Goal: Task Accomplishment & Management: Use online tool/utility

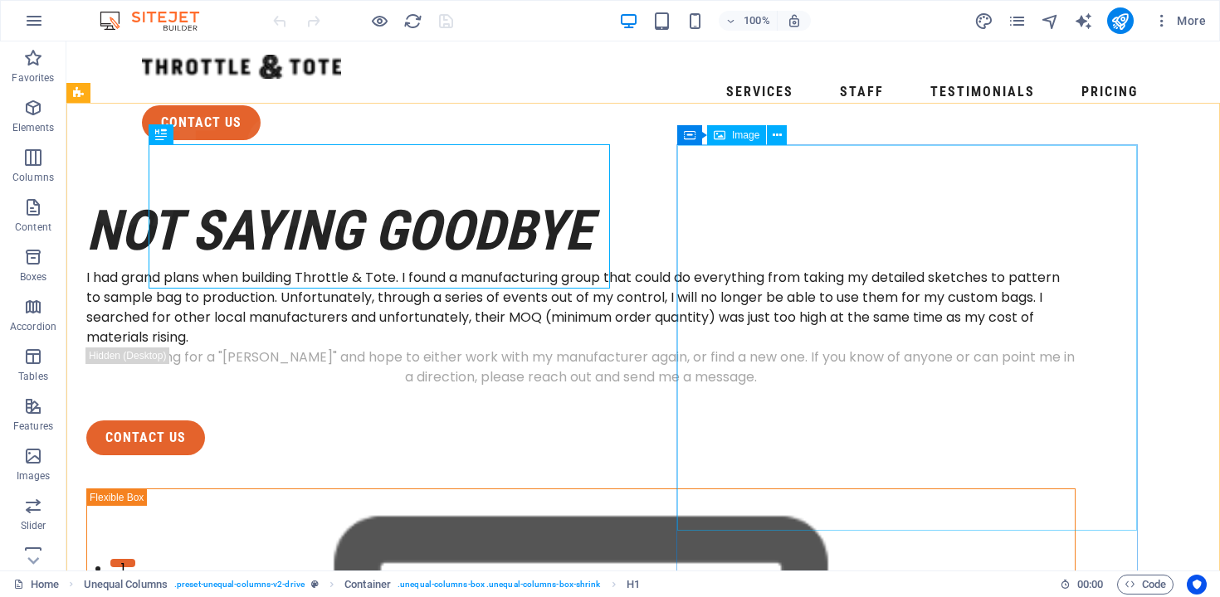
click at [741, 137] on span "Image" at bounding box center [745, 135] width 27 height 10
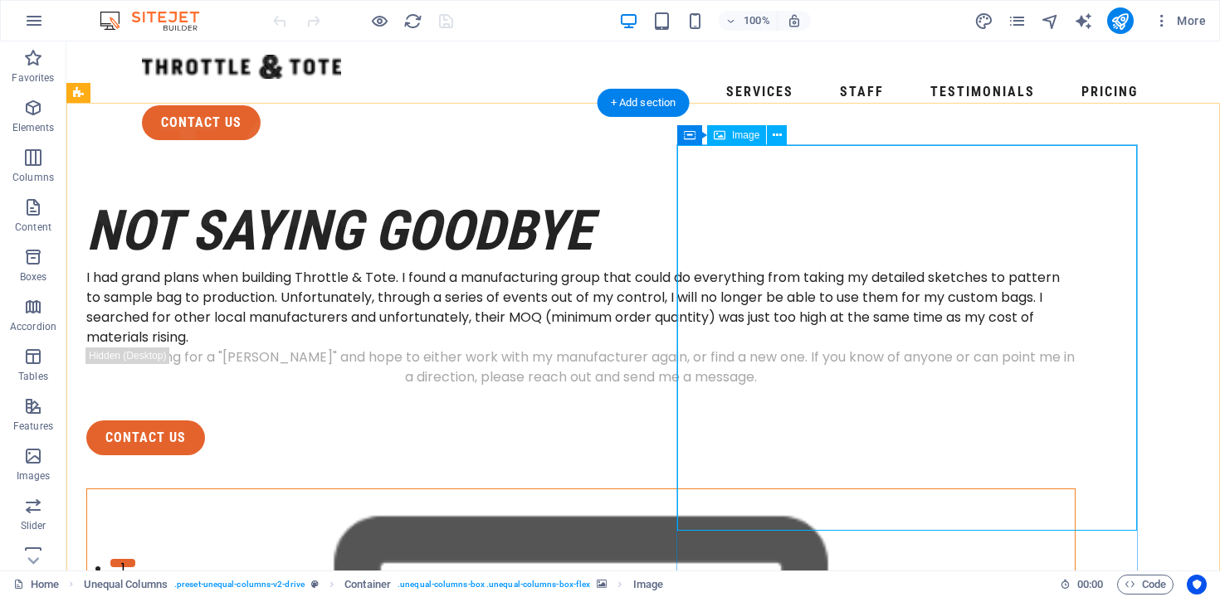
click at [779, 141] on icon at bounding box center [777, 135] width 9 height 17
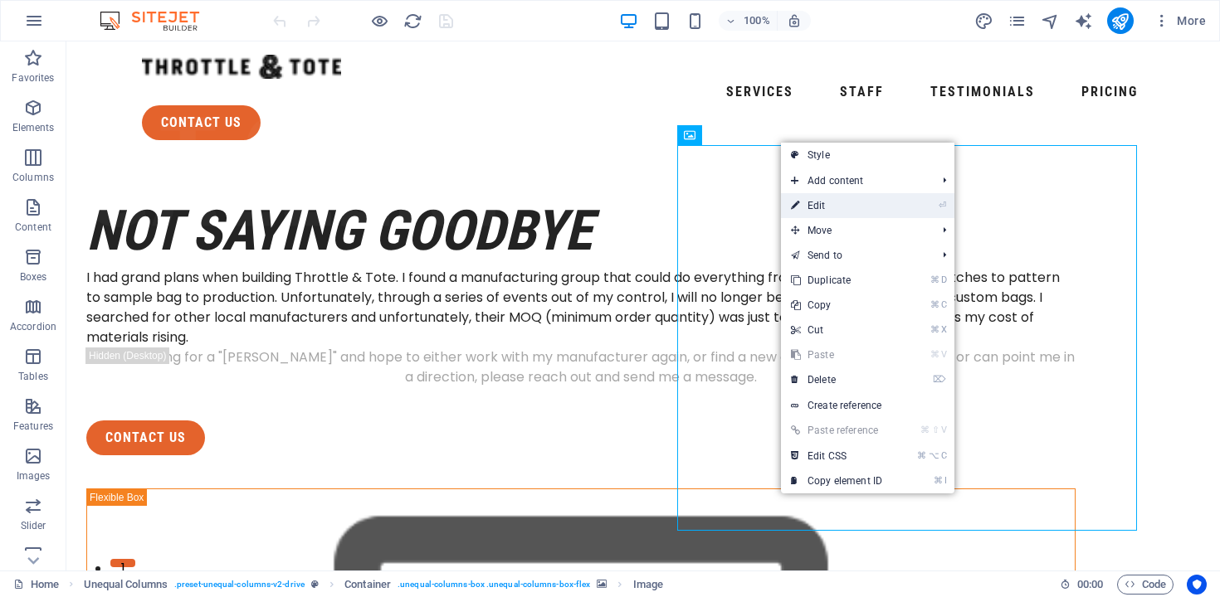
click at [821, 206] on link "⏎ Edit" at bounding box center [836, 205] width 111 height 25
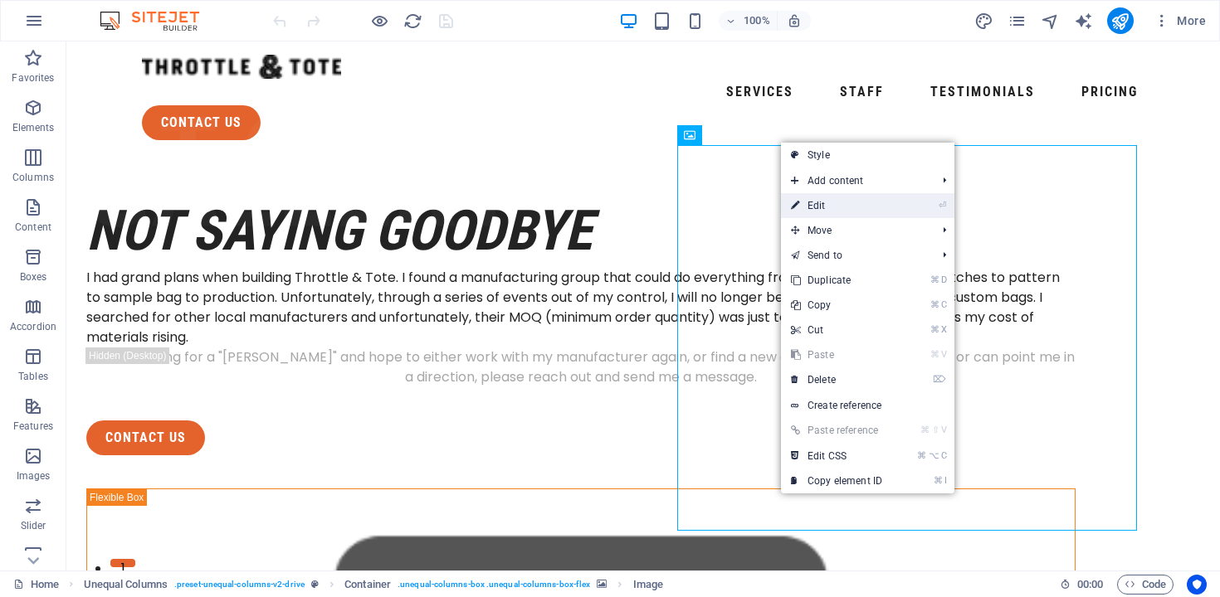
select select "%"
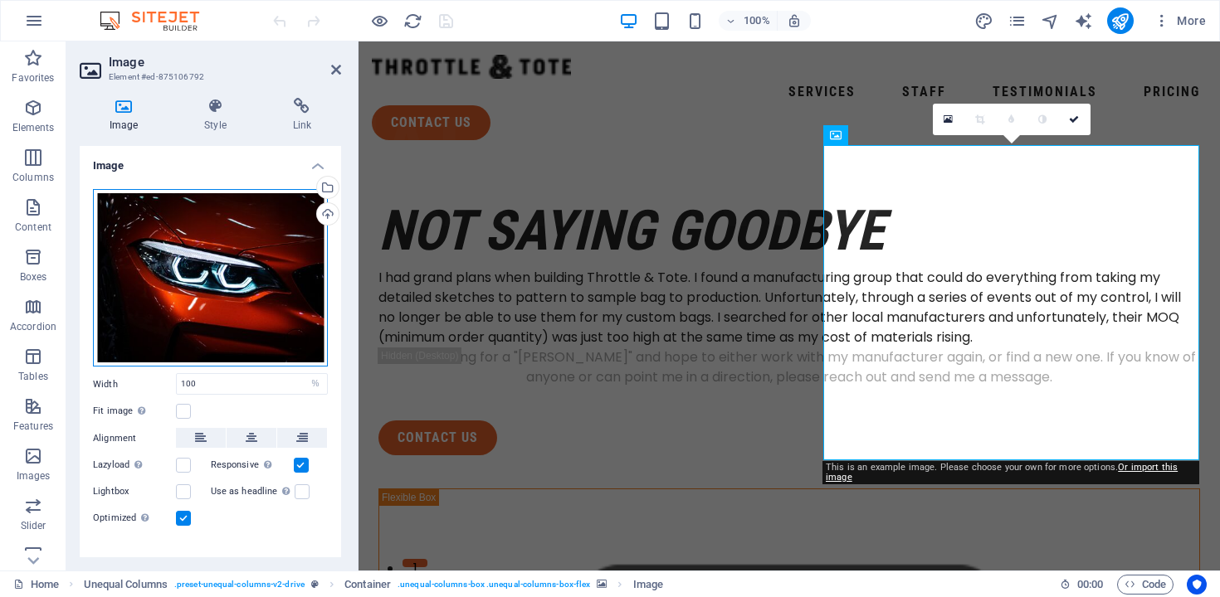
click at [275, 246] on div "Drag files here, click to choose files or select files from Files or our free s…" at bounding box center [210, 278] width 235 height 178
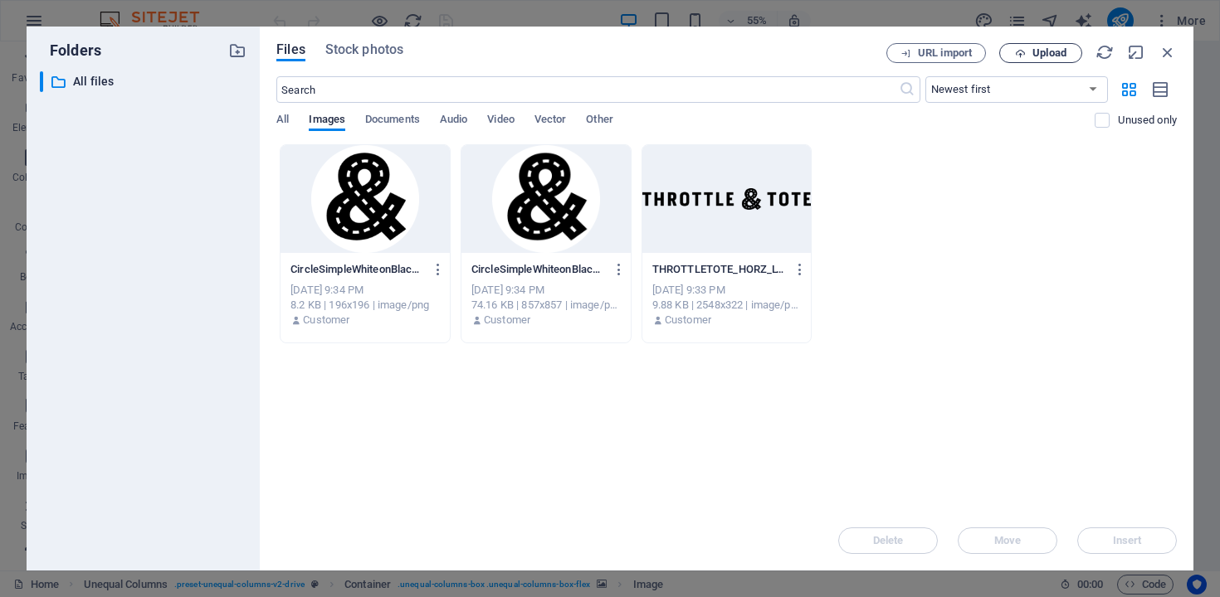
click at [1038, 58] on span "Upload" at bounding box center [1049, 53] width 34 height 10
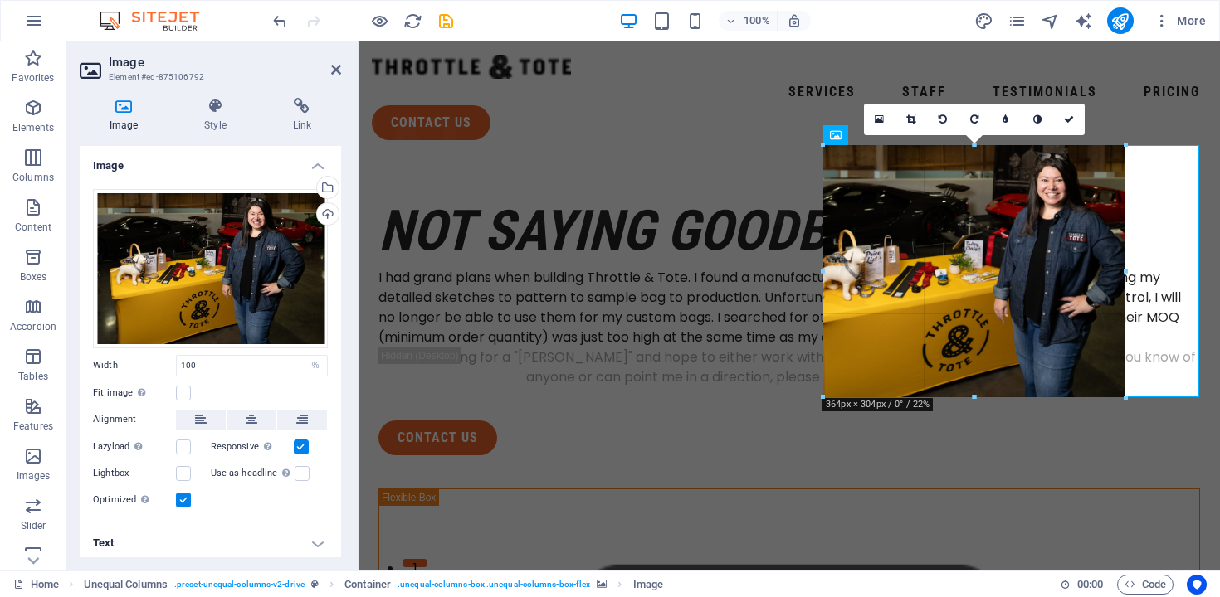
drag, startPoint x: 1197, startPoint y: 459, endPoint x: 1124, endPoint y: 373, distance: 113.0
type input "366"
select select "px"
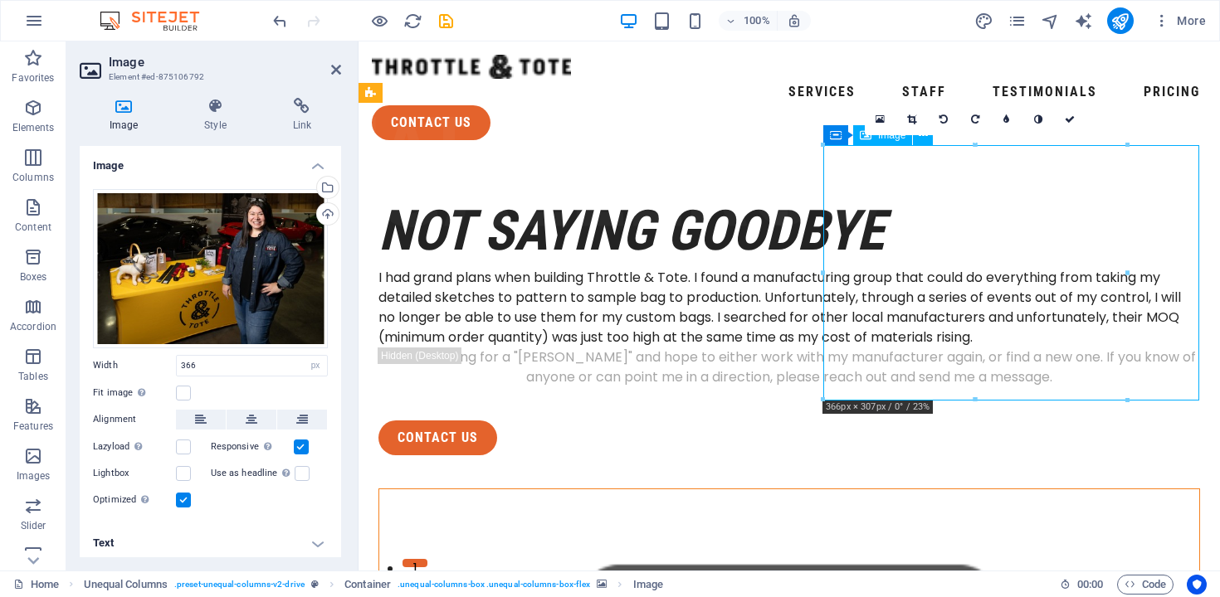
drag, startPoint x: 1061, startPoint y: 337, endPoint x: 1085, endPoint y: 337, distance: 24.1
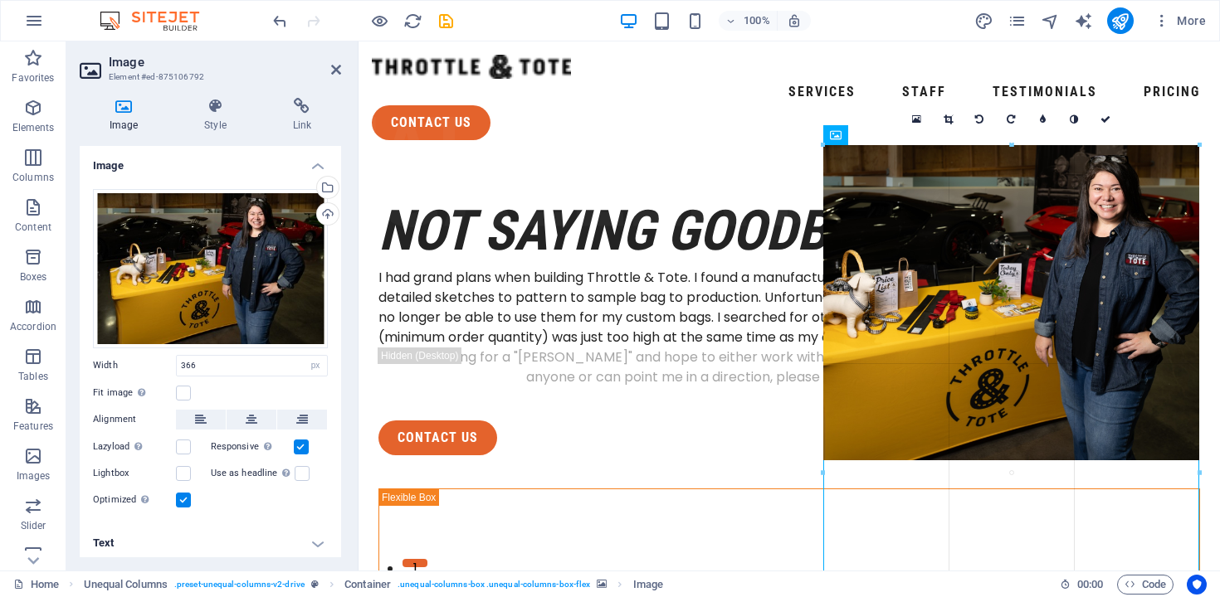
drag, startPoint x: 1126, startPoint y: 397, endPoint x: 1209, endPoint y: 481, distance: 117.9
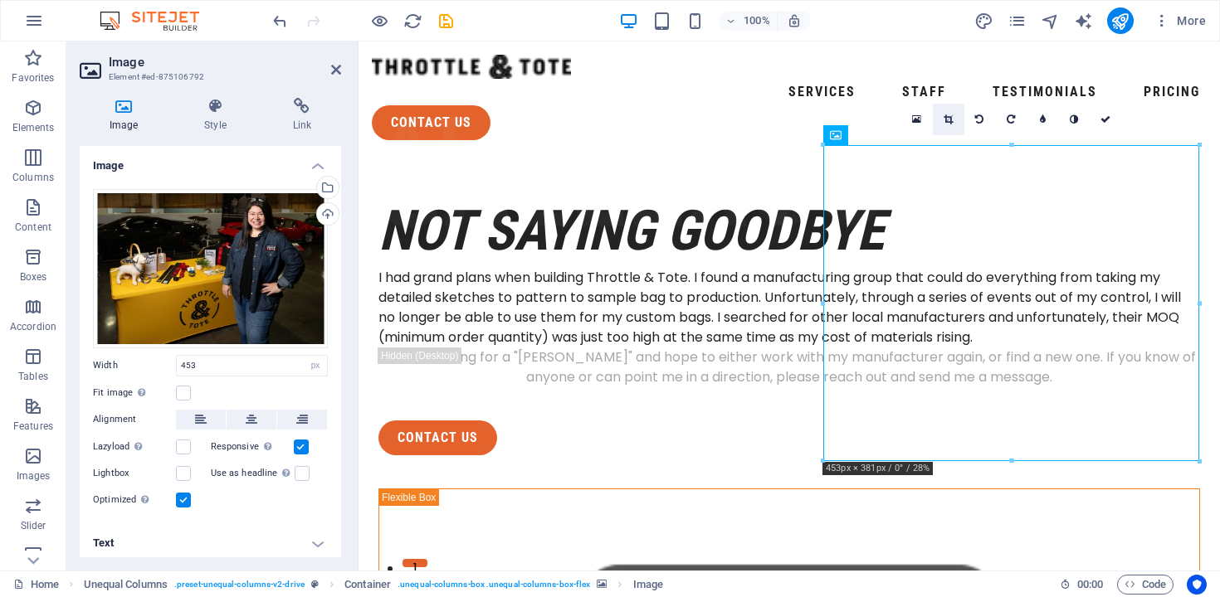
click at [956, 121] on link at bounding box center [949, 120] width 32 height 32
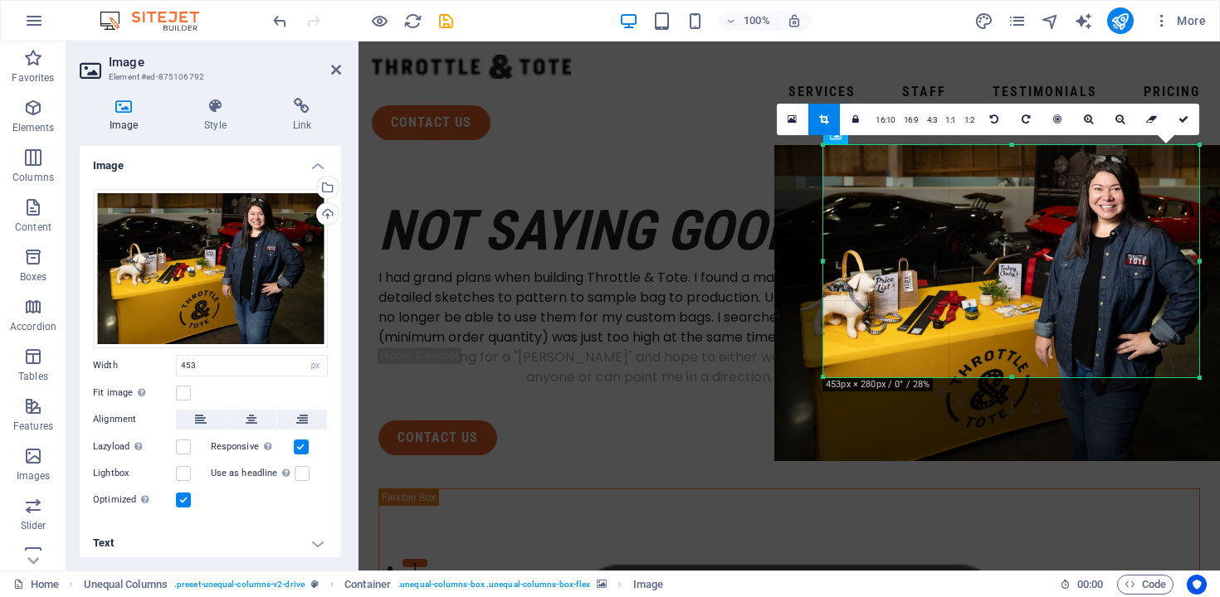
drag, startPoint x: 1014, startPoint y: 461, endPoint x: 1017, endPoint y: 377, distance: 83.9
click at [1017, 377] on div at bounding box center [1011, 378] width 376 height 6
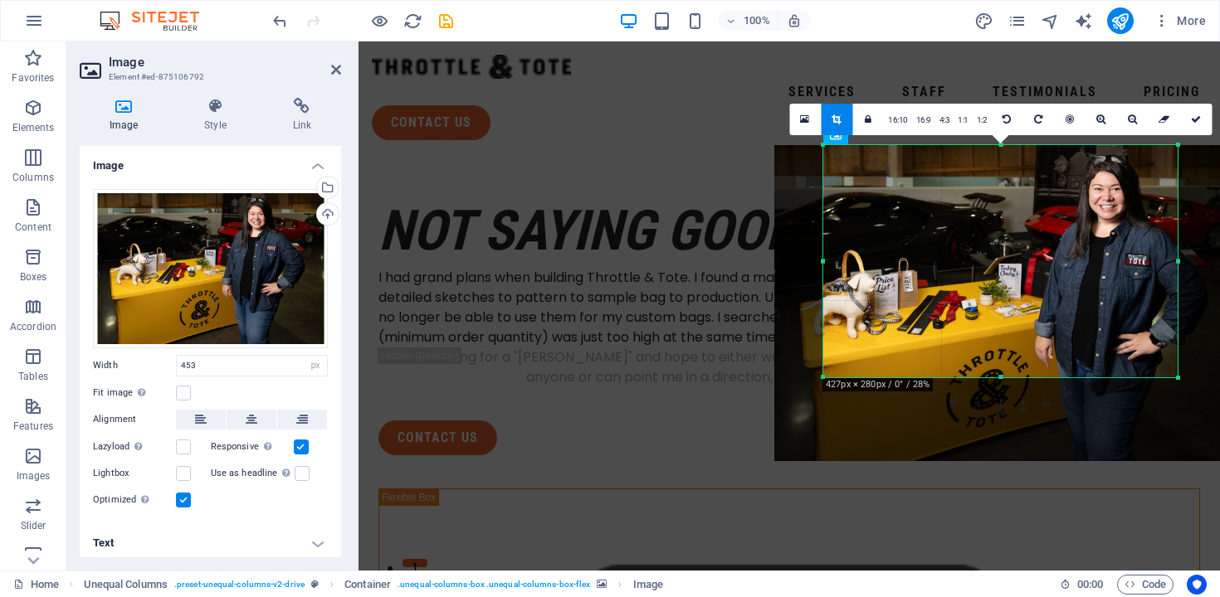
drag, startPoint x: 1198, startPoint y: 263, endPoint x: 1177, endPoint y: 265, distance: 21.6
click at [1177, 265] on div at bounding box center [1178, 261] width 6 height 232
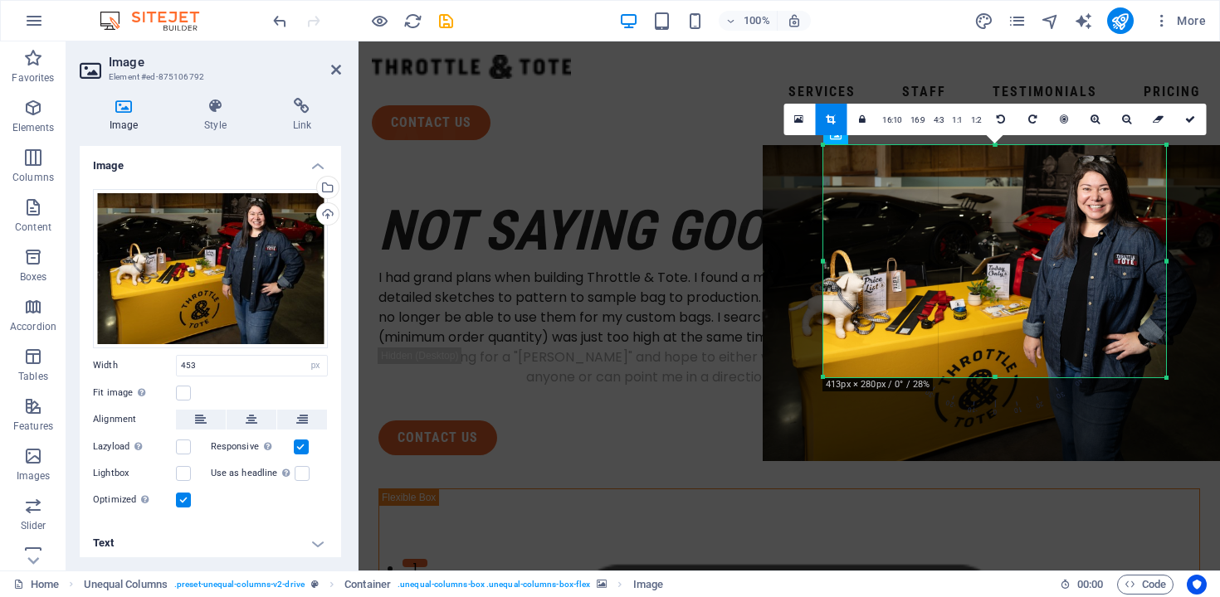
drag, startPoint x: 824, startPoint y: 261, endPoint x: 836, endPoint y: 265, distance: 12.3
click at [836, 265] on div "180 170 160 150 140 130 120 110 100 90 80 70 60 50 40 30 20 10 0 -10 -20 -30 -4…" at bounding box center [994, 261] width 343 height 232
click at [1189, 124] on link at bounding box center [1190, 120] width 32 height 32
type input "413"
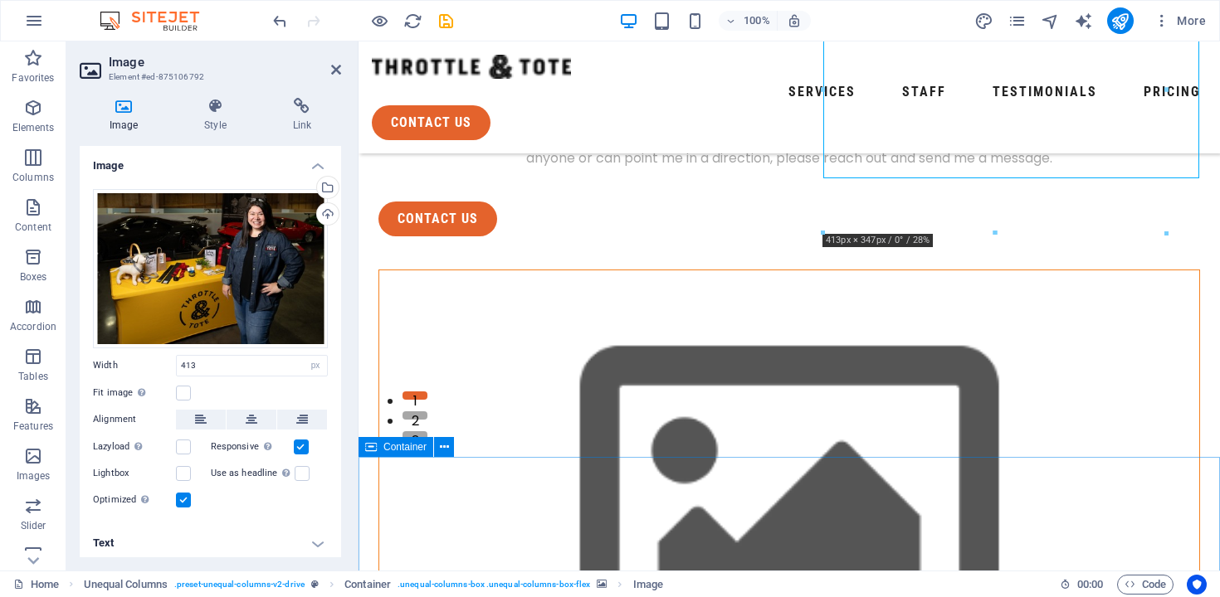
scroll to position [124, 0]
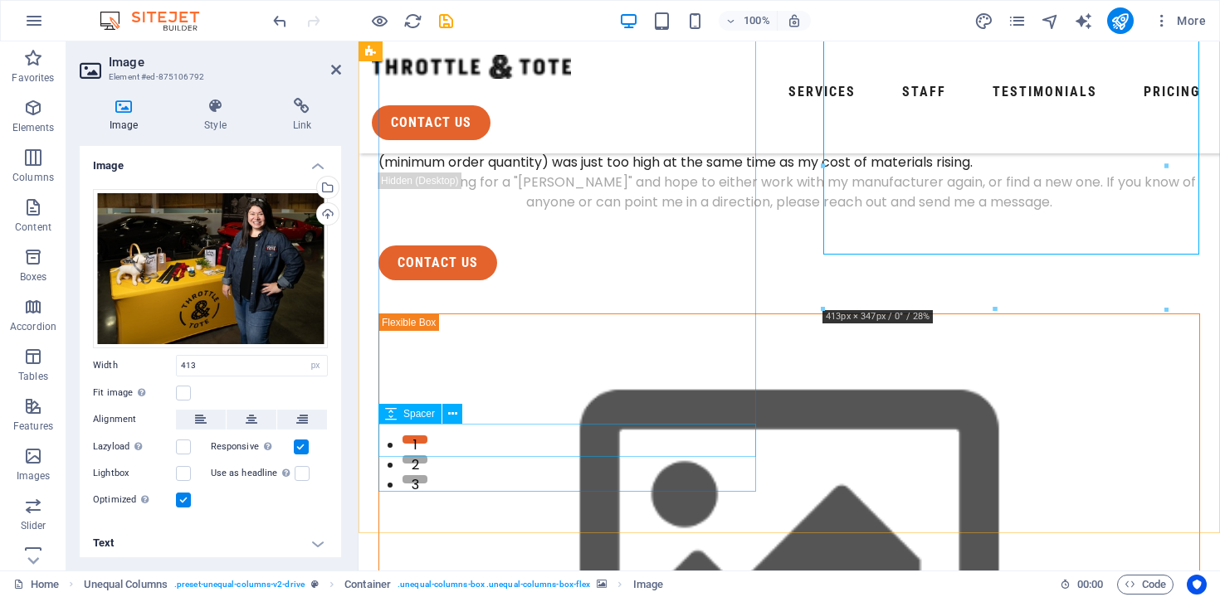
click at [729, 246] on div at bounding box center [788, 228] width 821 height 33
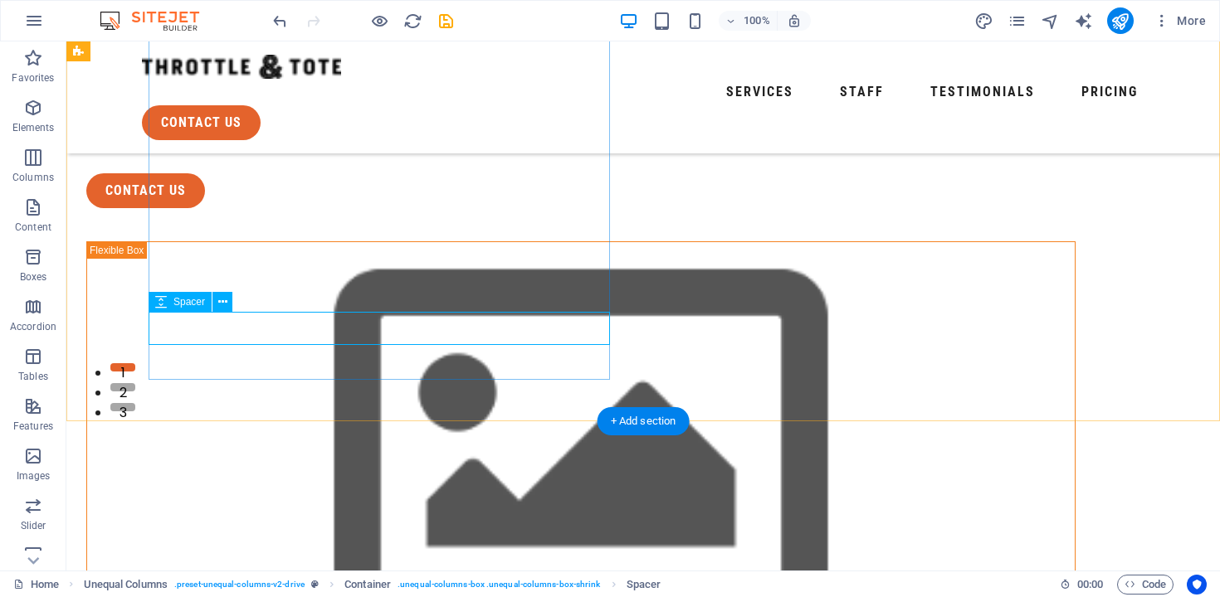
scroll to position [66, 0]
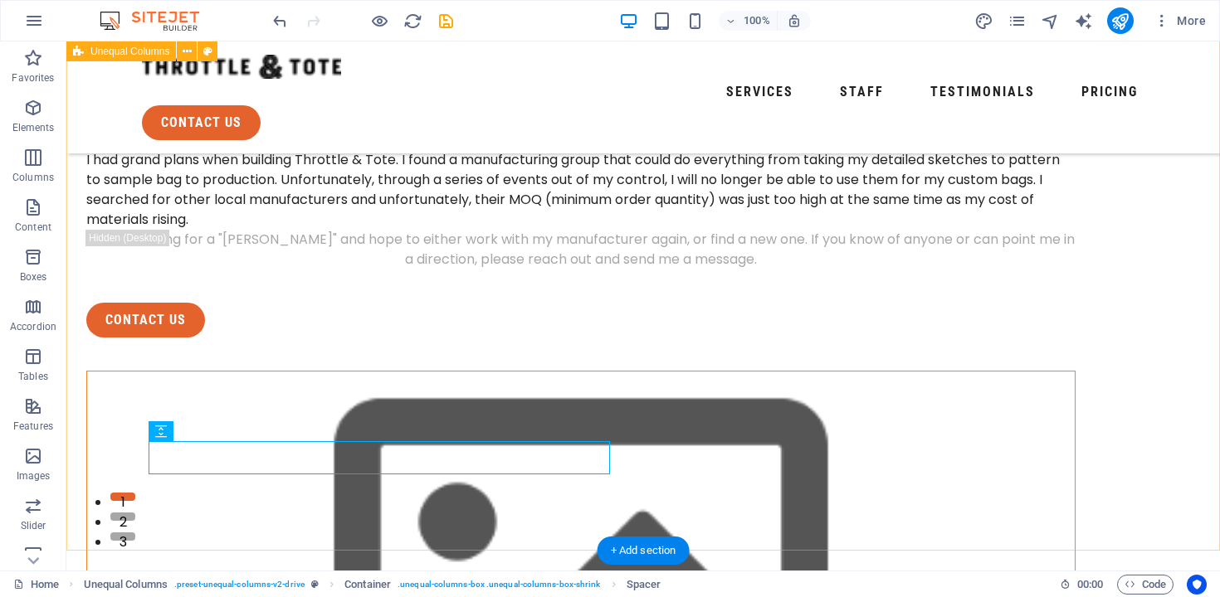
click at [836, 425] on figure at bounding box center [580, 587] width 987 height 431
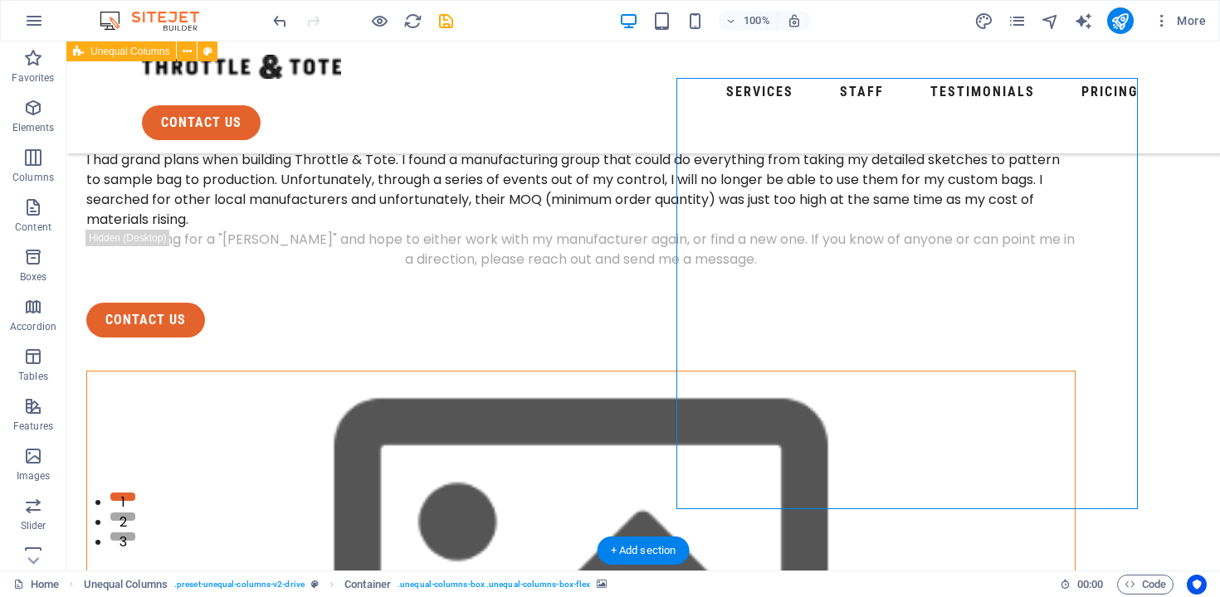
click at [836, 425] on figure at bounding box center [580, 587] width 987 height 431
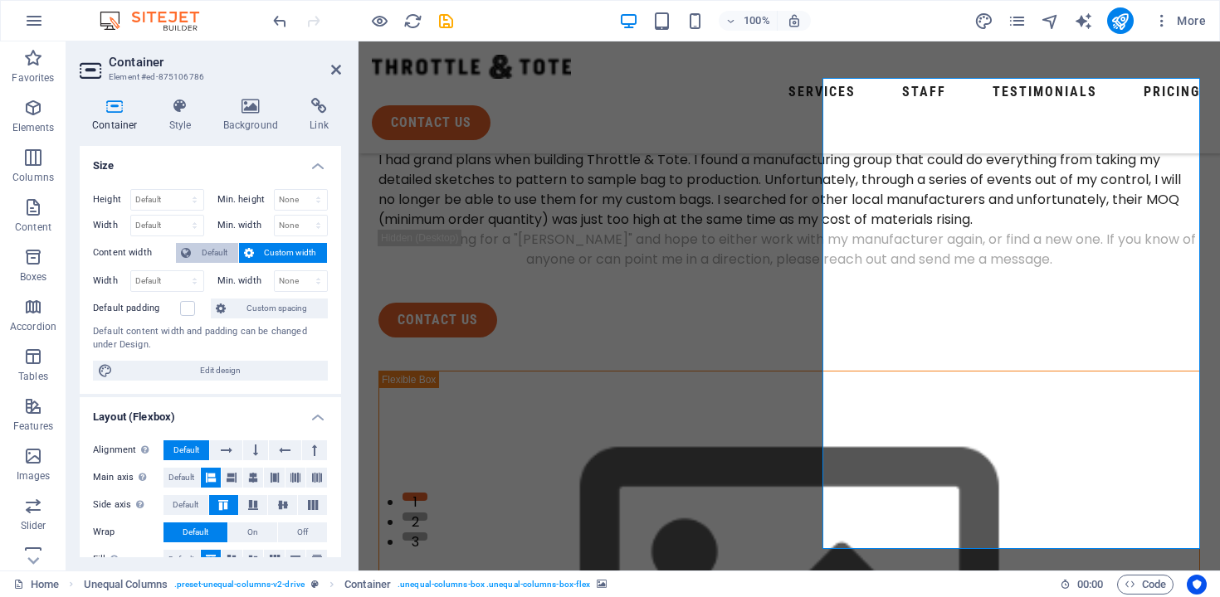
click at [210, 251] on span "Default" at bounding box center [214, 253] width 37 height 20
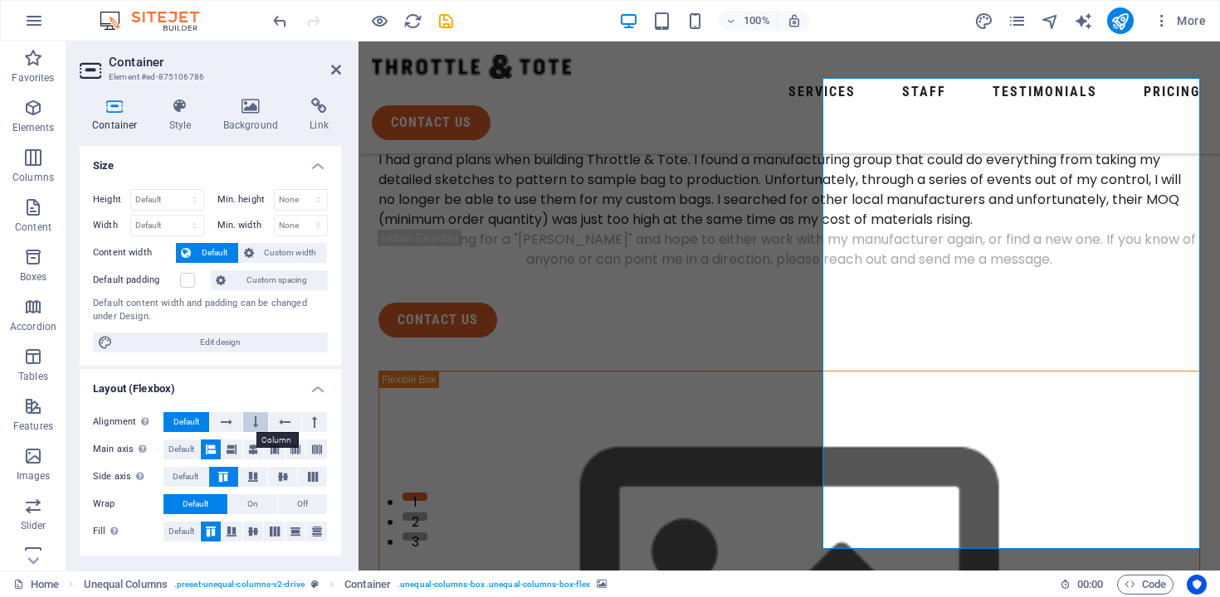
click at [261, 423] on button at bounding box center [255, 422] width 25 height 20
click at [188, 423] on span "Default" at bounding box center [186, 422] width 26 height 20
click at [257, 115] on h4 "Background" at bounding box center [254, 115] width 87 height 35
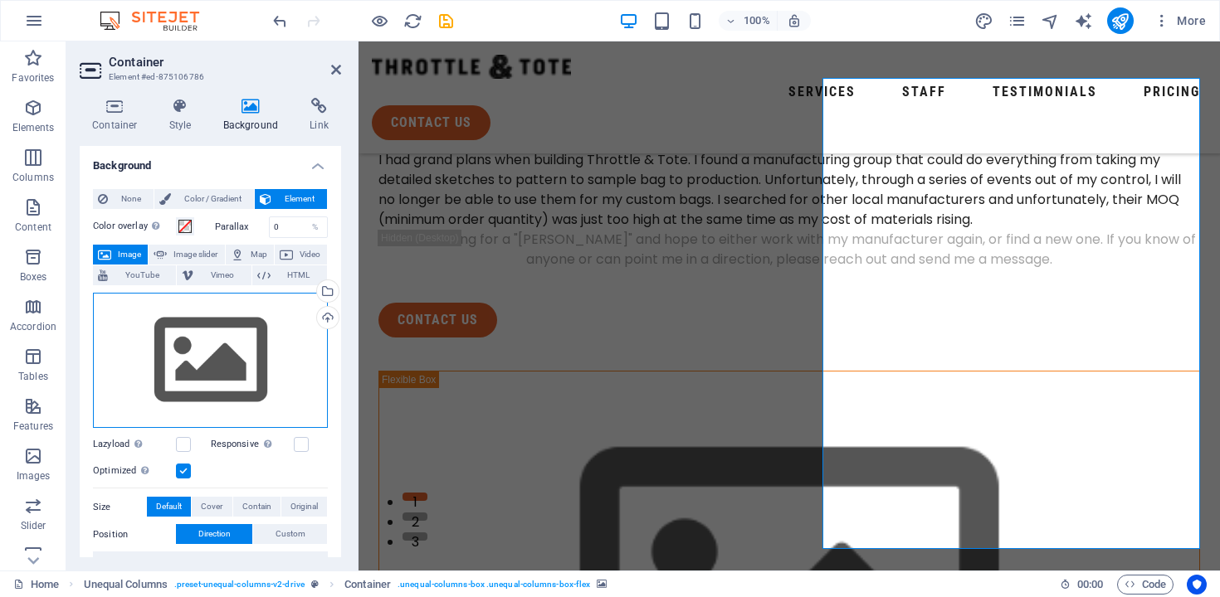
click at [212, 340] on div "Drag files here, click to choose files or select files from Files or our free s…" at bounding box center [210, 361] width 235 height 136
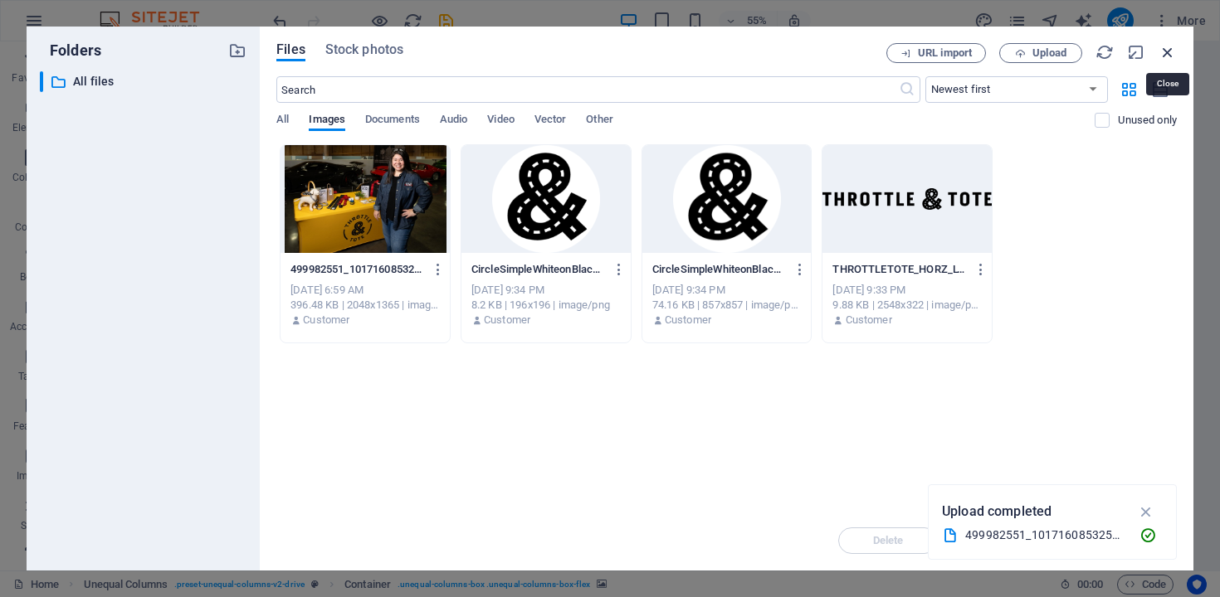
click at [1165, 54] on icon "button" at bounding box center [1167, 52] width 18 height 18
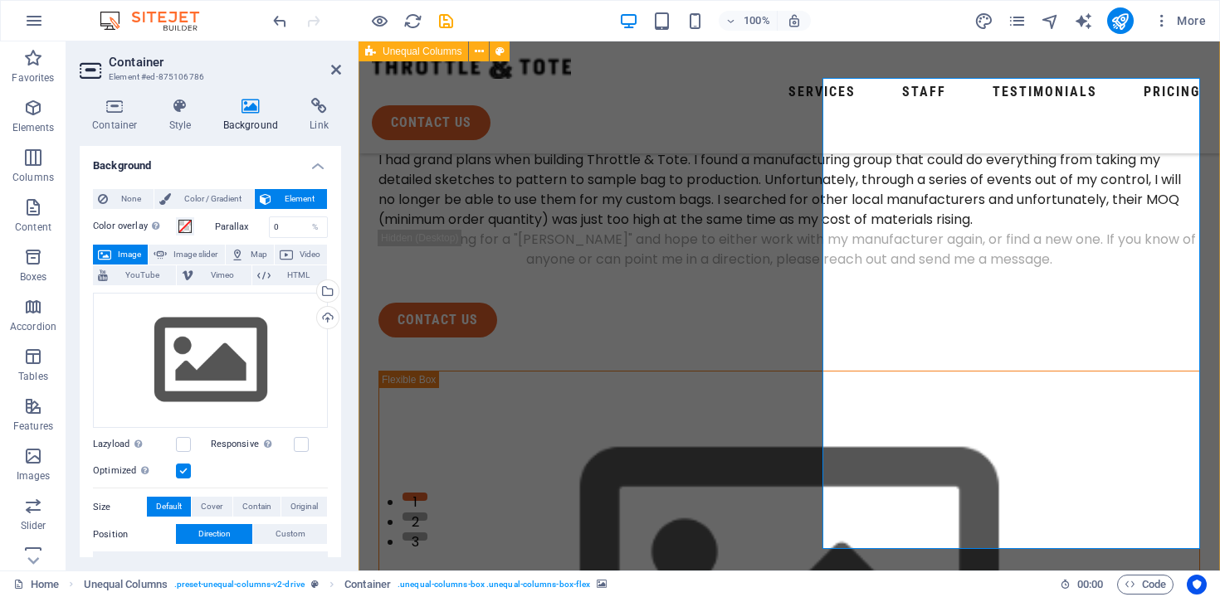
click at [798, 363] on div "Not saying goodbye I had grand plans when building Throttle & Tote. I found a m…" at bounding box center [788, 546] width 861 height 1143
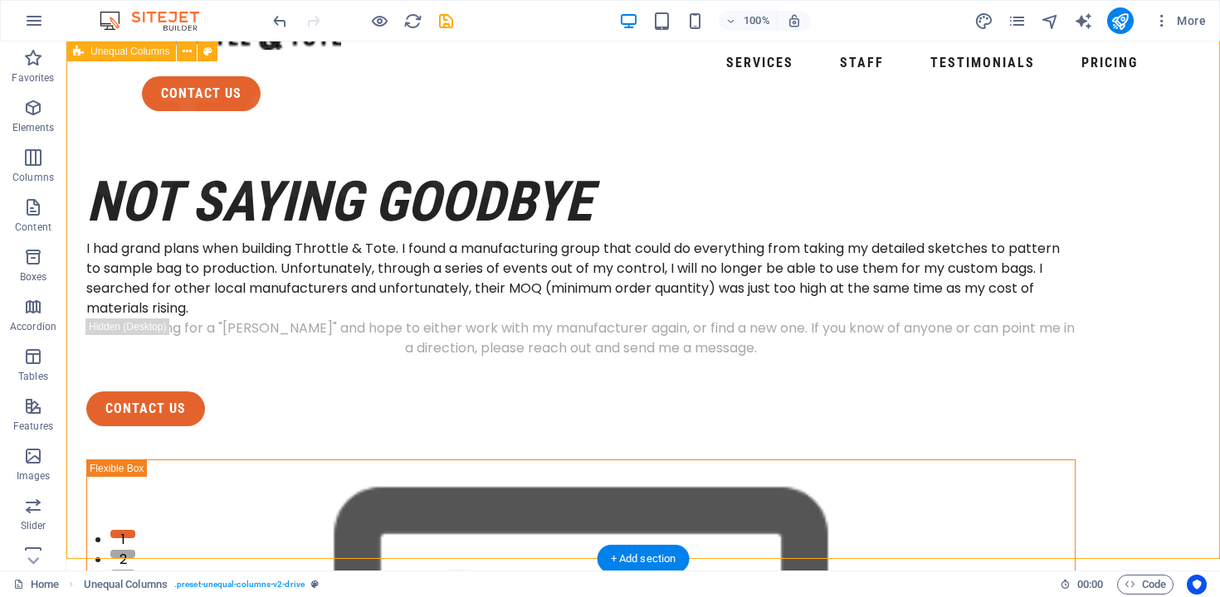
scroll to position [0, 0]
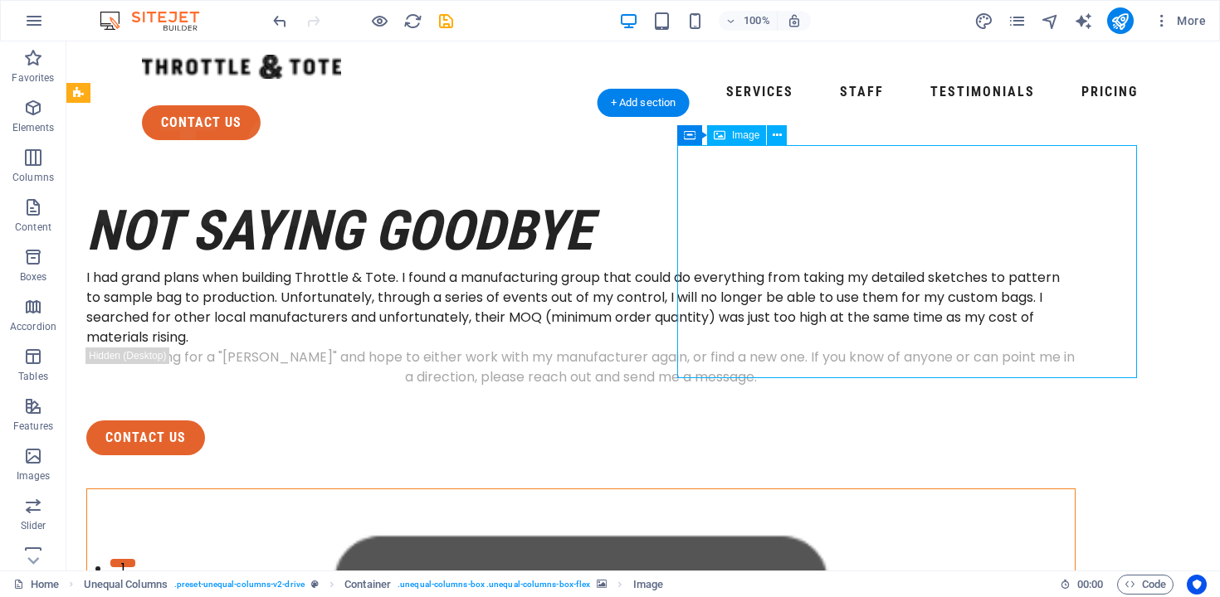
select select "px"
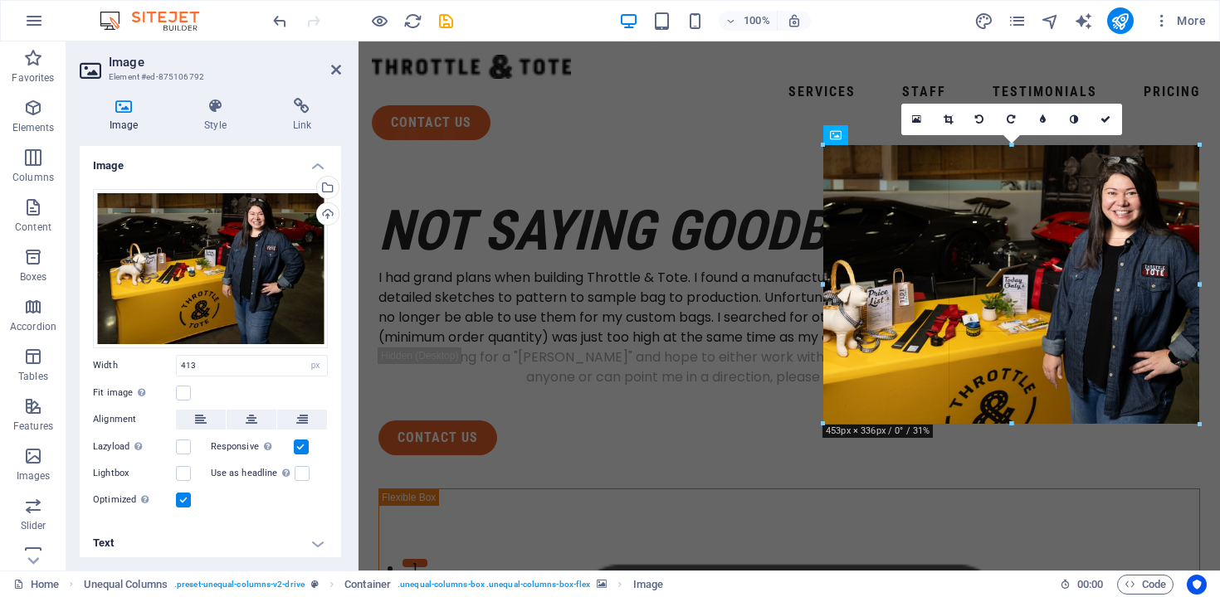
drag, startPoint x: 1167, startPoint y: 379, endPoint x: 1211, endPoint y: 412, distance: 54.6
type input "453"
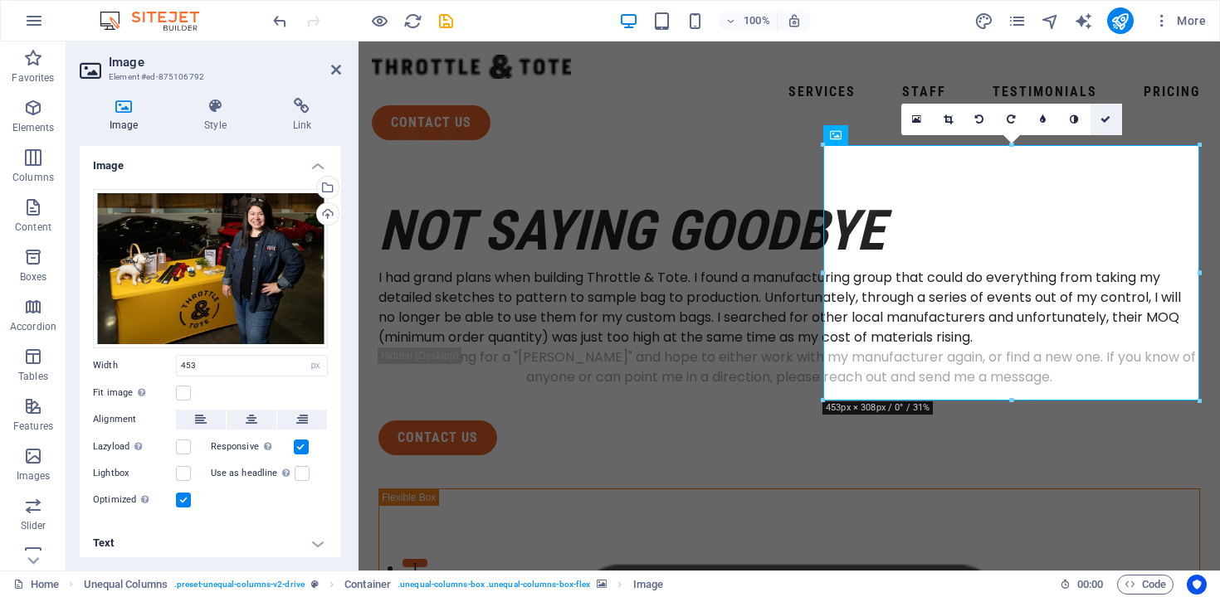
click at [1106, 117] on icon at bounding box center [1105, 120] width 10 height 10
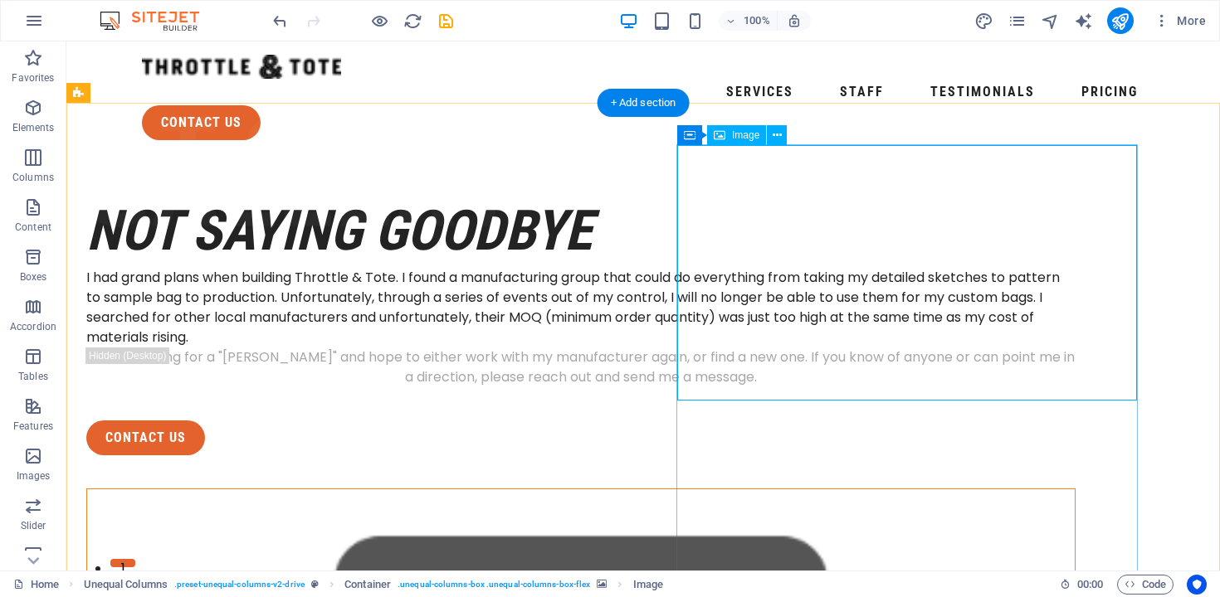
select select "px"
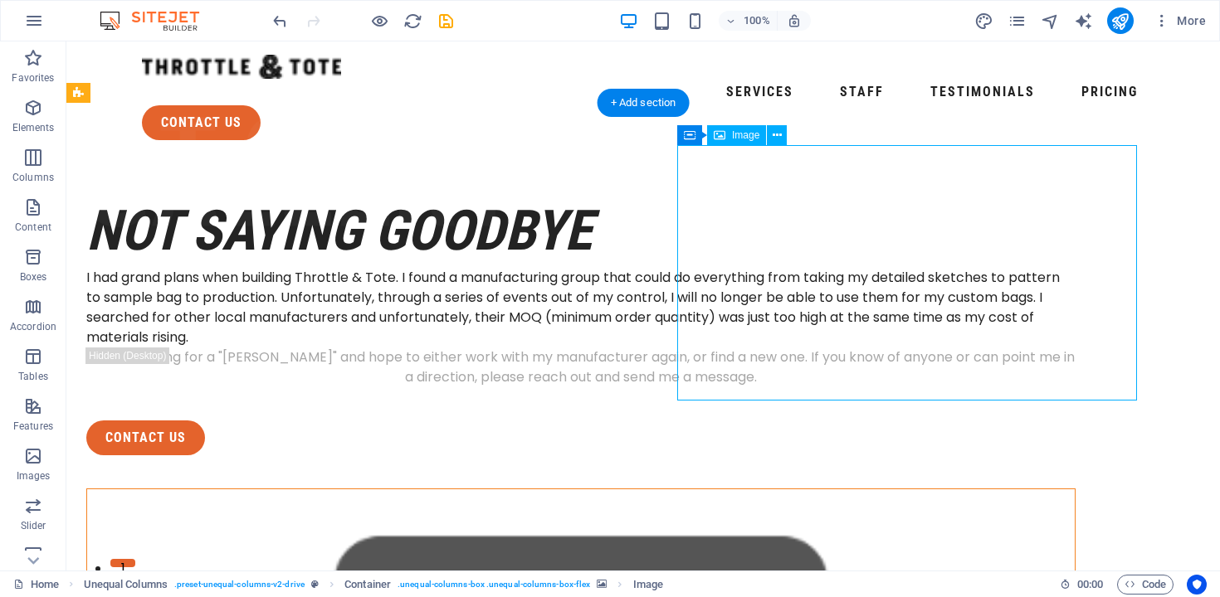
select select "px"
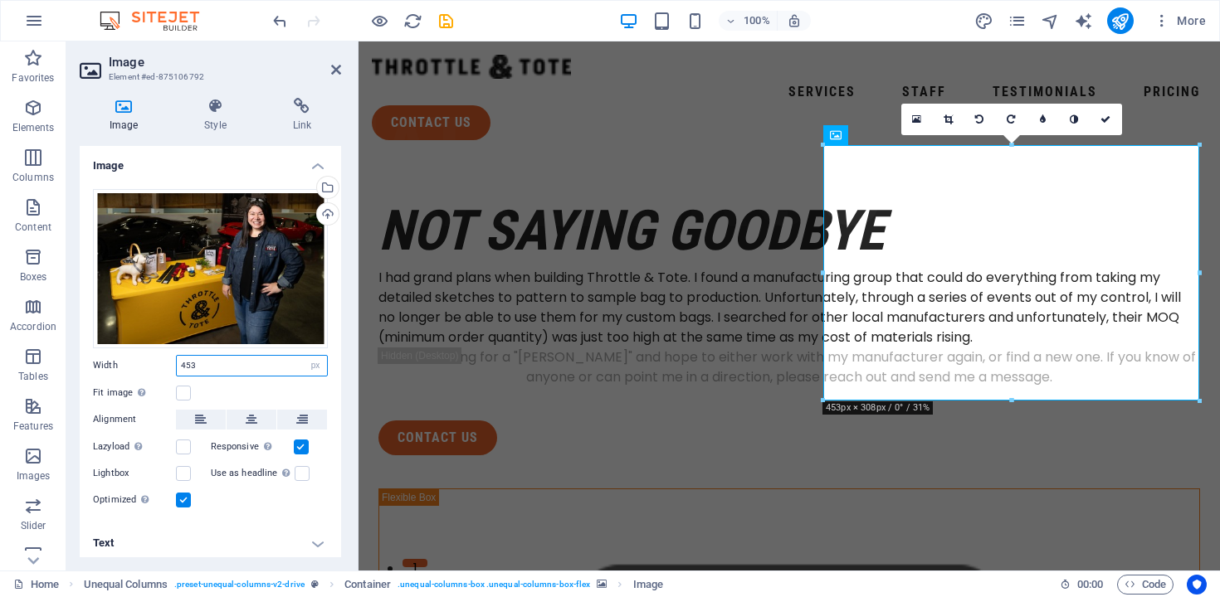
click at [268, 368] on input "453" at bounding box center [252, 366] width 150 height 20
click at [186, 386] on label at bounding box center [183, 393] width 15 height 15
click at [0, 0] on input "Fit image Automatically fit image to a fixed width and height" at bounding box center [0, 0] width 0 height 0
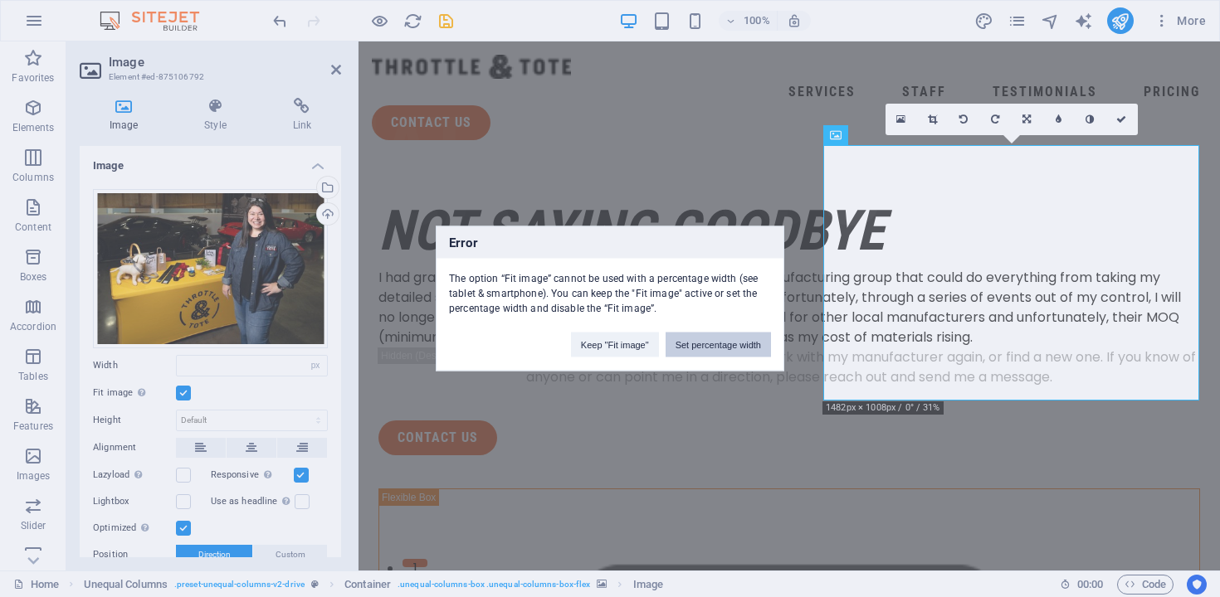
click at [689, 346] on button "Set percentage width" at bounding box center [717, 345] width 105 height 25
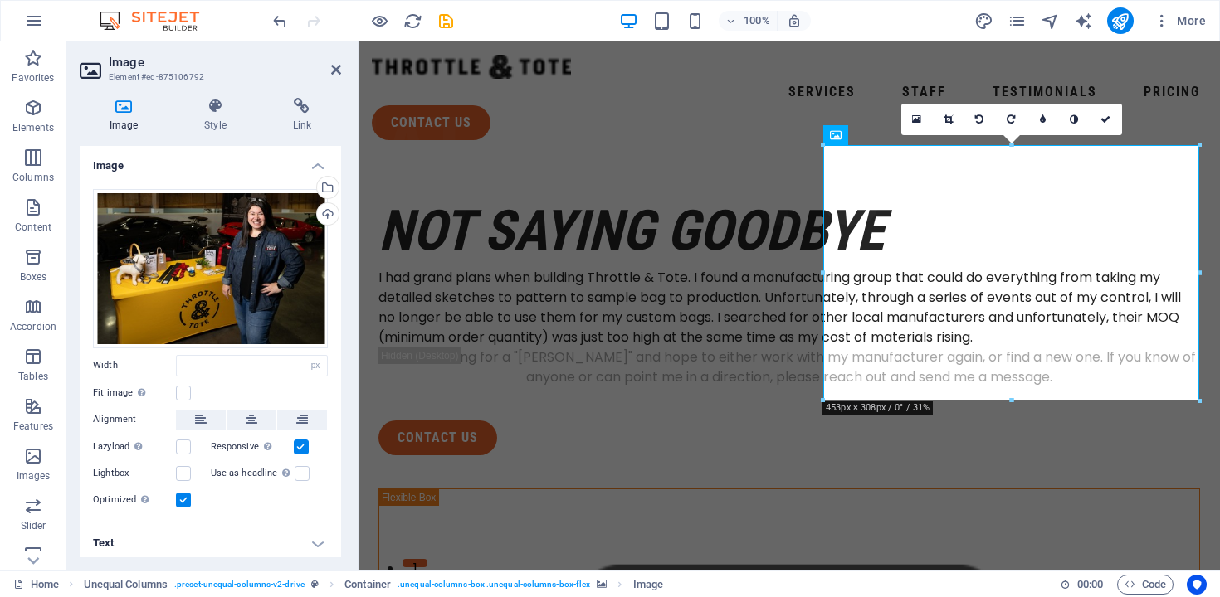
click at [253, 535] on h4 "Text" at bounding box center [210, 544] width 261 height 40
click at [504, 195] on div "Not saying goodbye" at bounding box center [788, 231] width 821 height 72
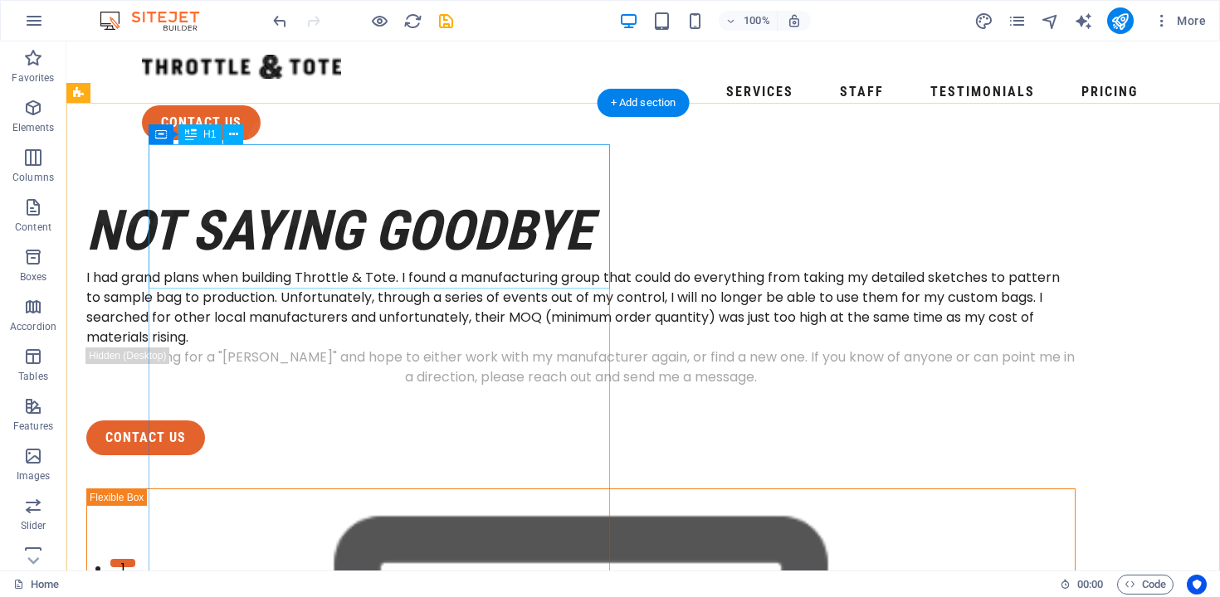
click at [233, 195] on div "Not saying goodbye" at bounding box center [580, 231] width 989 height 72
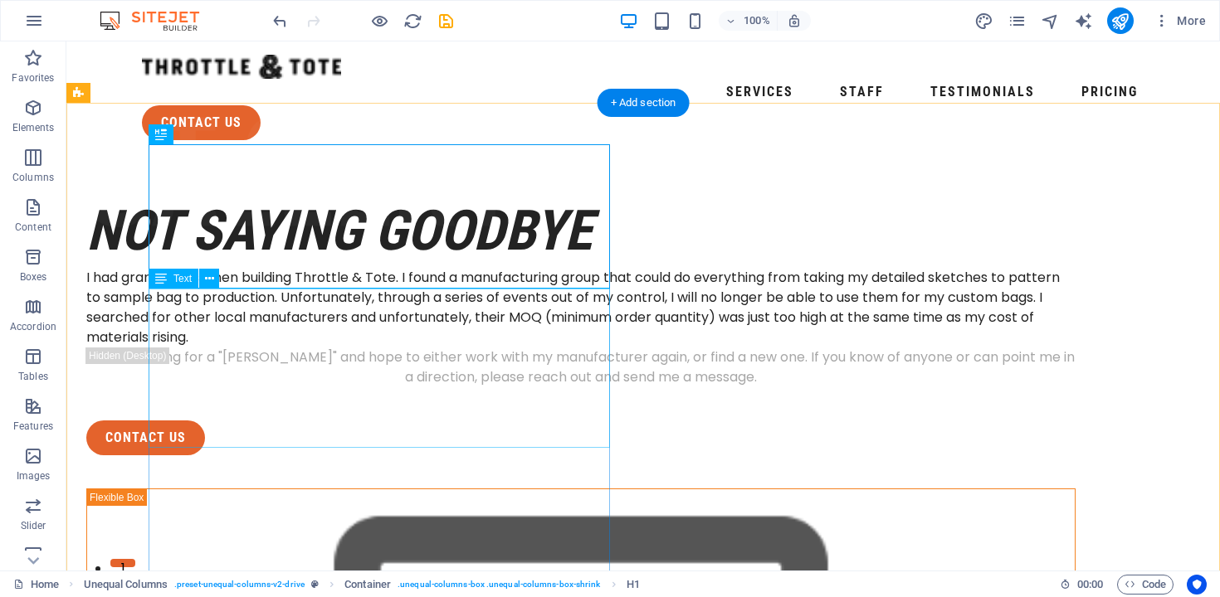
click at [268, 322] on div "I had grand plans when building Throttle & Tote. I found a manufacturing group …" at bounding box center [580, 308] width 989 height 80
click at [300, 195] on div "Not saying goodbye" at bounding box center [580, 231] width 989 height 72
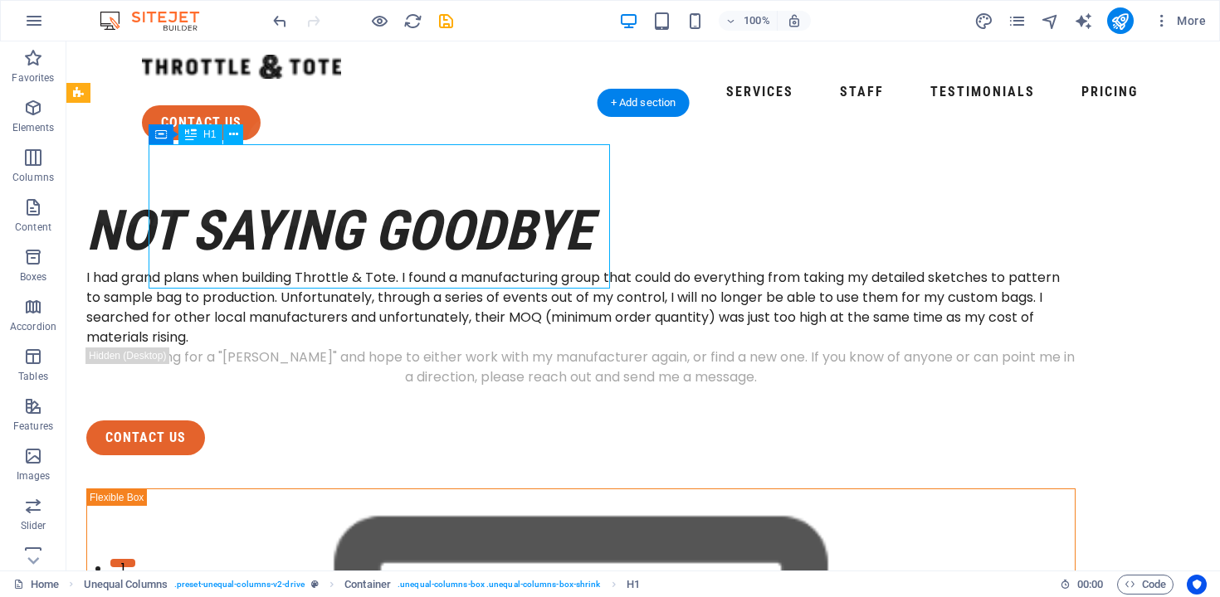
click at [300, 195] on div "Not saying goodbye" at bounding box center [580, 231] width 989 height 72
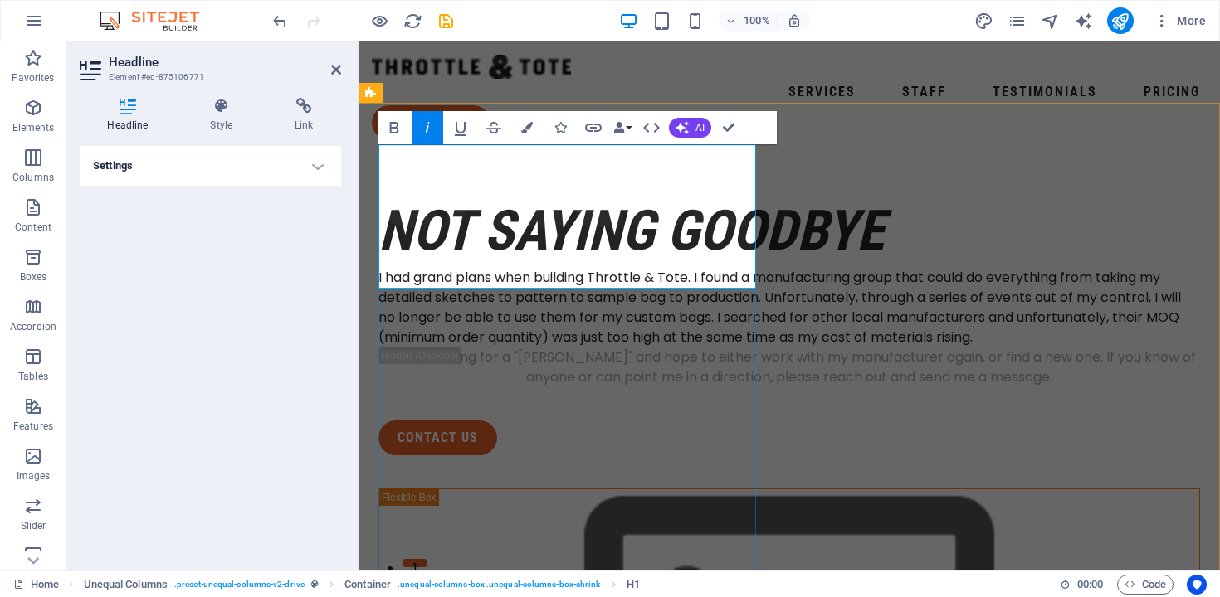
click at [492, 225] on em "Not saying goodbye" at bounding box center [630, 230] width 505 height 65
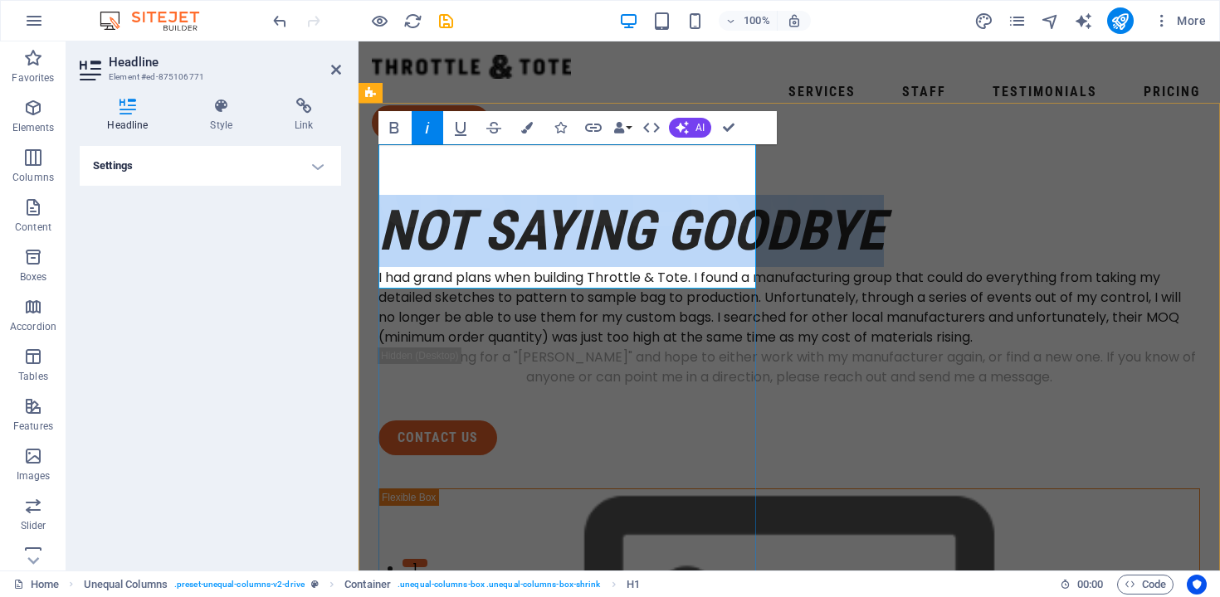
drag, startPoint x: 602, startPoint y: 265, endPoint x: 392, endPoint y: 158, distance: 236.0
click at [392, 195] on h1 "Not saying goodbye" at bounding box center [788, 231] width 821 height 72
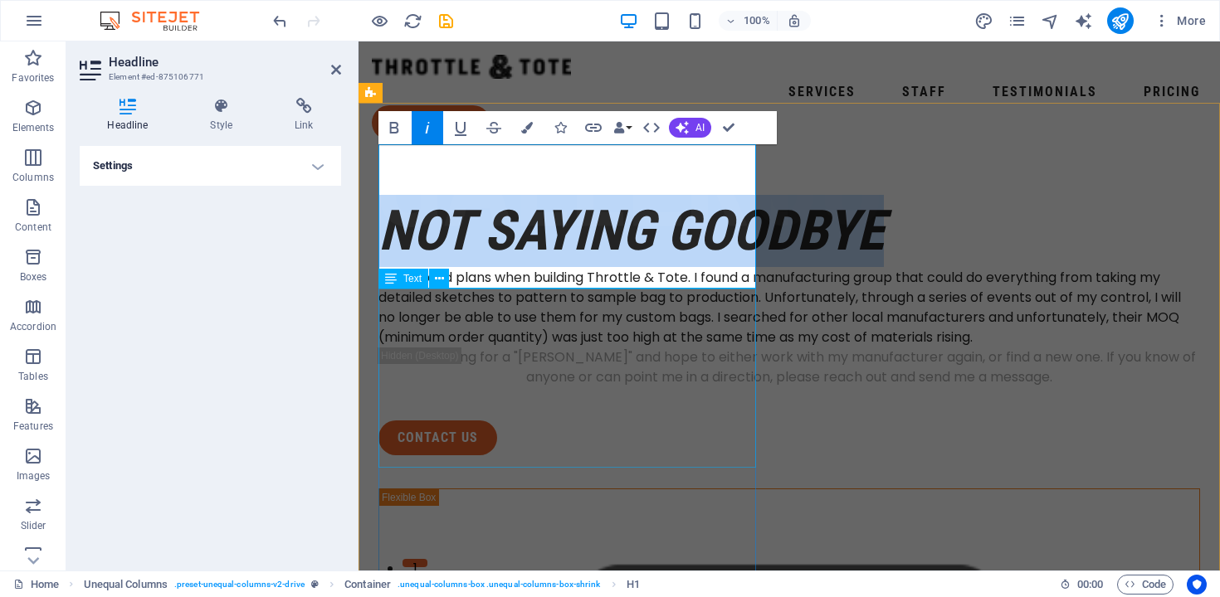
click at [524, 348] on div "I had grand plans when building Throttle & Tote. I found a manufacturing group …" at bounding box center [788, 308] width 821 height 80
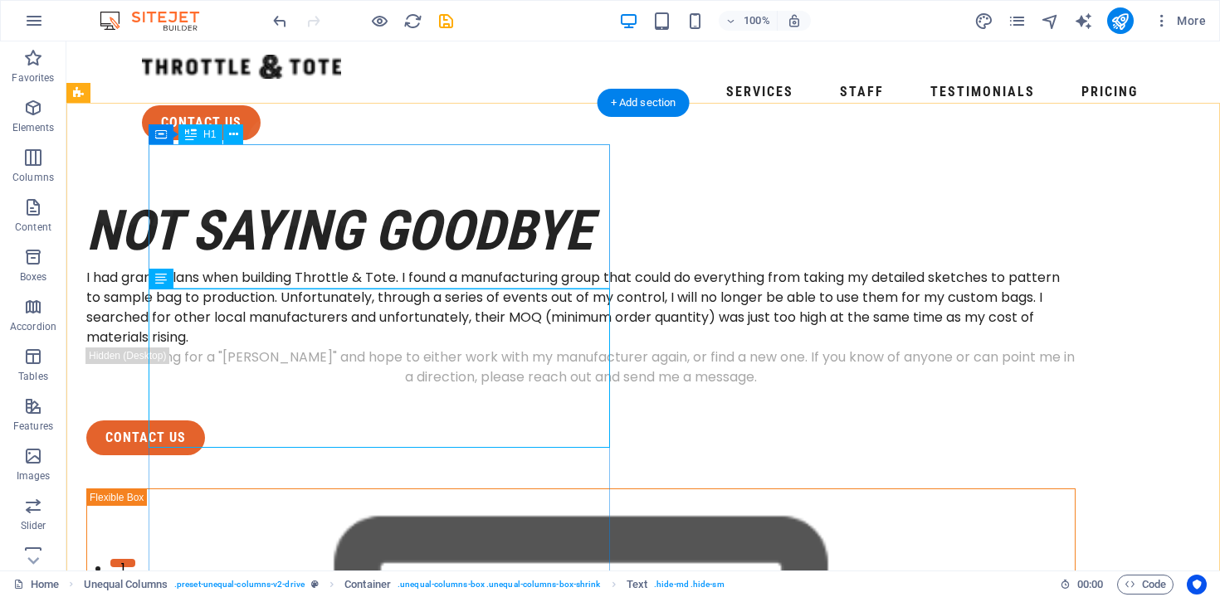
click at [481, 214] on div "Not saying goodbye" at bounding box center [580, 231] width 989 height 72
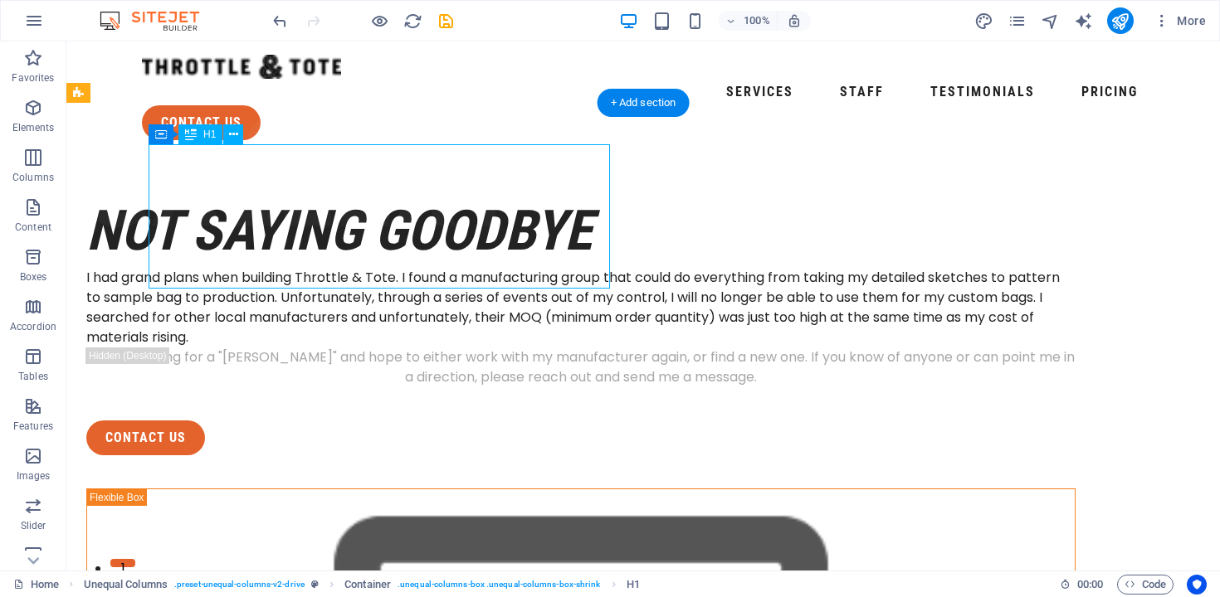
click at [269, 195] on div "Not saying goodbye" at bounding box center [580, 231] width 989 height 72
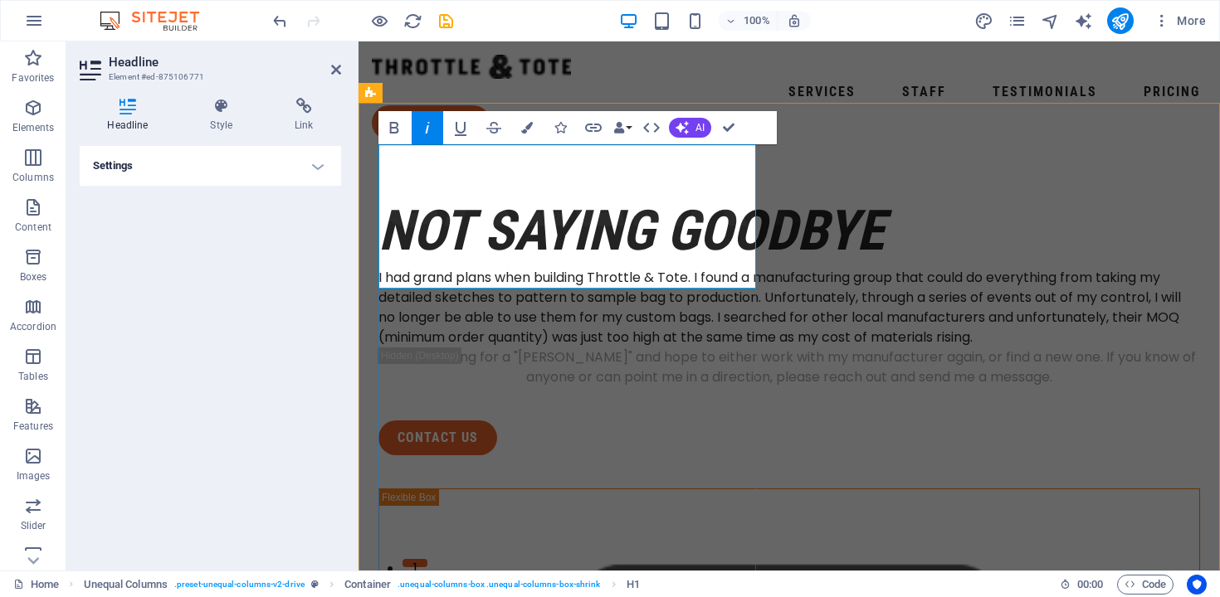
click at [627, 267] on h1 "Not saying goodbye" at bounding box center [788, 231] width 821 height 72
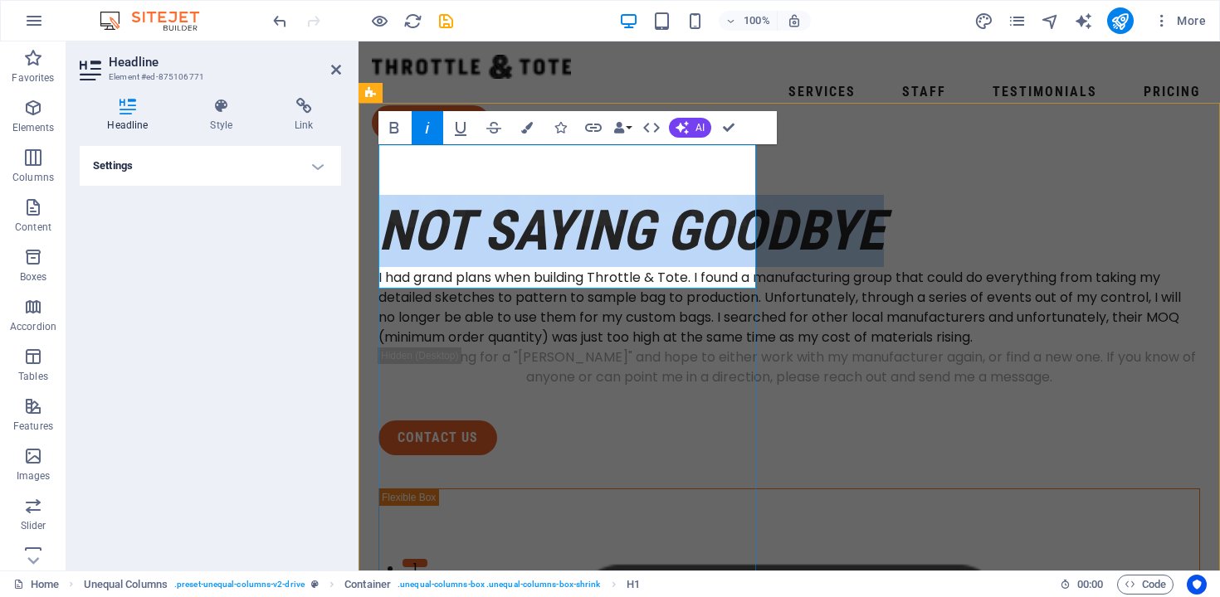
drag, startPoint x: 621, startPoint y: 266, endPoint x: 390, endPoint y: 156, distance: 255.7
click at [389, 195] on h1 "Not saying goodbye" at bounding box center [788, 231] width 821 height 72
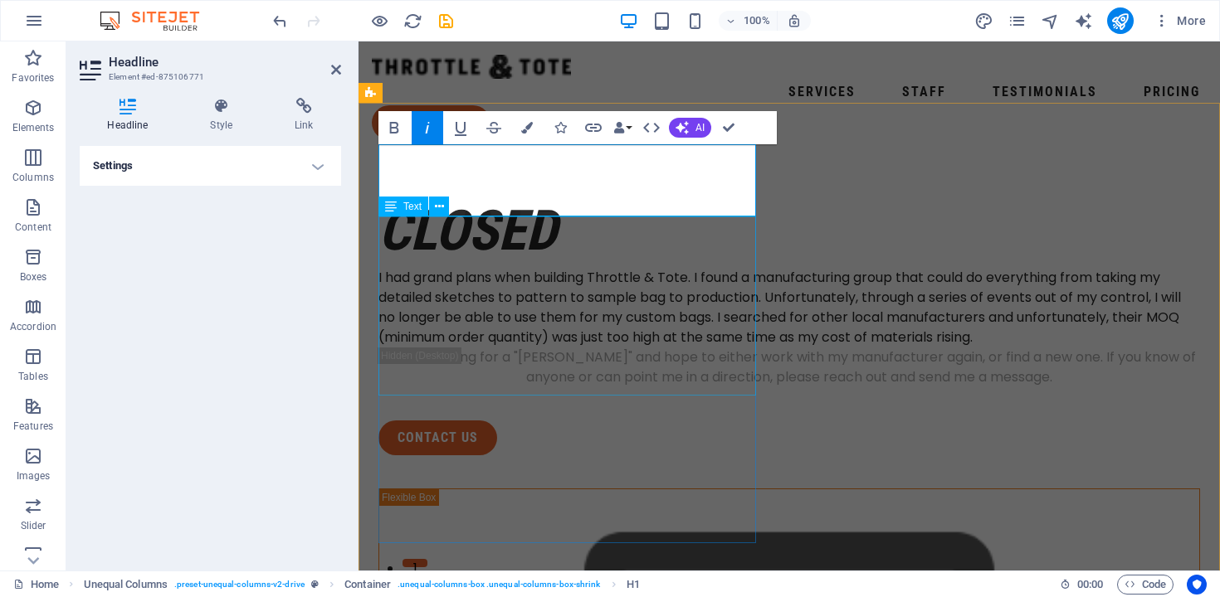
click at [482, 277] on div "I had grand plans when building Throttle & Tote. I found a manufacturing group …" at bounding box center [788, 308] width 821 height 80
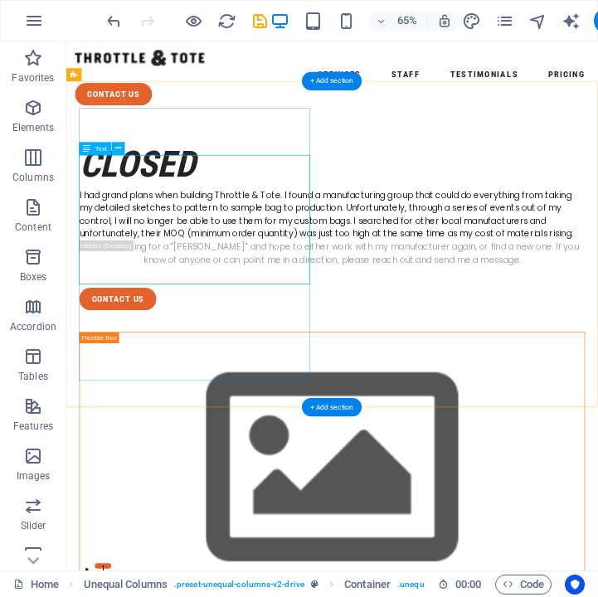
click at [241, 333] on div "I had grand plans when building Throttle & Tote. I found a manufacturing group …" at bounding box center [475, 308] width 778 height 80
click at [187, 268] on div "I had grand plans when building Throttle & Tote. I found a manufacturing group …" at bounding box center [475, 308] width 778 height 80
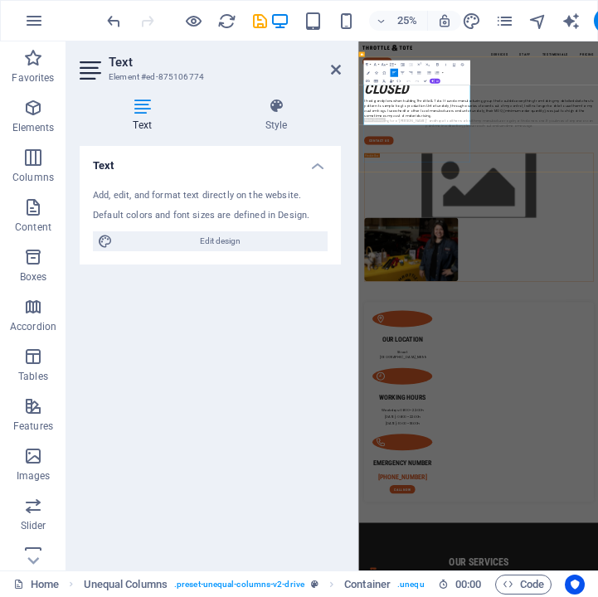
click at [334, 64] on icon at bounding box center [336, 69] width 10 height 13
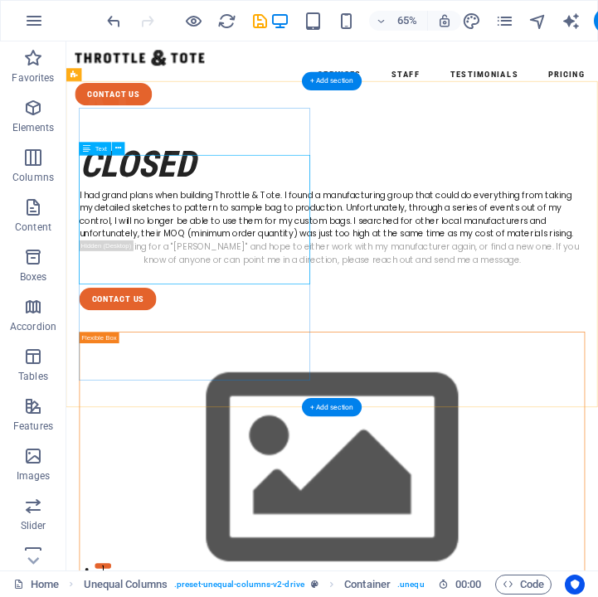
click at [147, 299] on div "I had grand plans when building Throttle & Tote. I found a manufacturing group …" at bounding box center [475, 308] width 778 height 80
click at [242, 296] on div "I had grand plans when building Throttle & Tote. I found a manufacturing group …" at bounding box center [475, 308] width 778 height 80
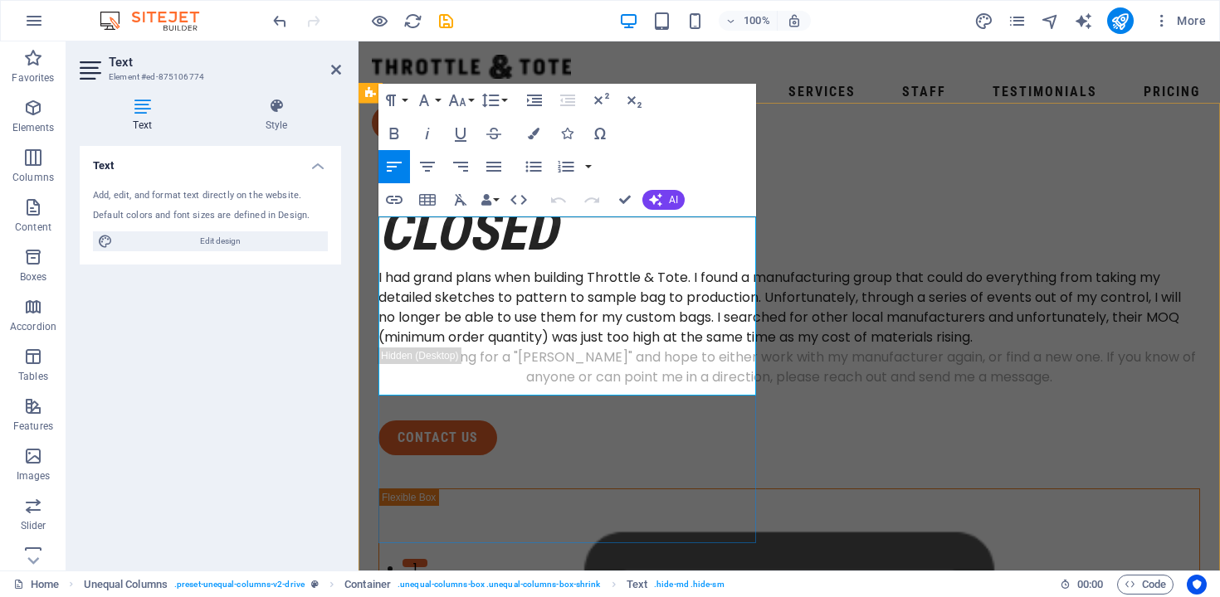
click at [482, 338] on p "I had grand plans when building Throttle & Tote. I found a manufacturing group …" at bounding box center [788, 308] width 821 height 80
click at [380, 268] on p "I had grand plans when building Throttle & Tote. I found a manufacturing group …" at bounding box center [788, 308] width 821 height 80
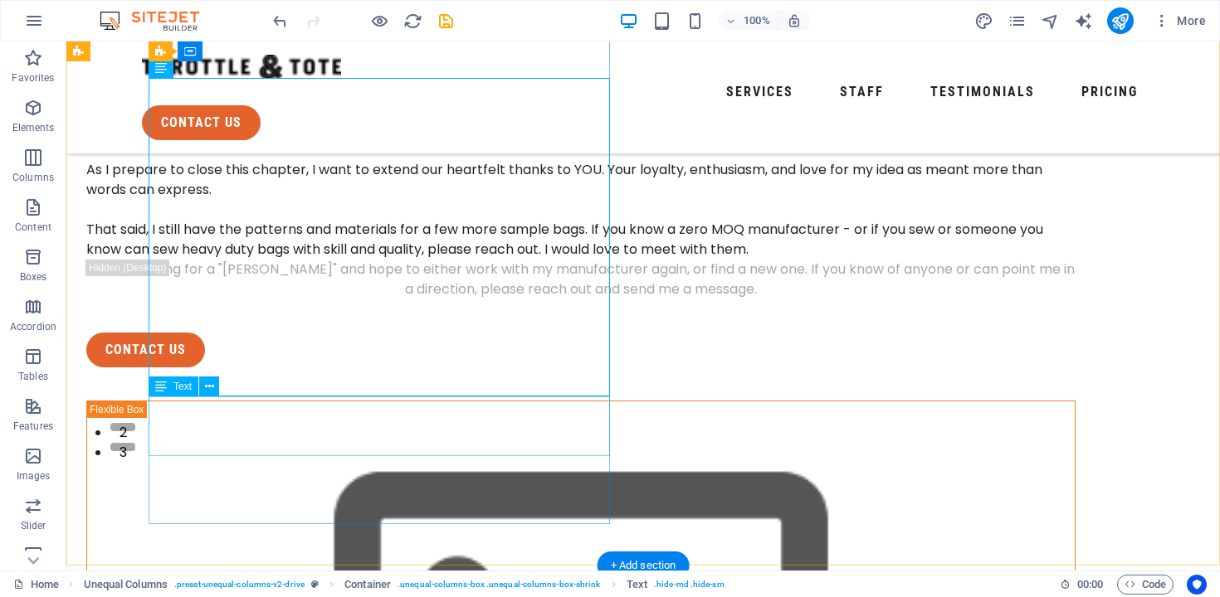
scroll to position [160, 0]
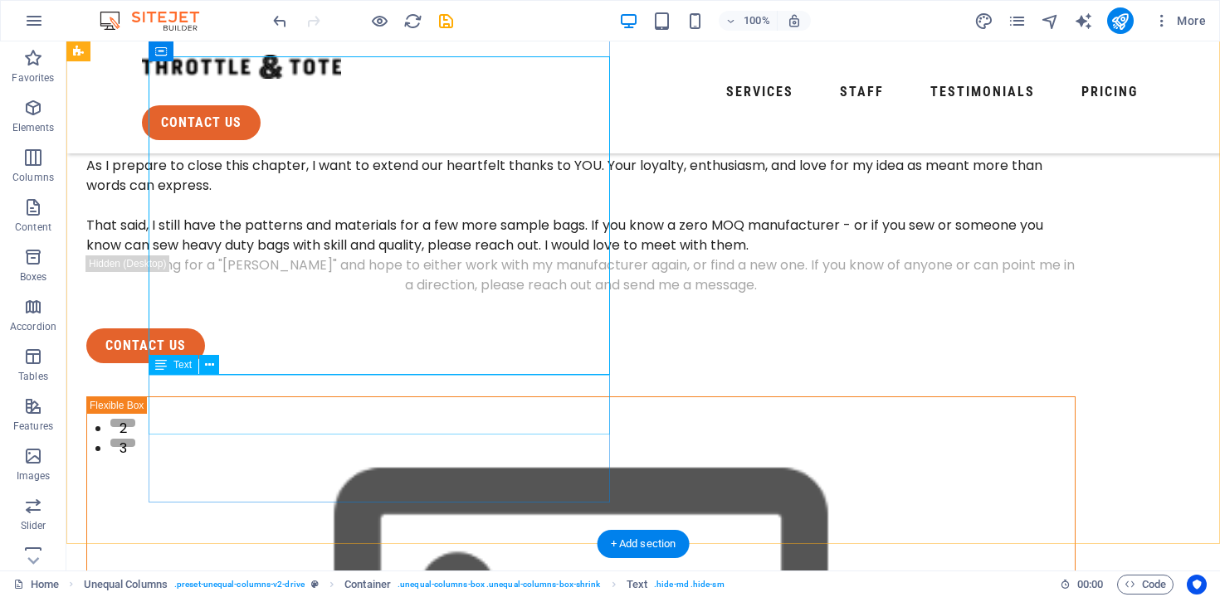
click at [521, 295] on div "I'm still looking for a "hail mary" and hope to either work with my manufacture…" at bounding box center [580, 276] width 989 height 40
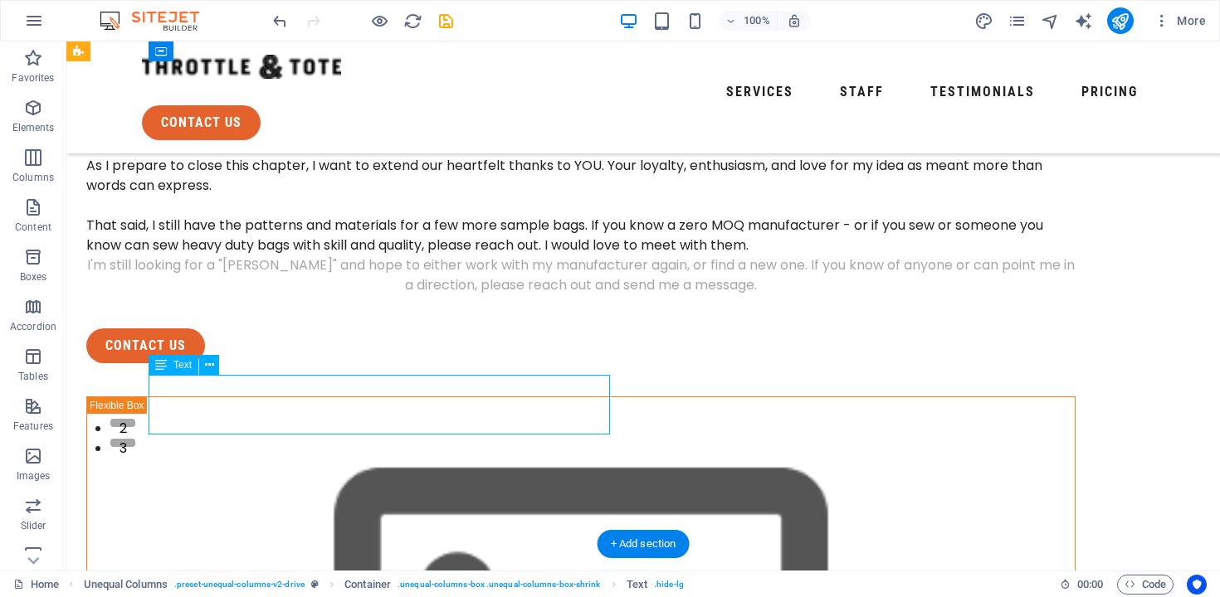
click at [513, 295] on div "I'm still looking for a "hail mary" and hope to either work with my manufacture…" at bounding box center [580, 276] width 989 height 40
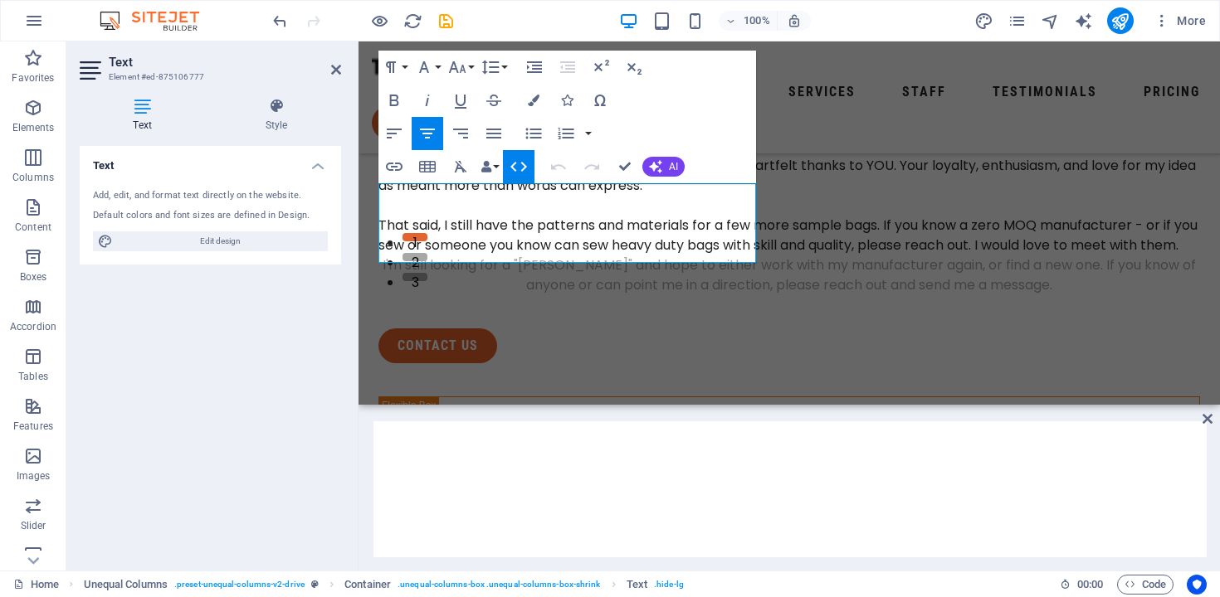
scroll to position [392, 0]
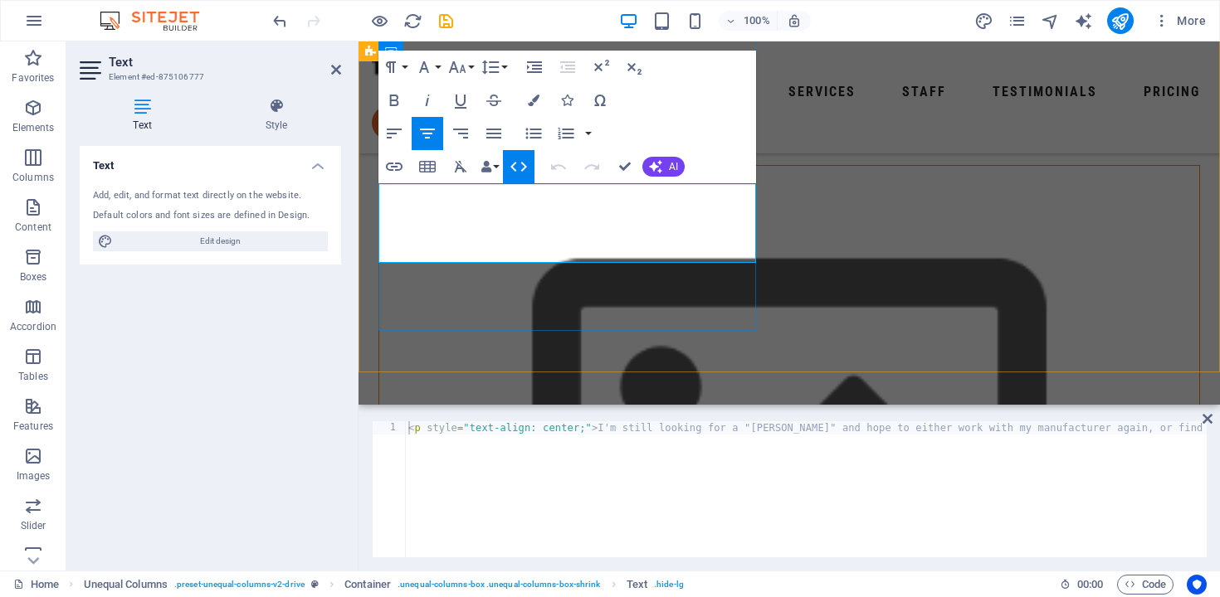
click at [611, 64] on p "I'm still looking for a "hail mary" and hope to either work with my manufacture…" at bounding box center [788, 44] width 821 height 40
copy p "I'm still looking for a "hail mary" and hope to either work with my manufacture…"
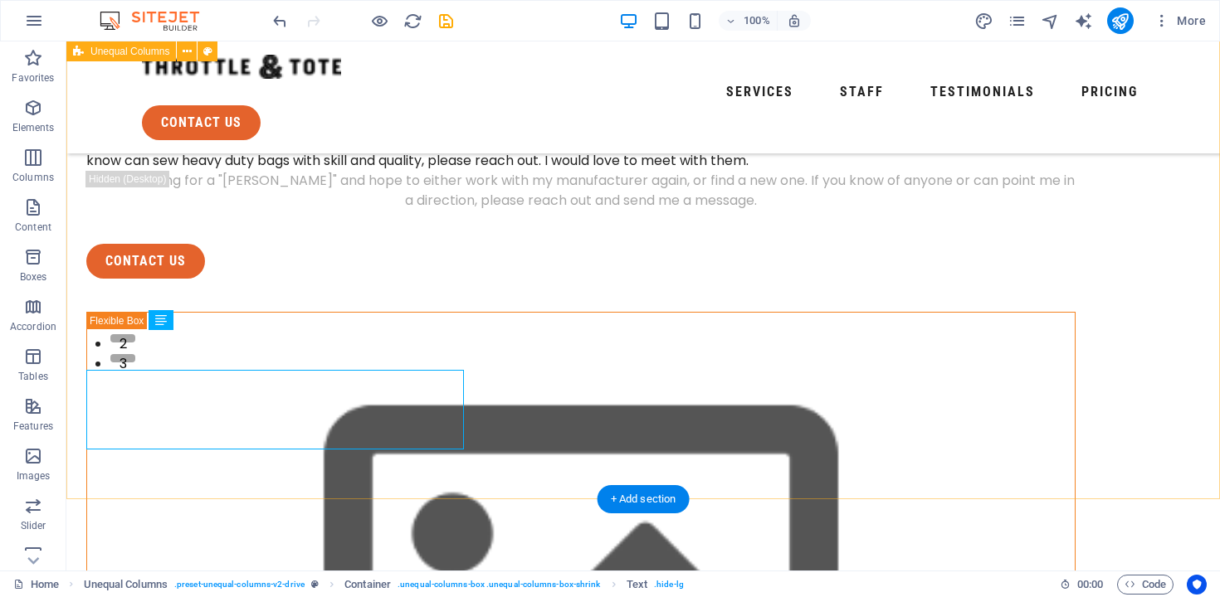
scroll to position [205, 0]
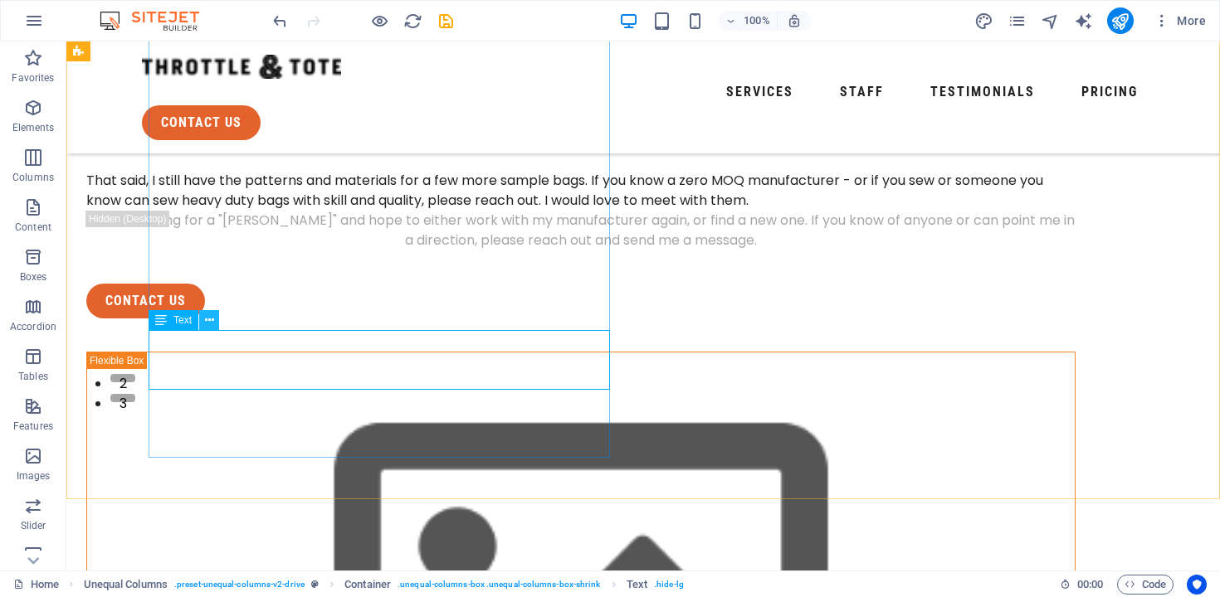
click at [212, 326] on icon at bounding box center [209, 320] width 9 height 17
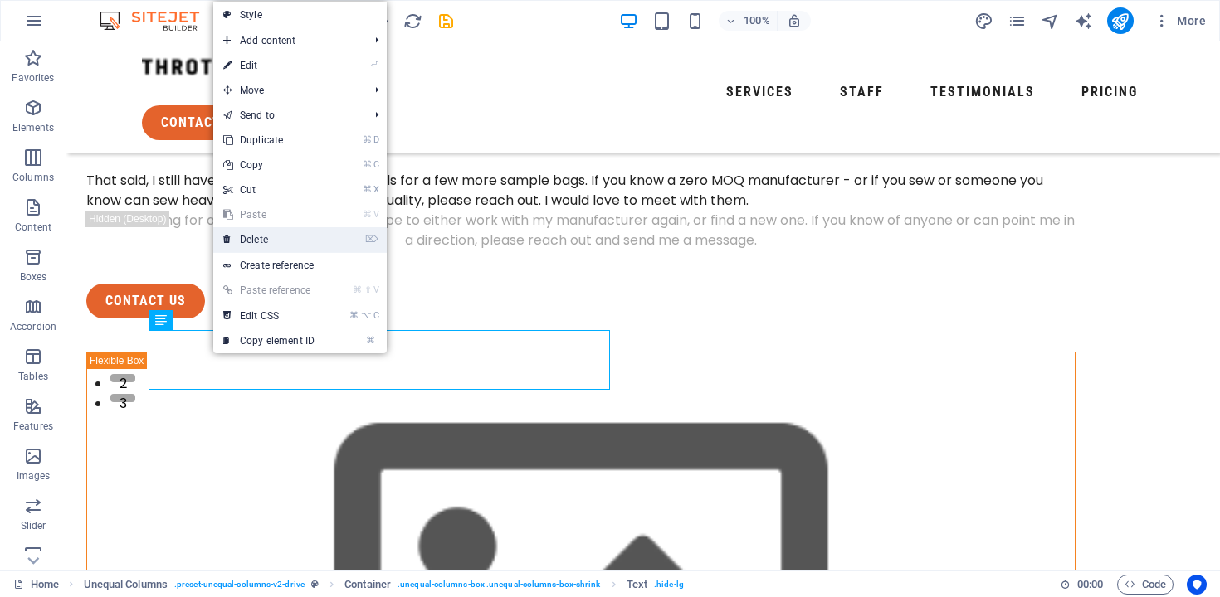
click at [306, 236] on link "⌦ Delete" at bounding box center [268, 239] width 111 height 25
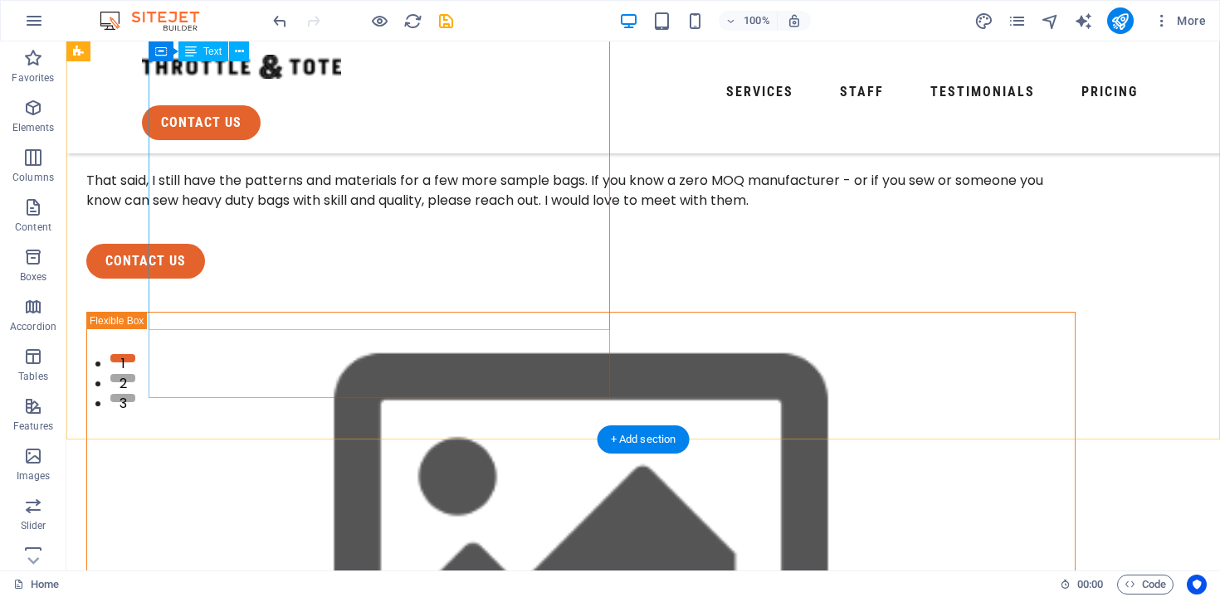
click at [396, 211] on div "It's with a bittersweet heart that I announce the closing of Throttle & Tote {i…" at bounding box center [580, 111] width 989 height 199
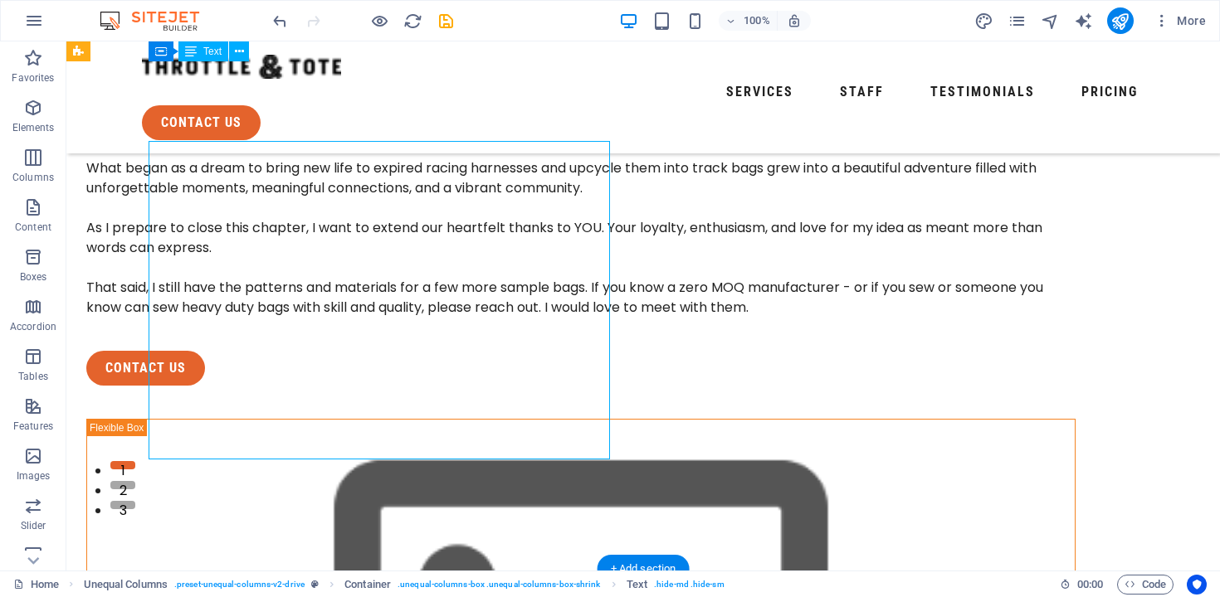
scroll to position [63, 0]
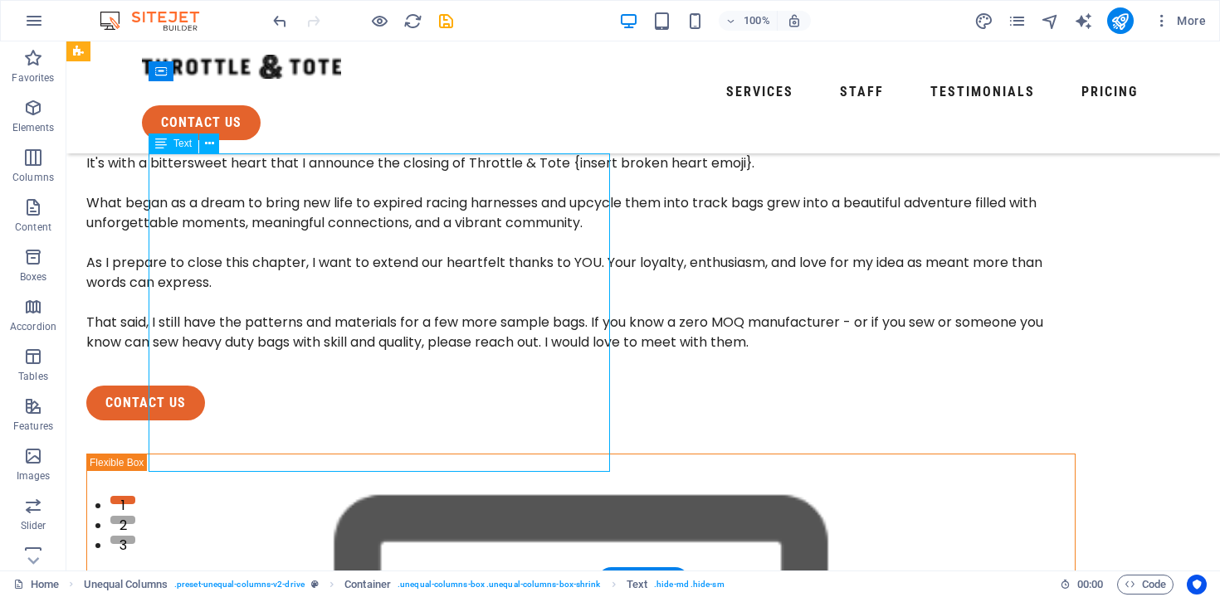
click at [353, 183] on div "It's with a bittersweet heart that I announce the closing of Throttle & Tote {i…" at bounding box center [580, 253] width 989 height 199
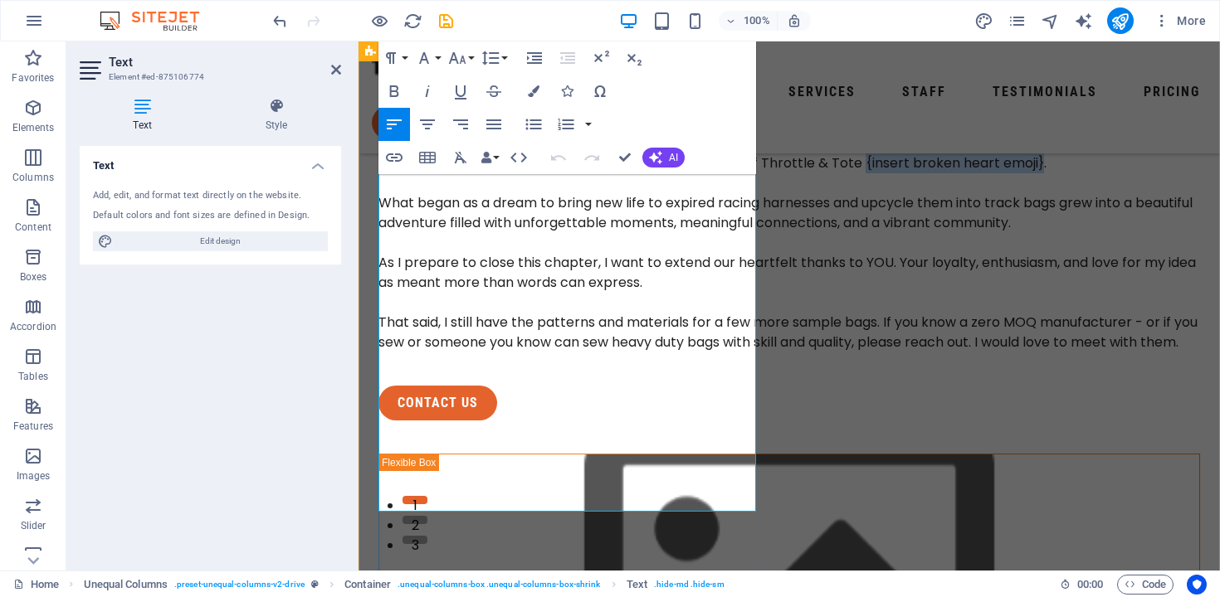
drag, startPoint x: 495, startPoint y: 188, endPoint x: 670, endPoint y: 181, distance: 175.2
click at [670, 173] on p "It's with a bittersweet heart that I announce the closing of Throttle & Tote {i…" at bounding box center [788, 164] width 821 height 20
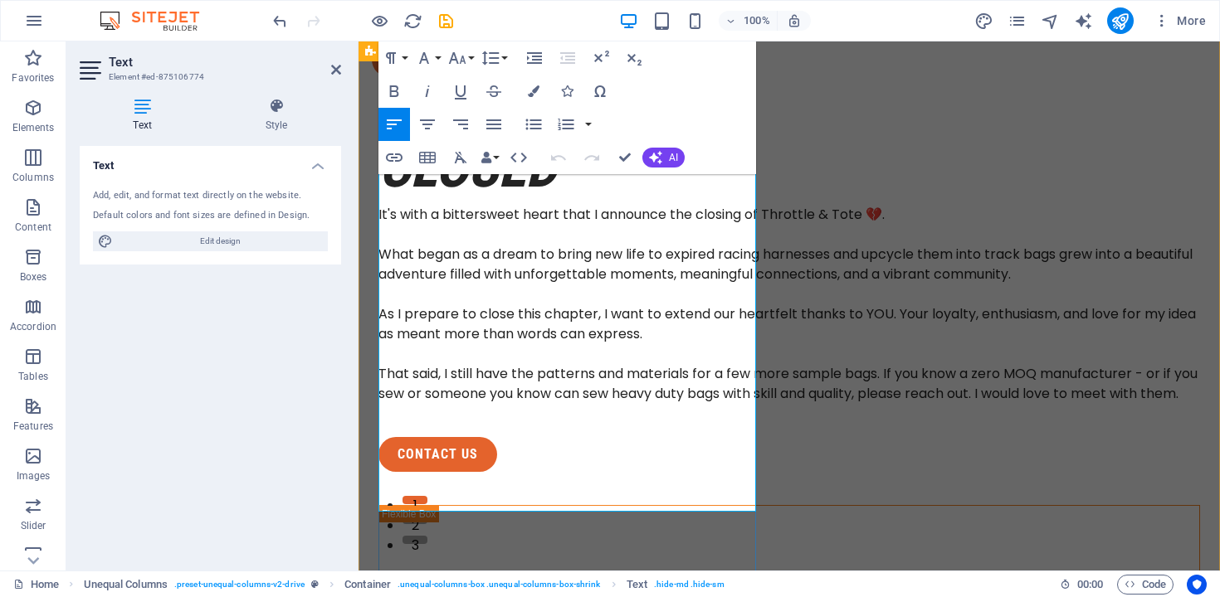
scroll to position [0, 0]
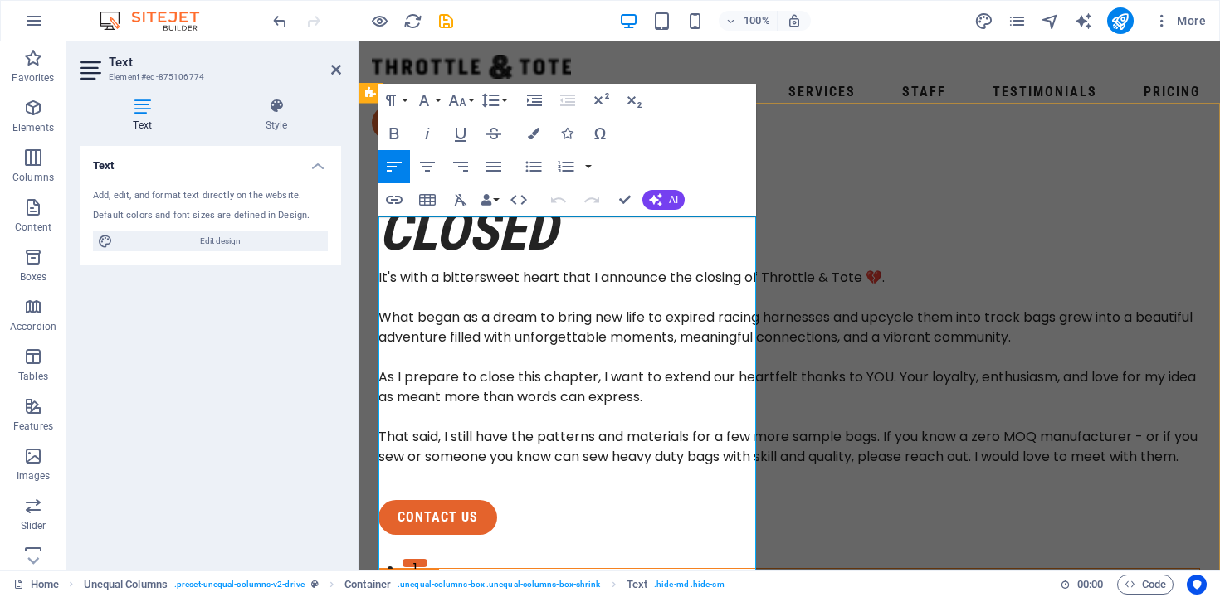
click at [429, 324] on p "What began as a dream to bring new life to expired racing harnesses and upcycle…" at bounding box center [788, 328] width 821 height 40
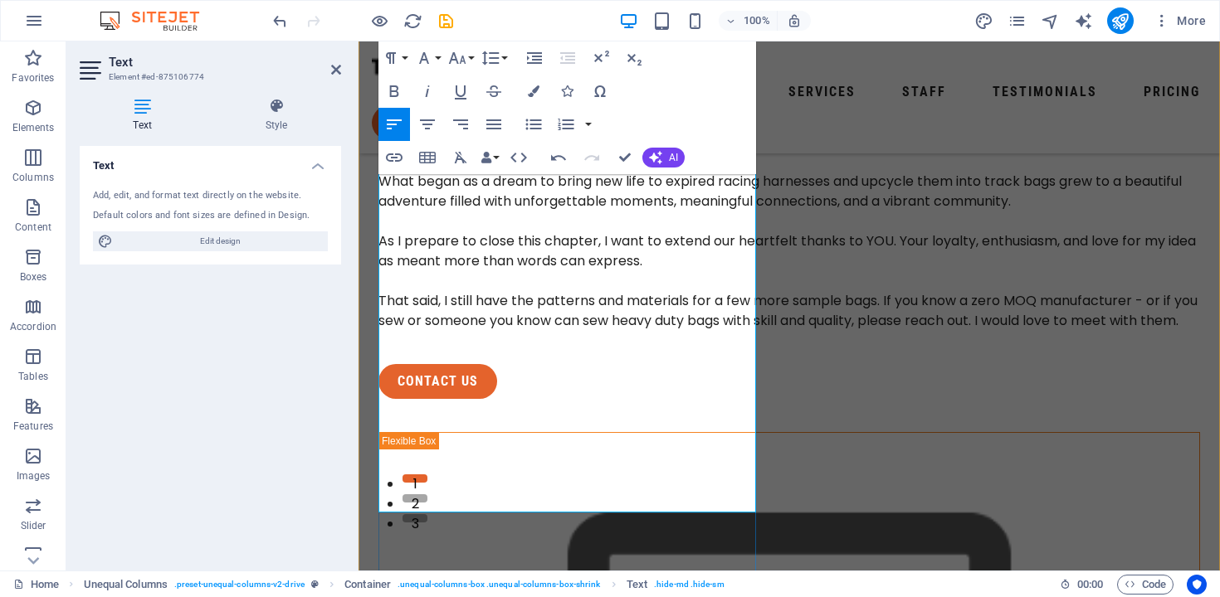
scroll to position [98, 0]
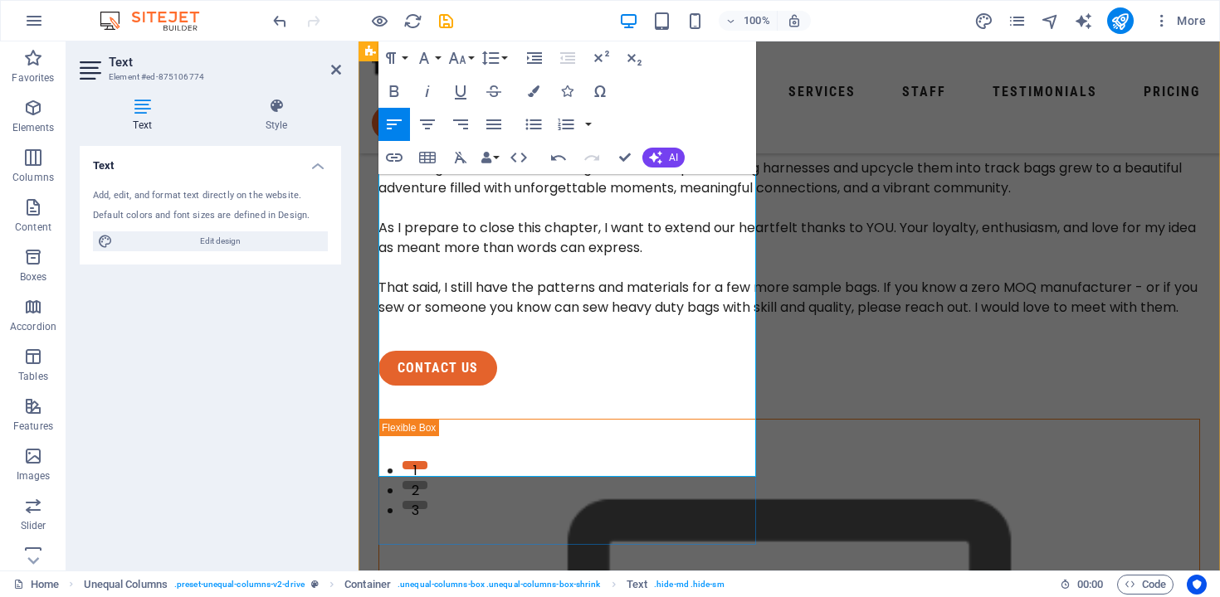
click at [721, 258] on p "As I prepare to close this chapter, I want to extend our heartfelt thanks to YO…" at bounding box center [788, 238] width 821 height 40
click at [491, 258] on p "As I prepare to close this chapter, I want to extend my heartfelt thanks to YOU…" at bounding box center [788, 238] width 821 height 40
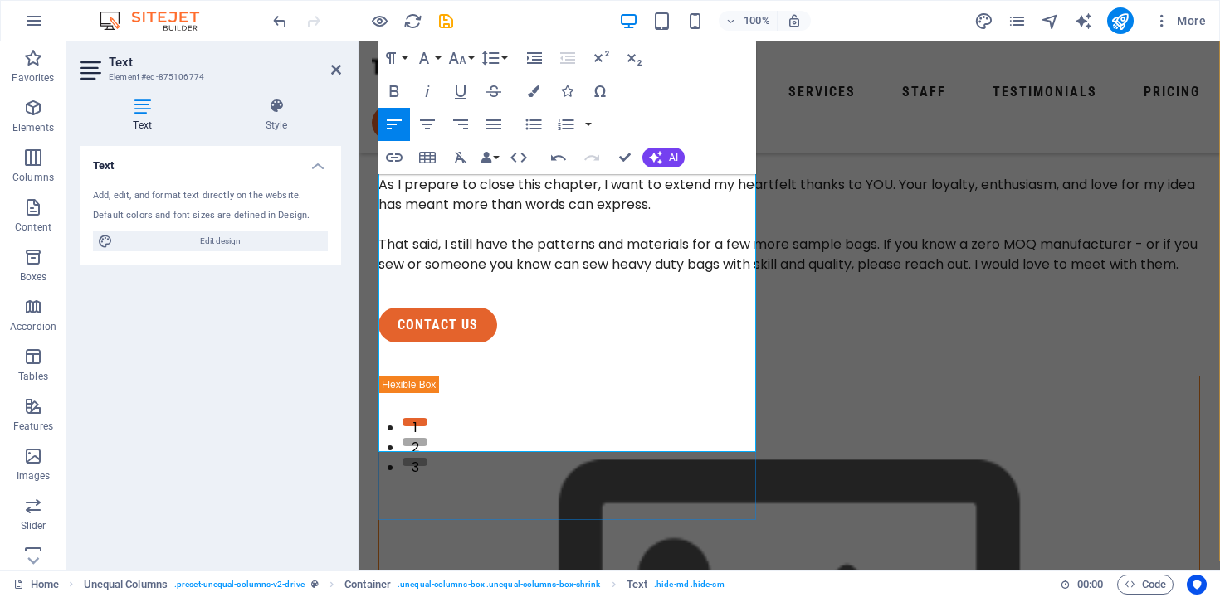
scroll to position [143, 0]
click at [382, 273] on p "That said, I still have the patterns and materials for a few more sample bags. …" at bounding box center [788, 253] width 821 height 40
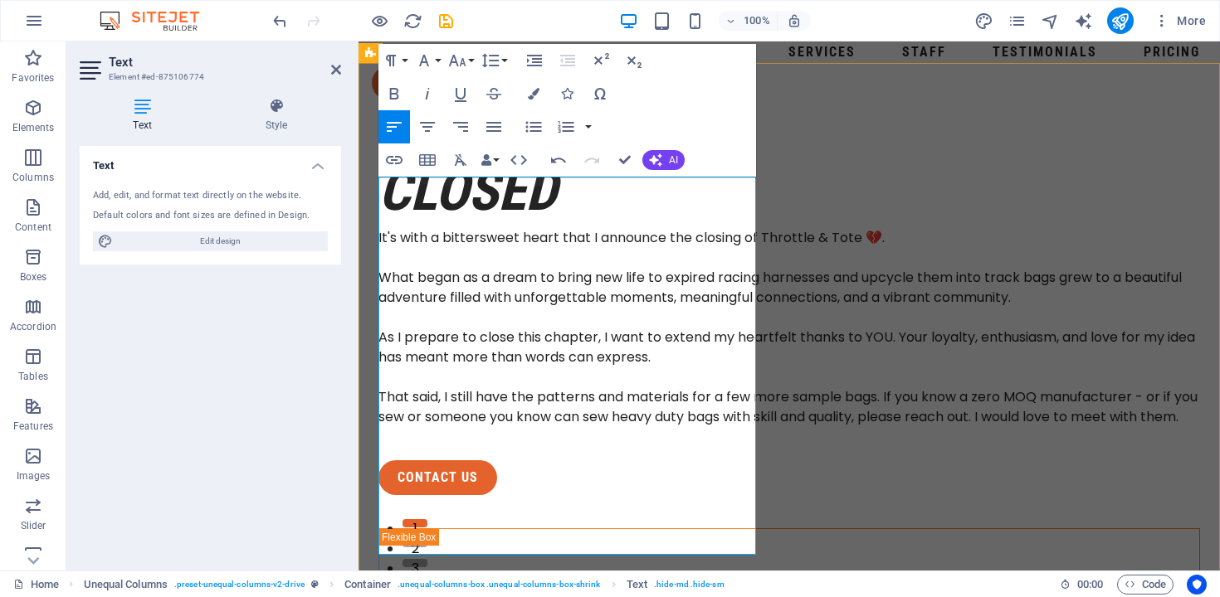
scroll to position [0, 0]
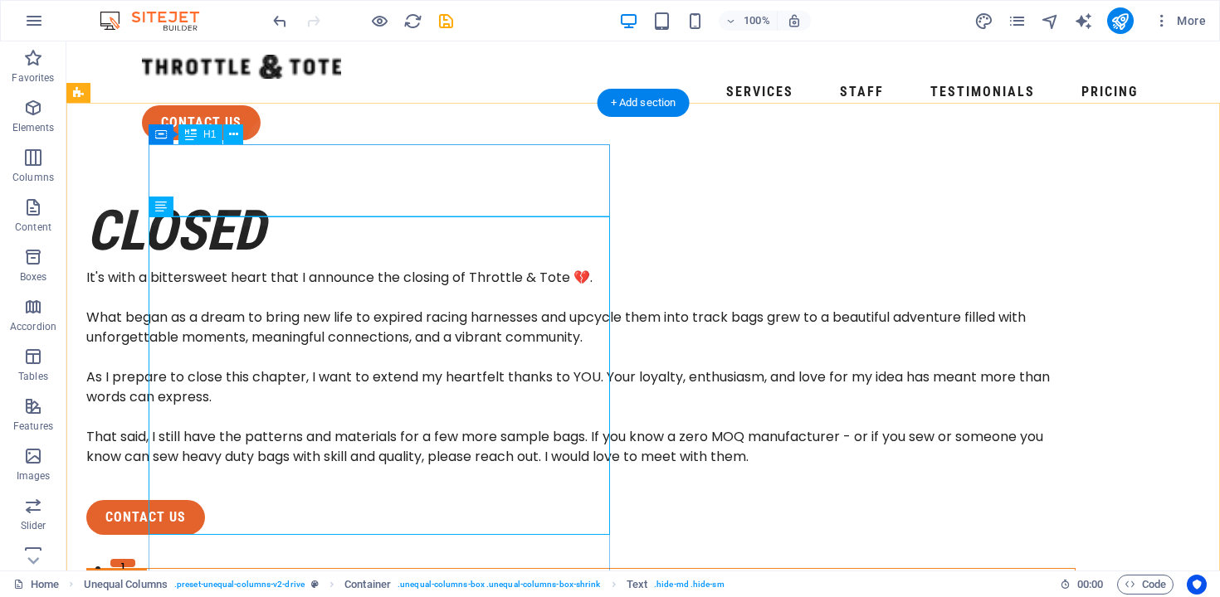
click at [315, 195] on div "Closed" at bounding box center [580, 231] width 989 height 72
click at [325, 195] on div "Closed" at bounding box center [580, 231] width 989 height 72
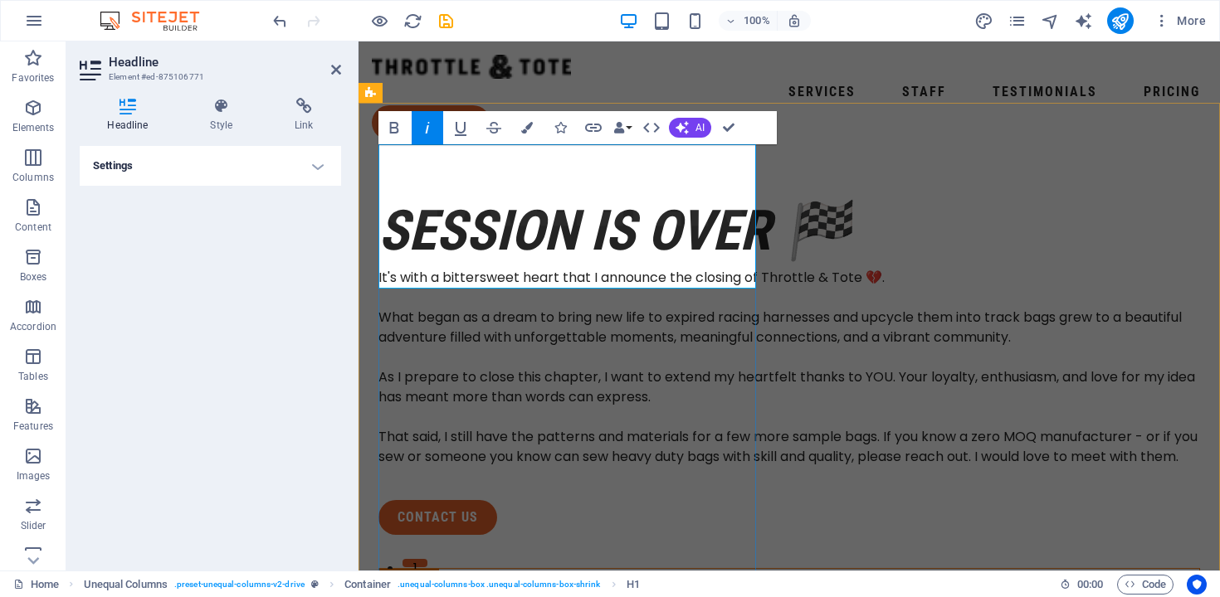
click at [509, 263] on em "Session is over 🏁" at bounding box center [615, 230] width 474 height 65
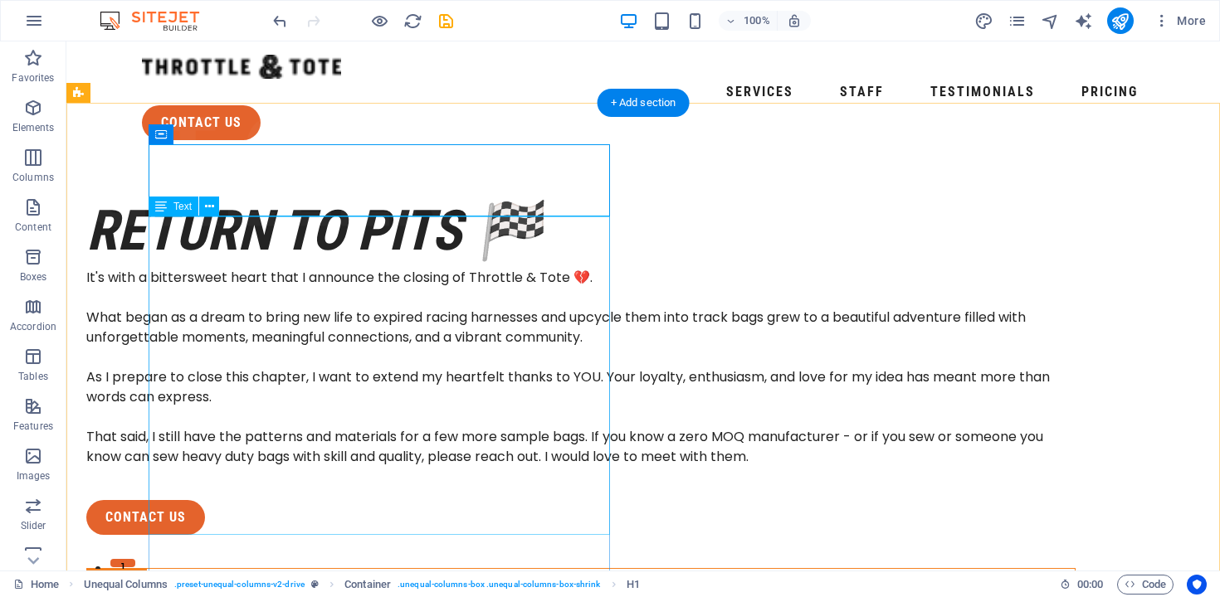
scroll to position [4, 0]
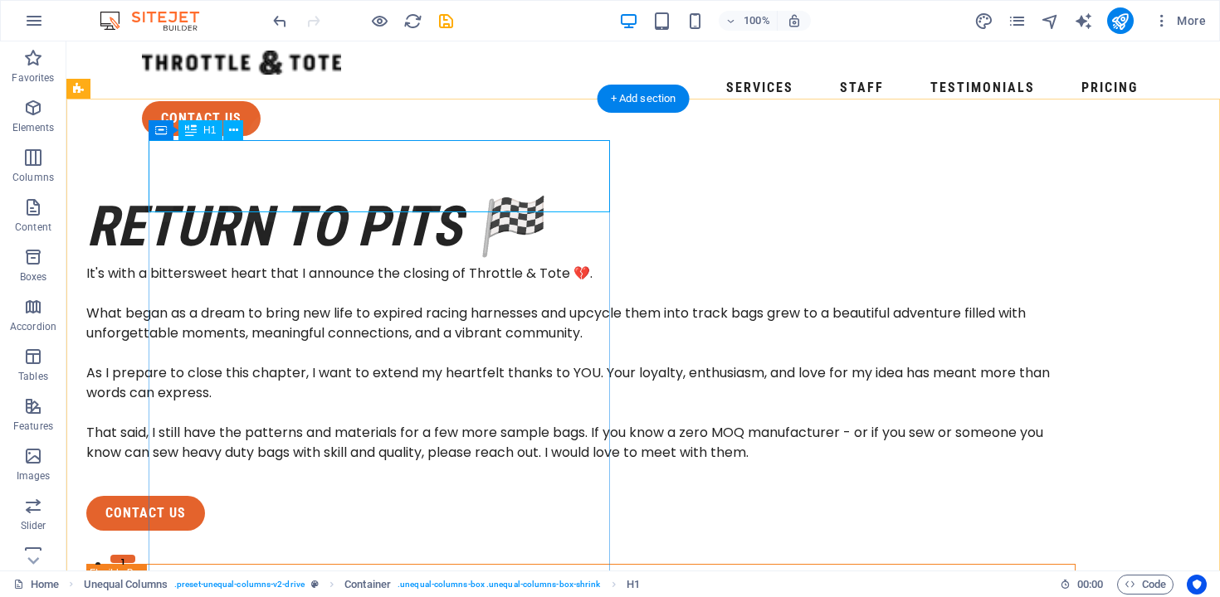
click at [193, 194] on div "Return to pits 🏁" at bounding box center [580, 227] width 989 height 72
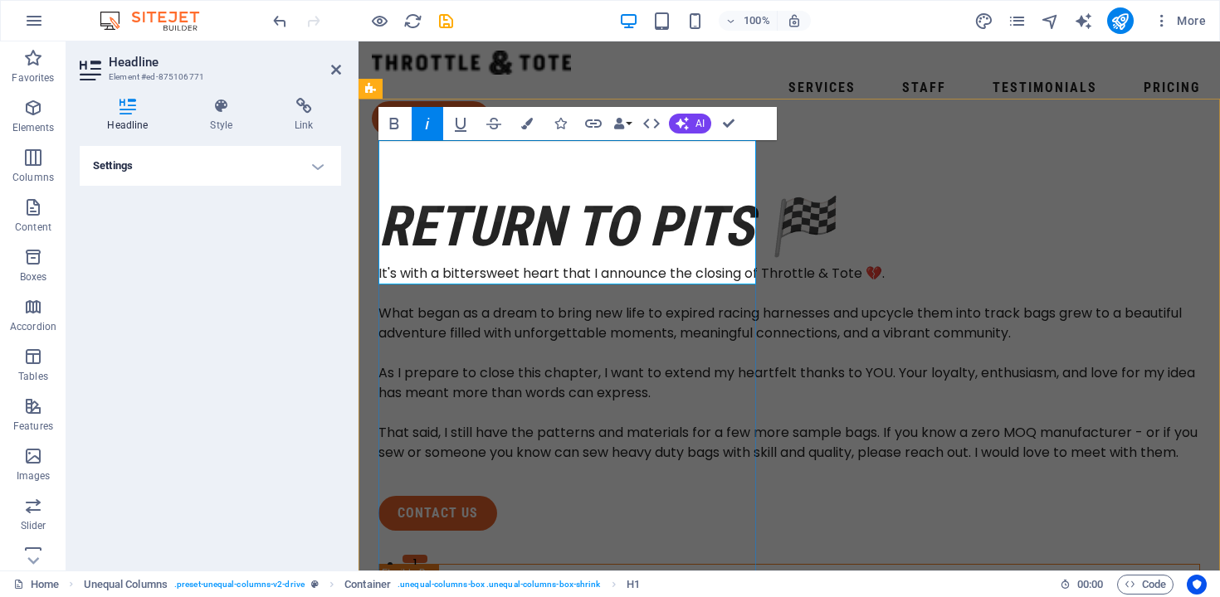
click at [389, 194] on em "Return to pits 🏁" at bounding box center [606, 226] width 457 height 65
click at [490, 249] on em "Return to pits 🏁" at bounding box center [606, 226] width 457 height 65
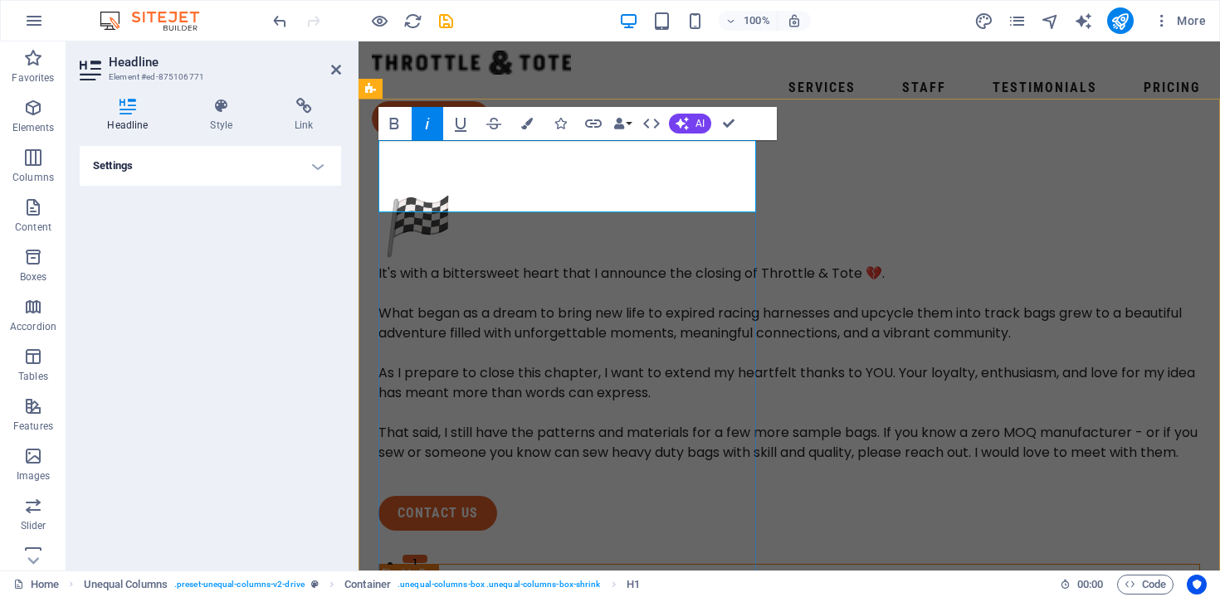
click at [426, 194] on em "🏁" at bounding box center [413, 226] width 70 height 65
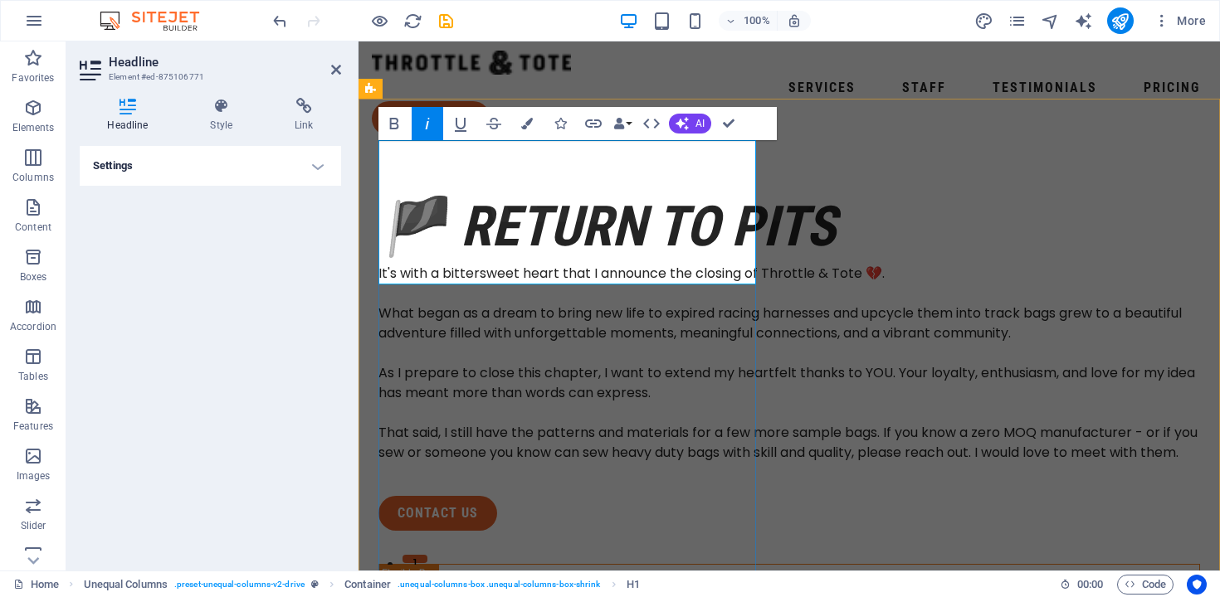
click at [595, 250] on h1 "🏴 Return to pits" at bounding box center [788, 227] width 821 height 72
click at [279, 176] on h4 "Settings" at bounding box center [210, 166] width 261 height 40
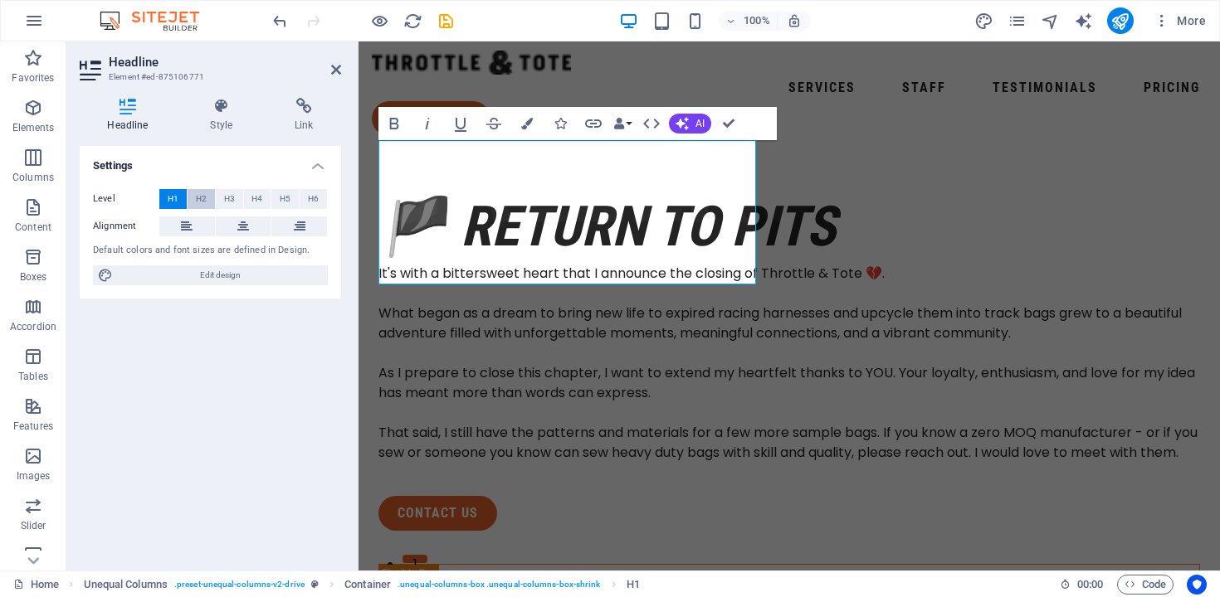
click at [210, 196] on button "H2" at bounding box center [201, 199] width 27 height 20
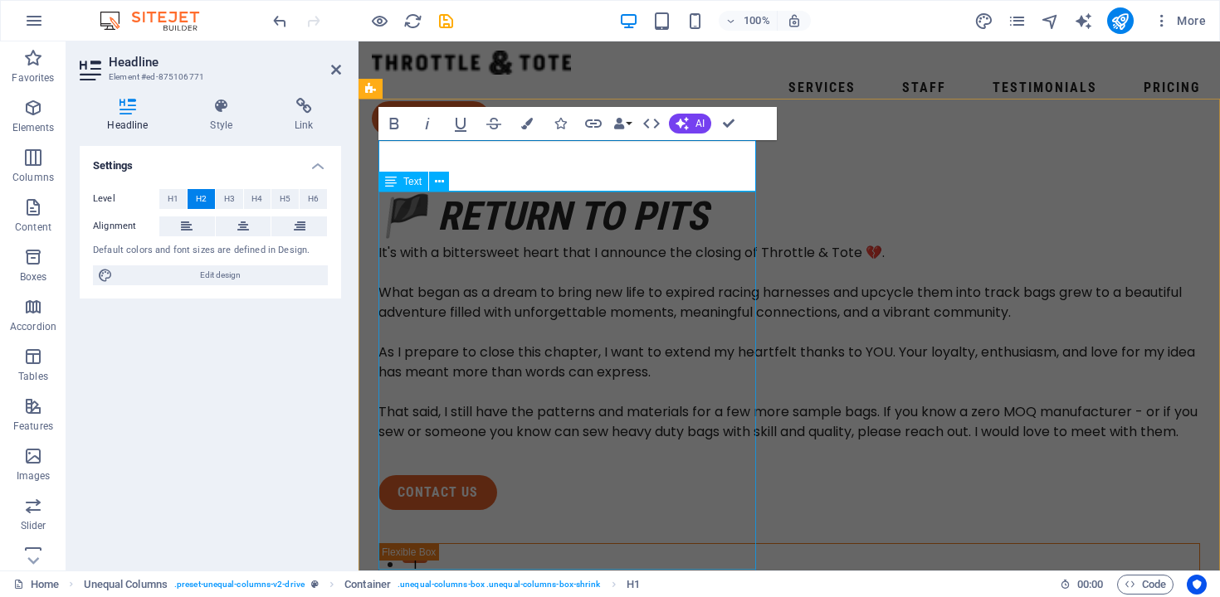
click at [636, 243] on div "It's with a bittersweet heart that I announce the closing of Throttle & Tote 💔.…" at bounding box center [788, 342] width 821 height 199
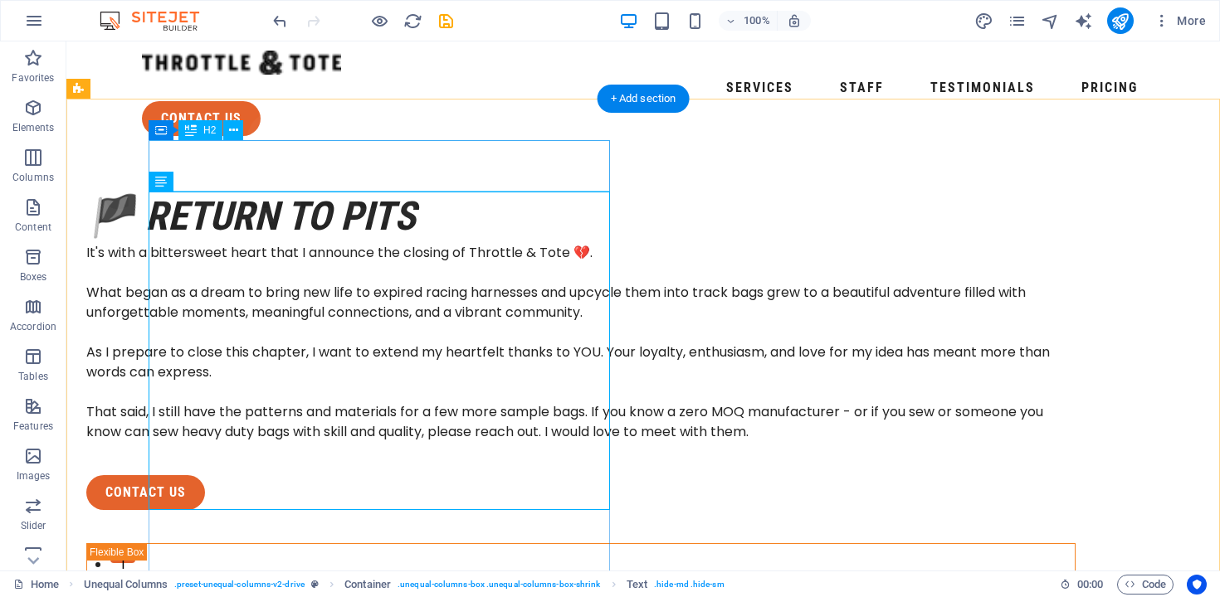
click at [354, 191] on div "🏴 Return to pits" at bounding box center [580, 216] width 989 height 51
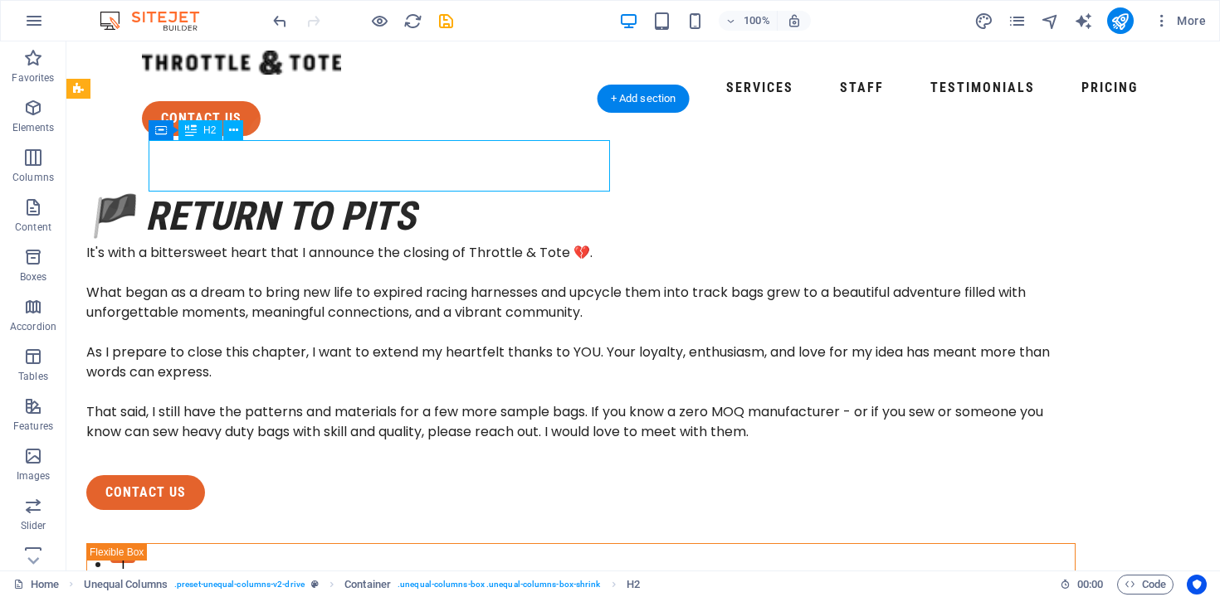
click at [273, 191] on div "🏴 Return to pits" at bounding box center [580, 216] width 989 height 51
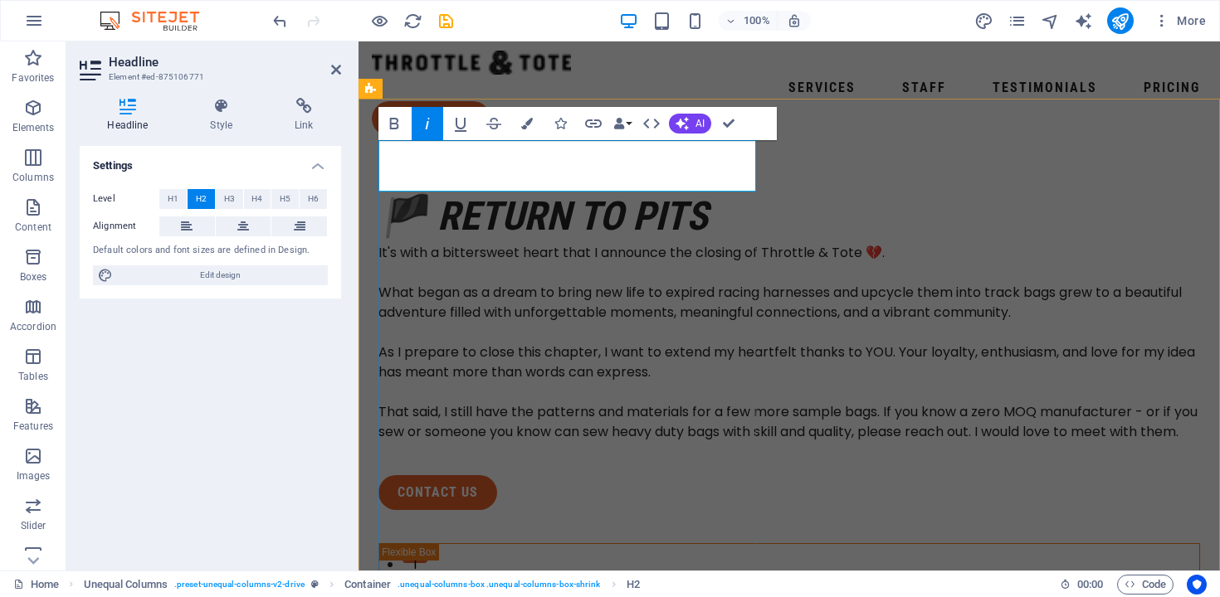
click at [456, 193] on em "🏴 Return to pits" at bounding box center [542, 216] width 329 height 47
drag, startPoint x: 436, startPoint y: 167, endPoint x: 708, endPoint y: 166, distance: 272.2
click at [708, 191] on h2 "🏴 Return to pits" at bounding box center [788, 216] width 821 height 51
click at [704, 274] on div "It's with a bittersweet heart that I announce the closing of Throttle & Tote 💔.…" at bounding box center [788, 342] width 821 height 199
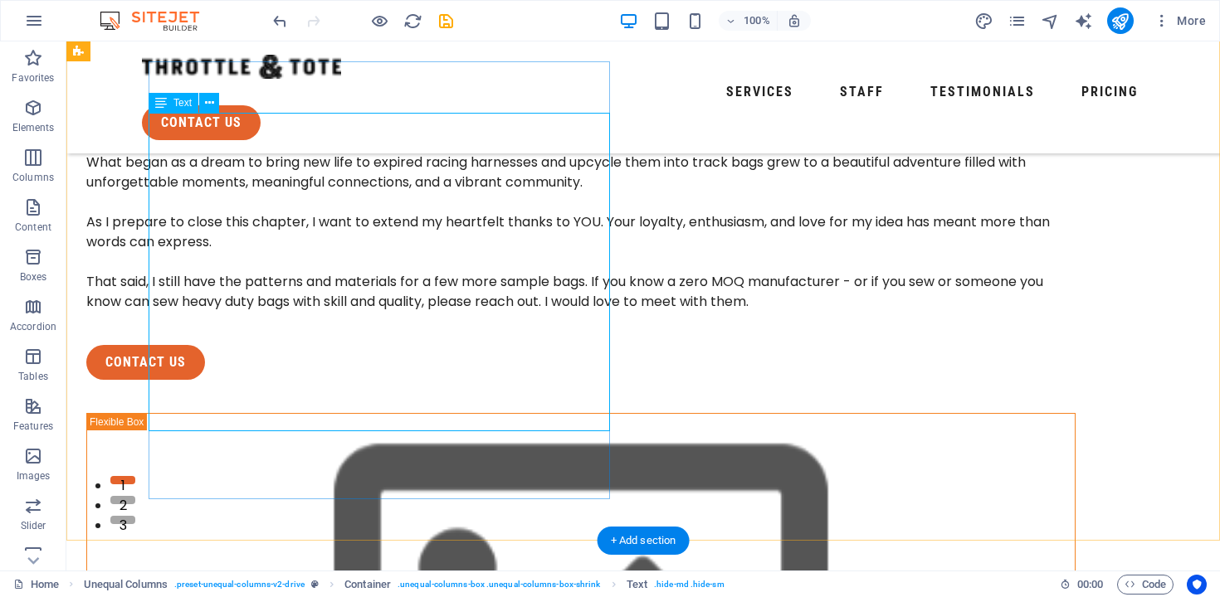
scroll to position [0, 0]
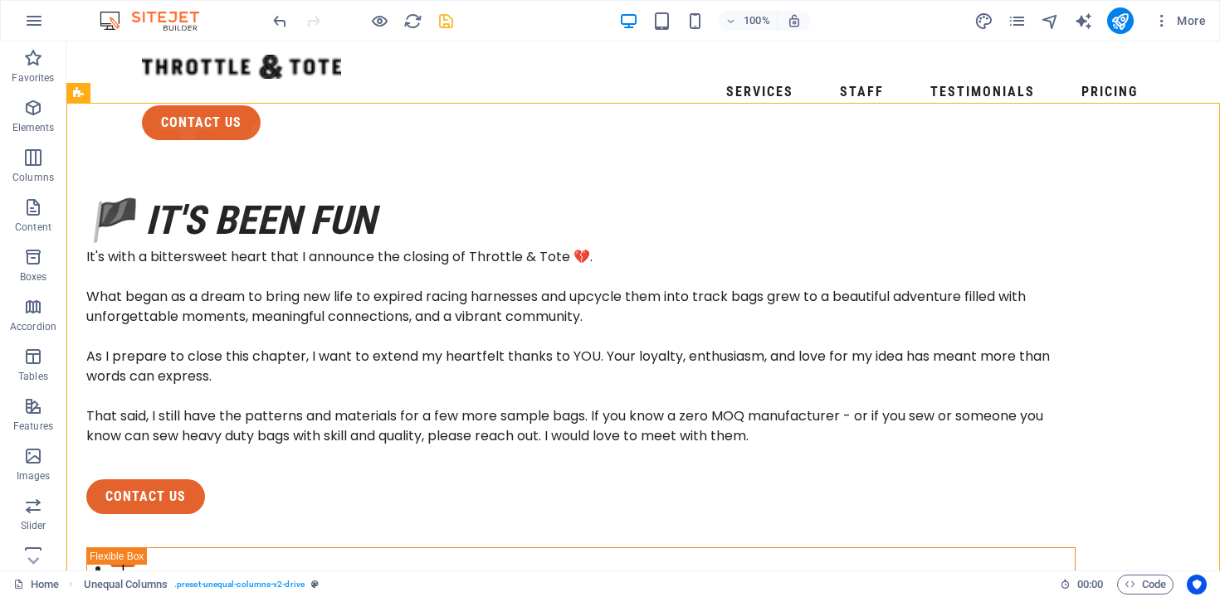
click at [442, 26] on icon "save" at bounding box center [445, 21] width 19 height 19
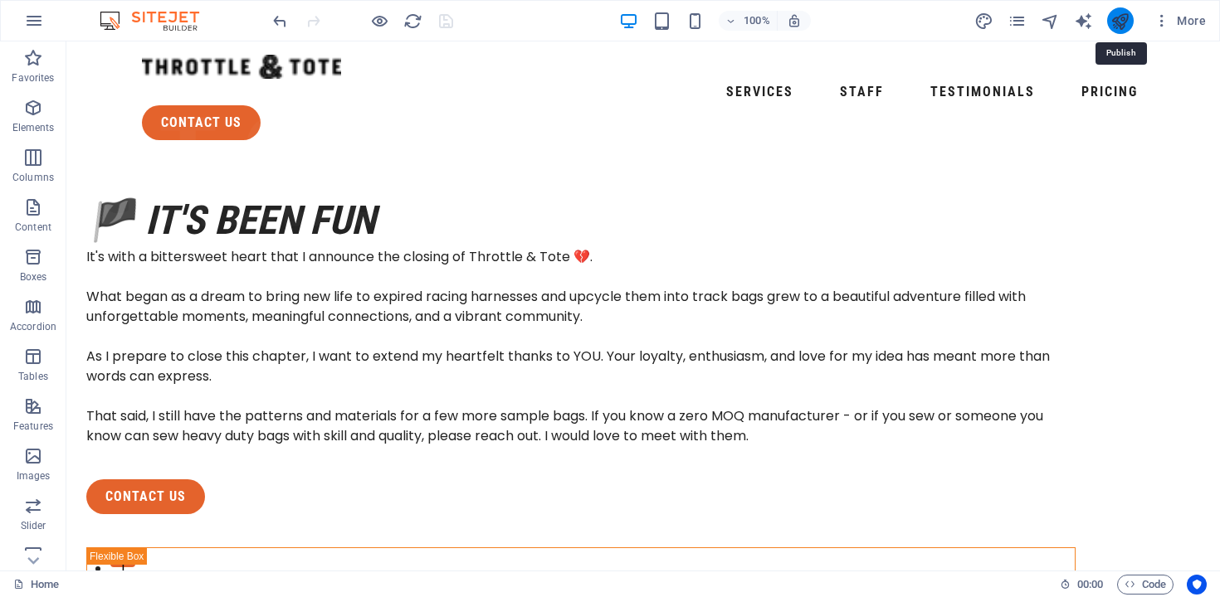
click at [1123, 25] on icon "publish" at bounding box center [1119, 21] width 19 height 19
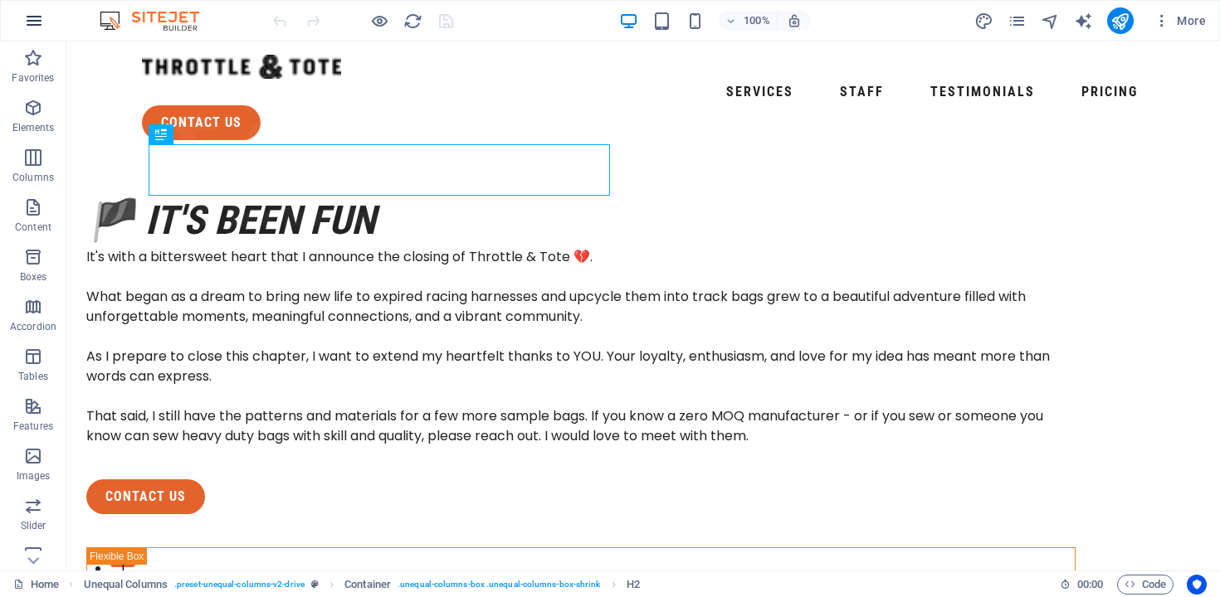
click at [37, 24] on icon "button" at bounding box center [34, 21] width 20 height 20
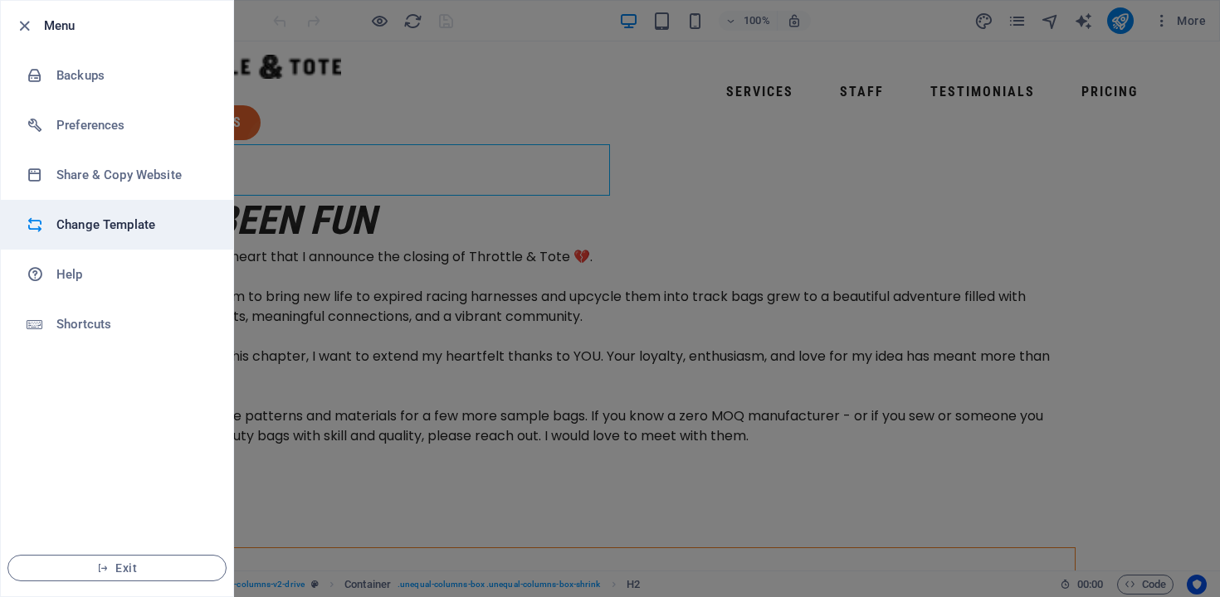
click at [119, 222] on h6 "Change Template" at bounding box center [133, 225] width 154 height 20
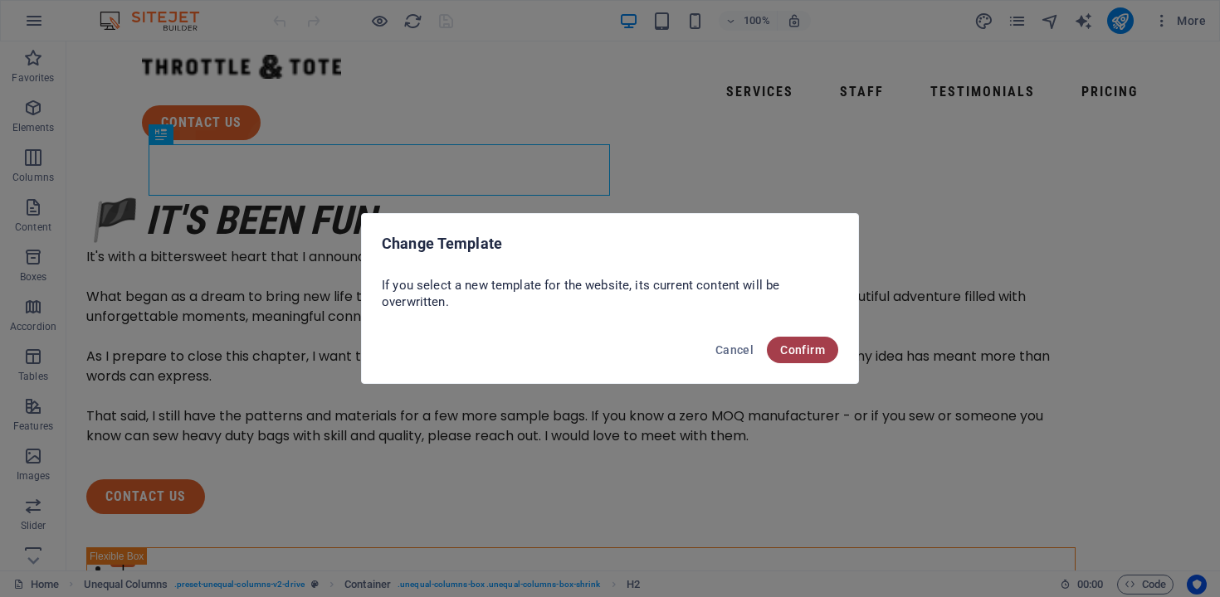
click at [817, 349] on span "Confirm" at bounding box center [802, 350] width 45 height 13
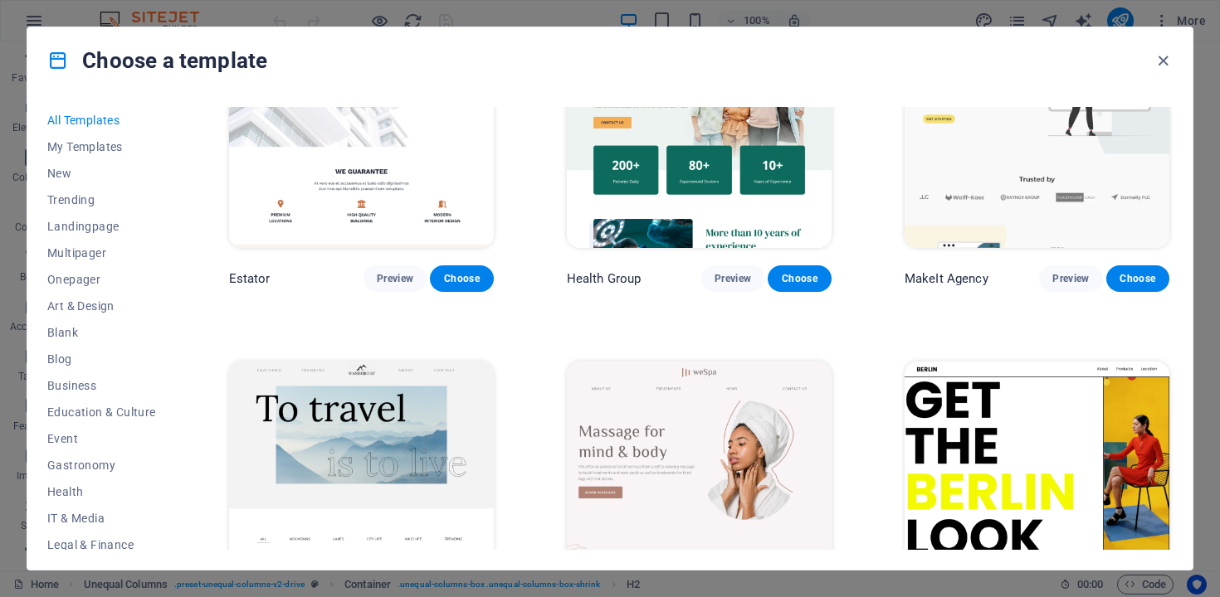
scroll to position [3670, 0]
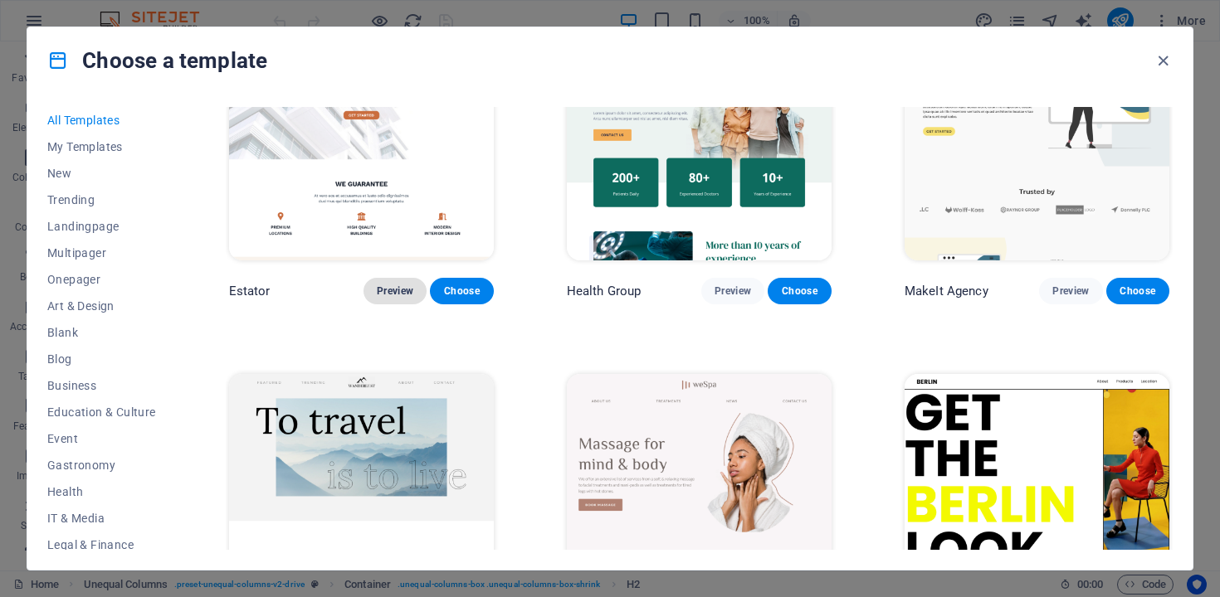
click at [394, 285] on span "Preview" at bounding box center [395, 291] width 37 height 13
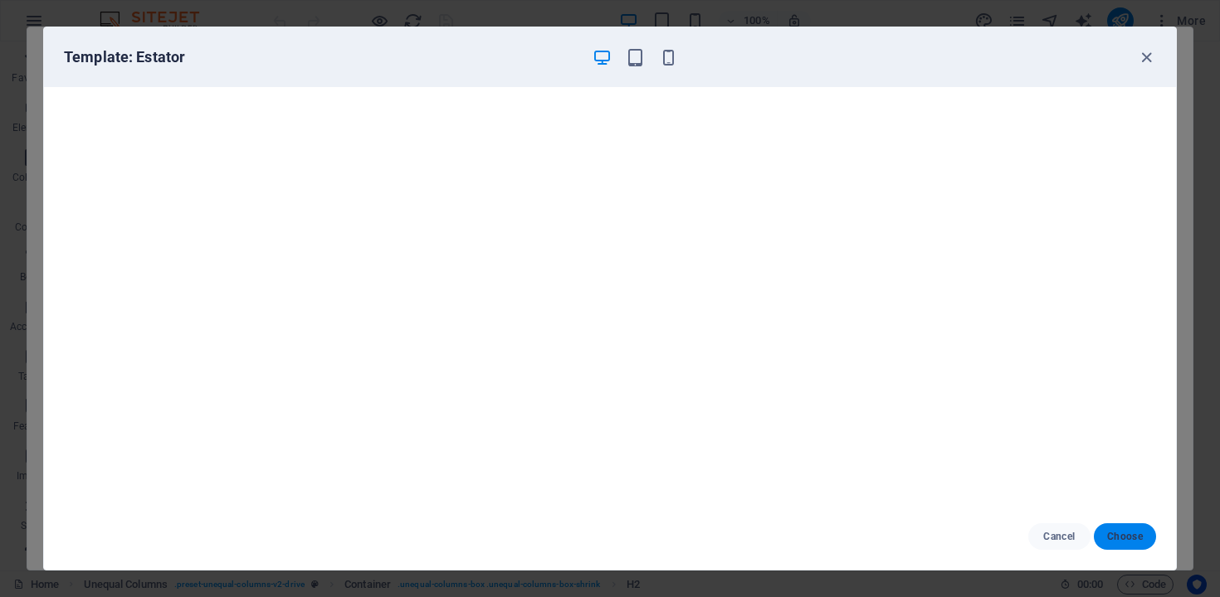
click at [1118, 544] on button "Choose" at bounding box center [1125, 537] width 62 height 27
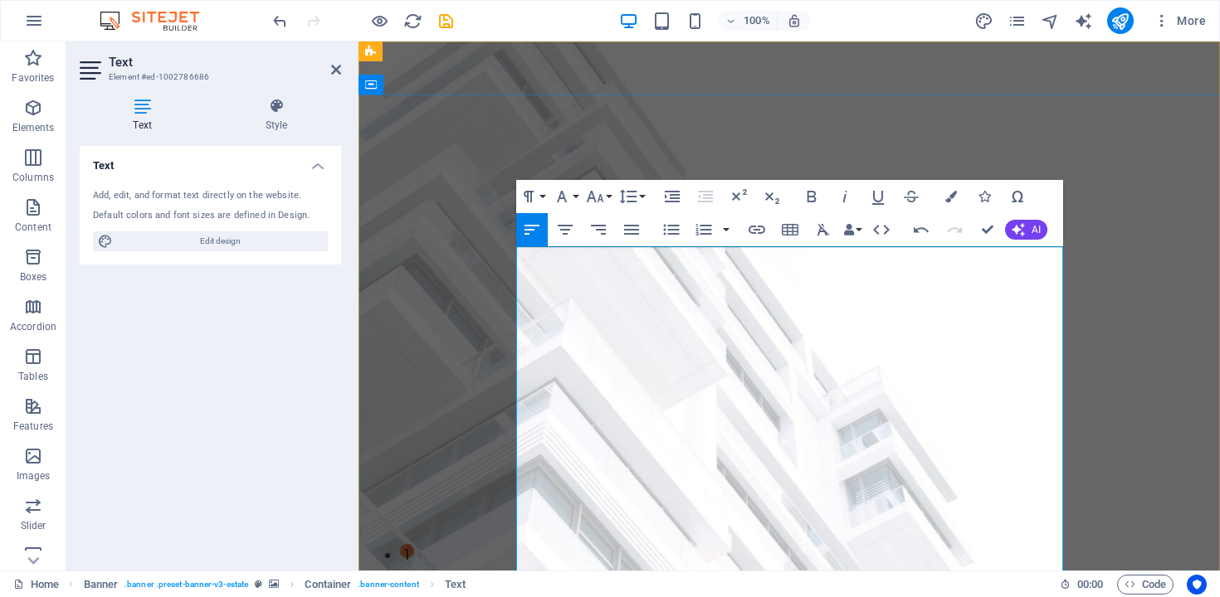
scroll to position [11828, 2]
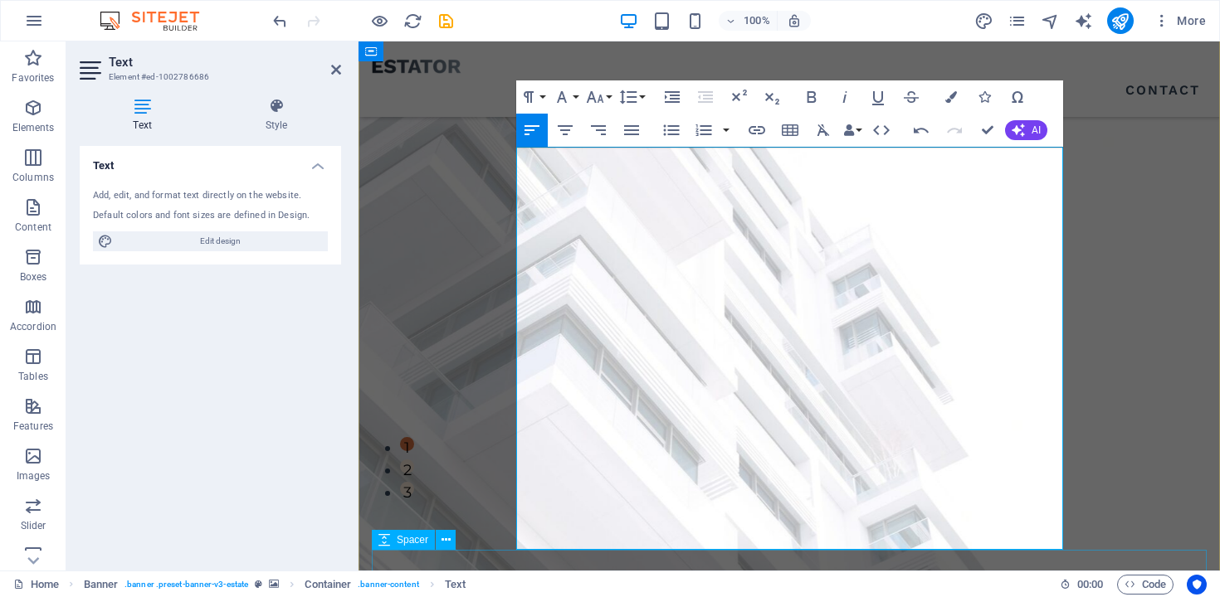
scroll to position [126, 0]
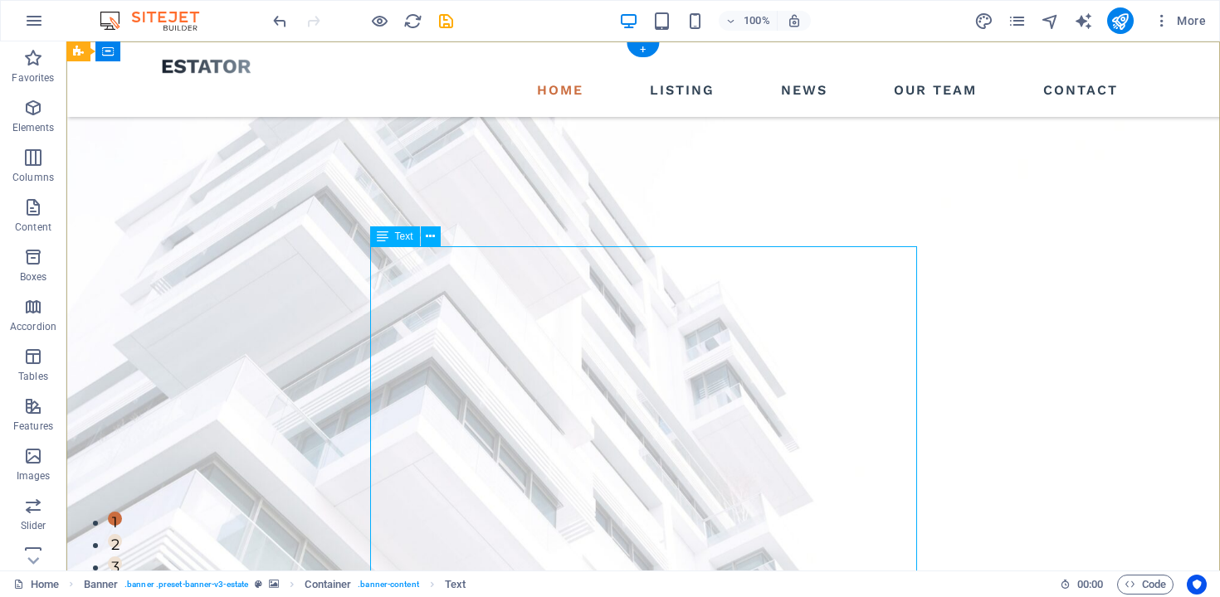
scroll to position [0, 0]
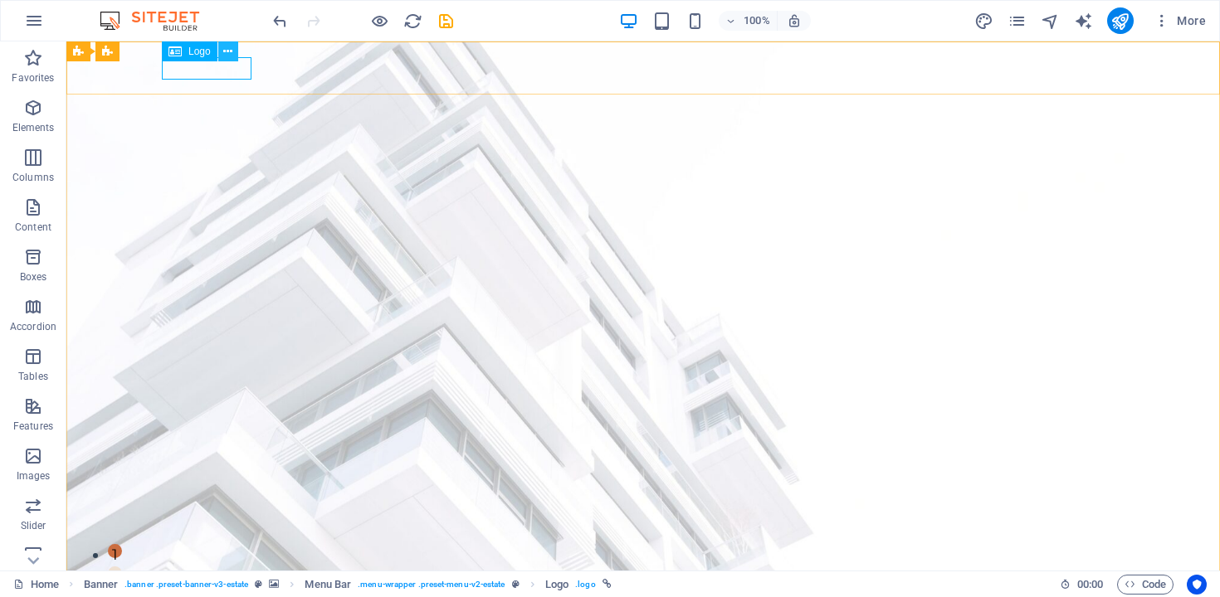
click at [229, 52] on icon at bounding box center [227, 51] width 9 height 17
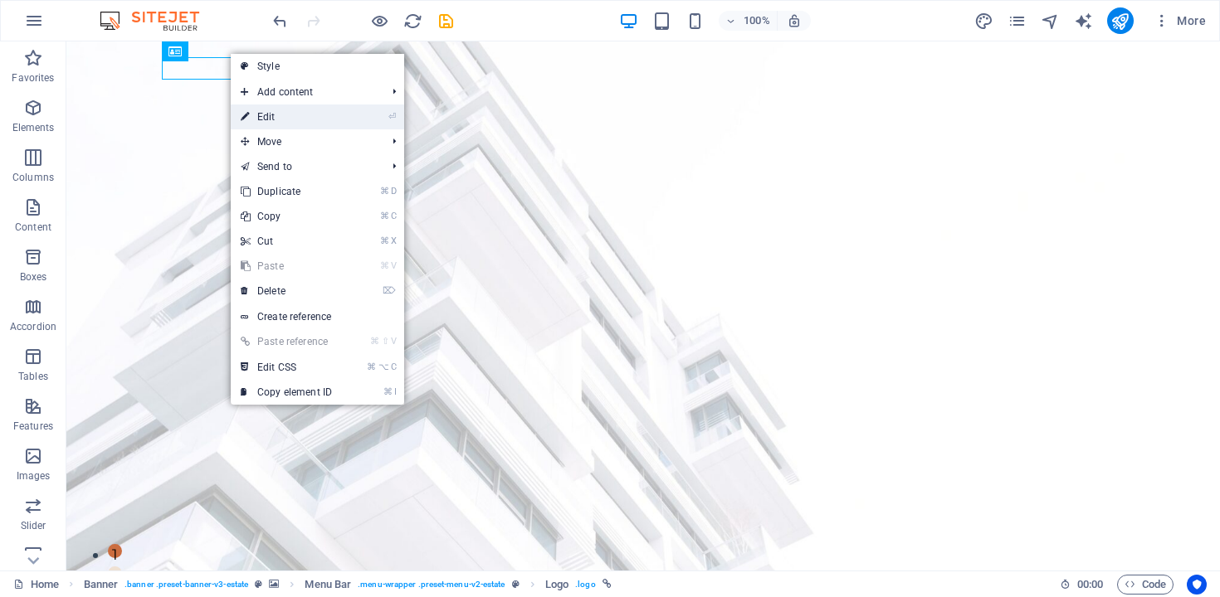
click at [255, 112] on link "⏎ Edit" at bounding box center [286, 117] width 111 height 25
select select "px"
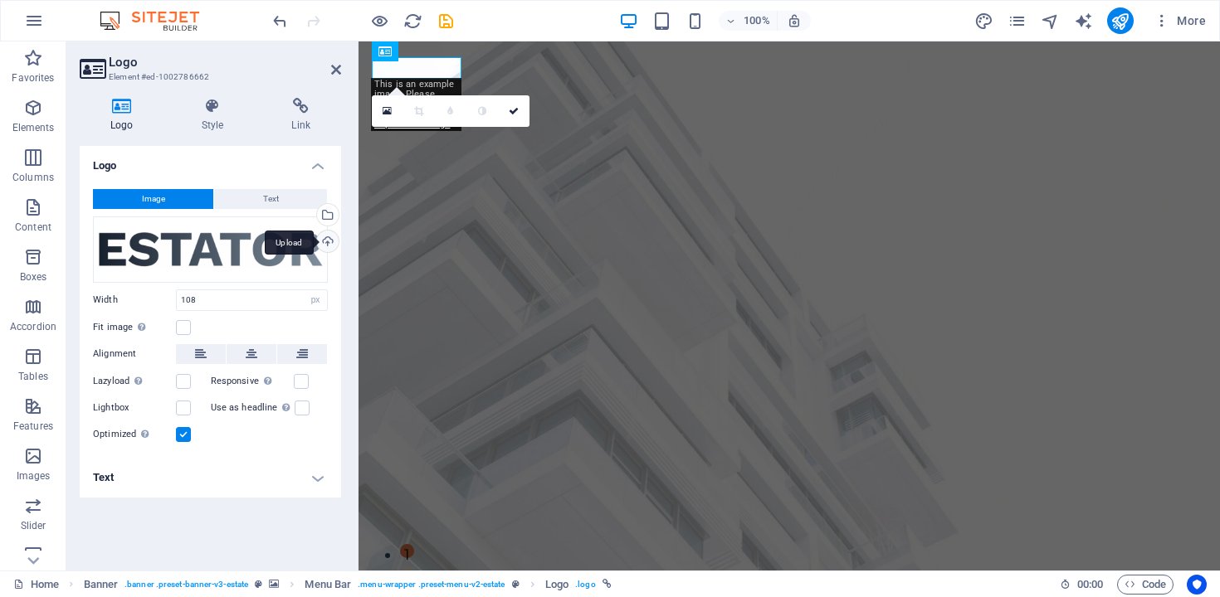
click at [329, 243] on div "Upload" at bounding box center [326, 243] width 25 height 25
click at [327, 218] on div "Select files from the file manager, stock photos, or upload file(s)" at bounding box center [326, 216] width 25 height 25
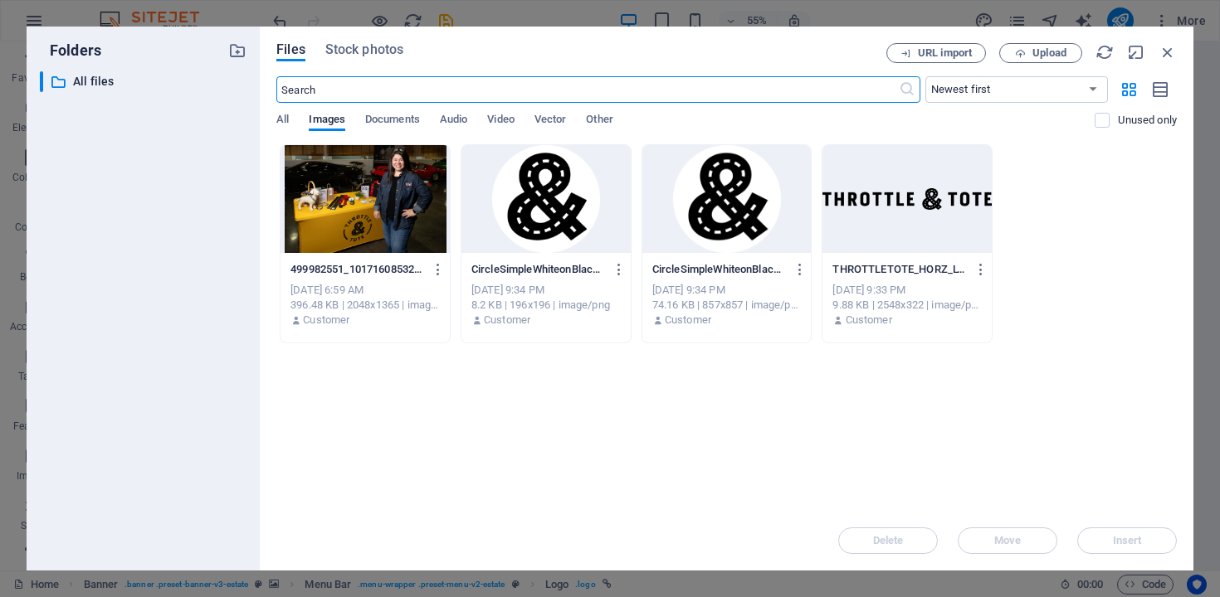
click at [867, 216] on div at bounding box center [906, 199] width 169 height 108
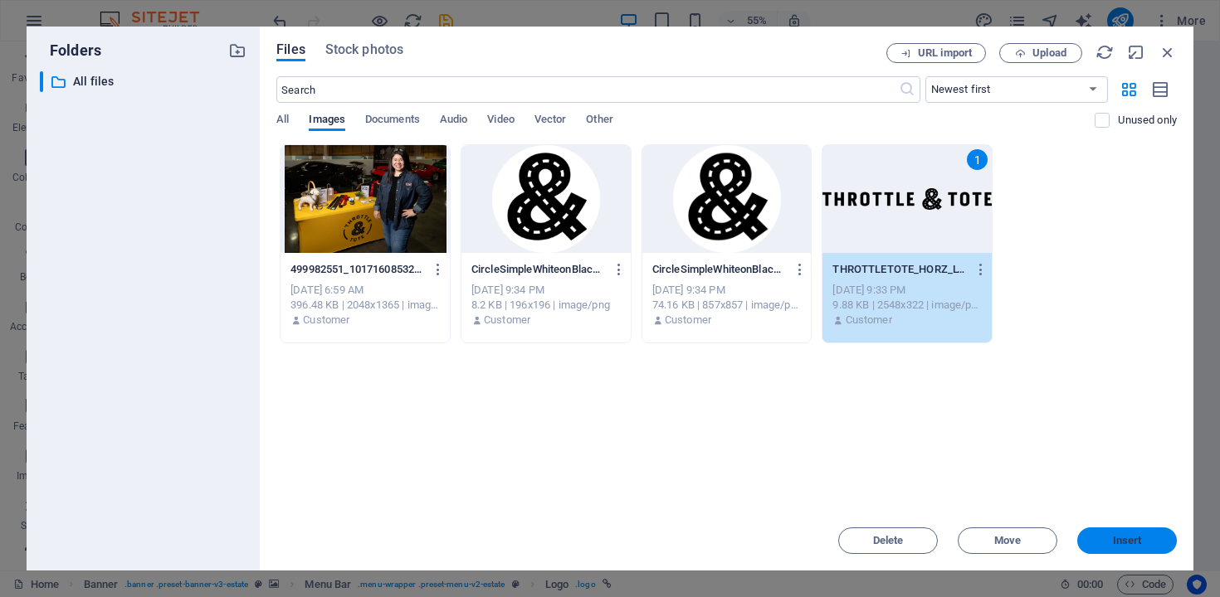
click at [1153, 539] on span "Insert" at bounding box center [1127, 541] width 86 height 10
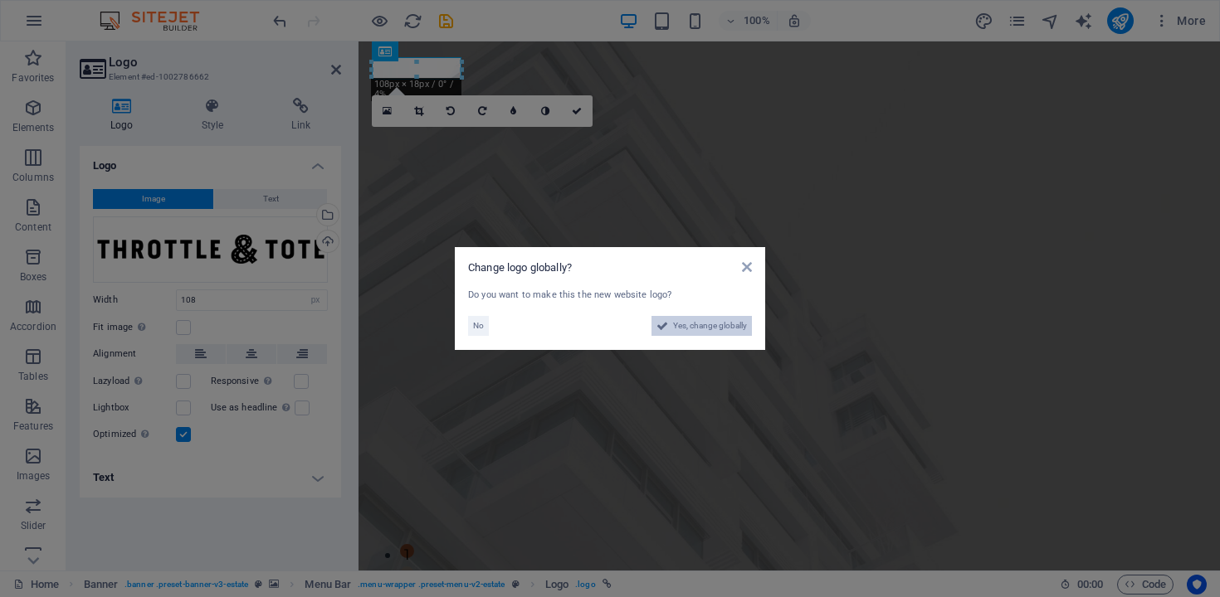
click at [690, 323] on span "Yes, change globally" at bounding box center [710, 326] width 74 height 20
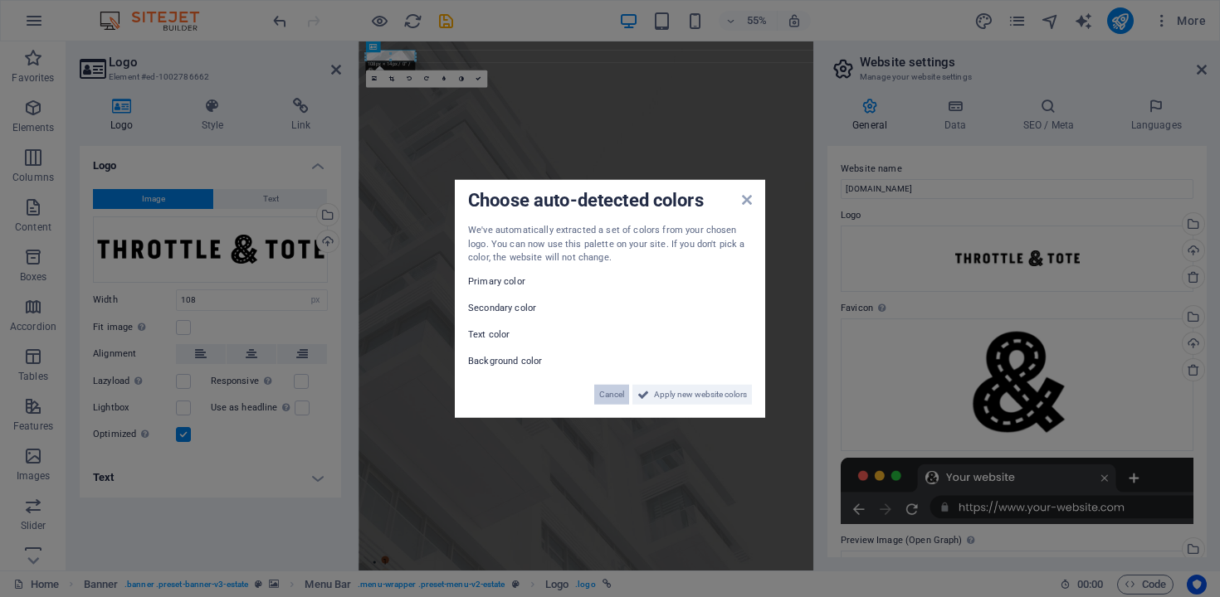
click at [619, 397] on span "Cancel" at bounding box center [611, 394] width 25 height 20
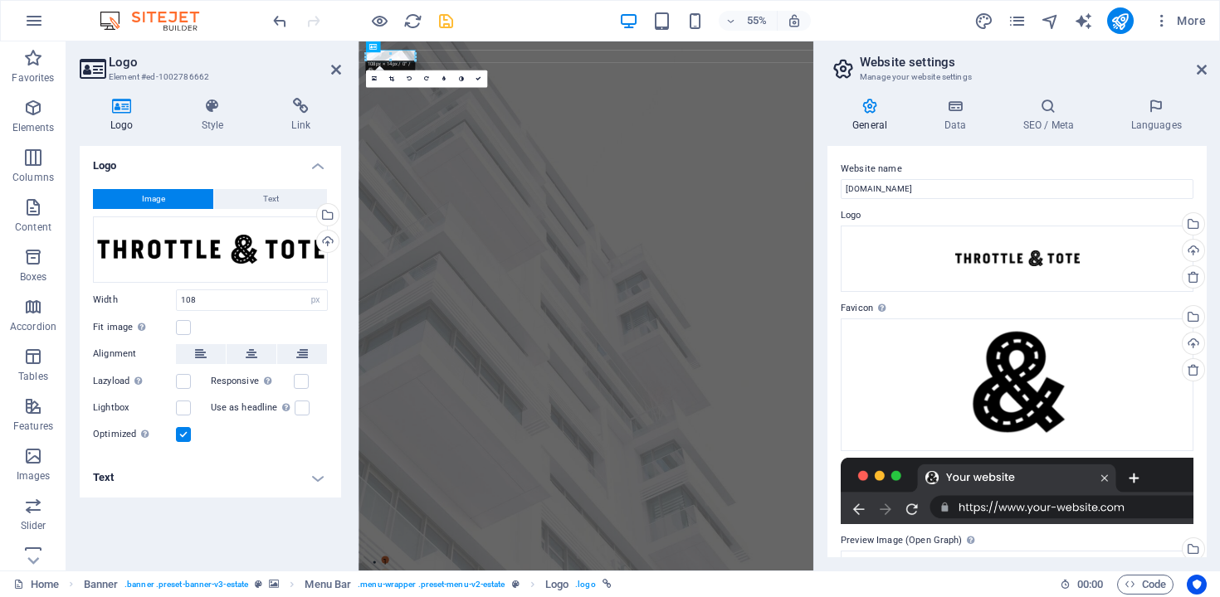
click at [450, 19] on icon "save" at bounding box center [445, 21] width 19 height 19
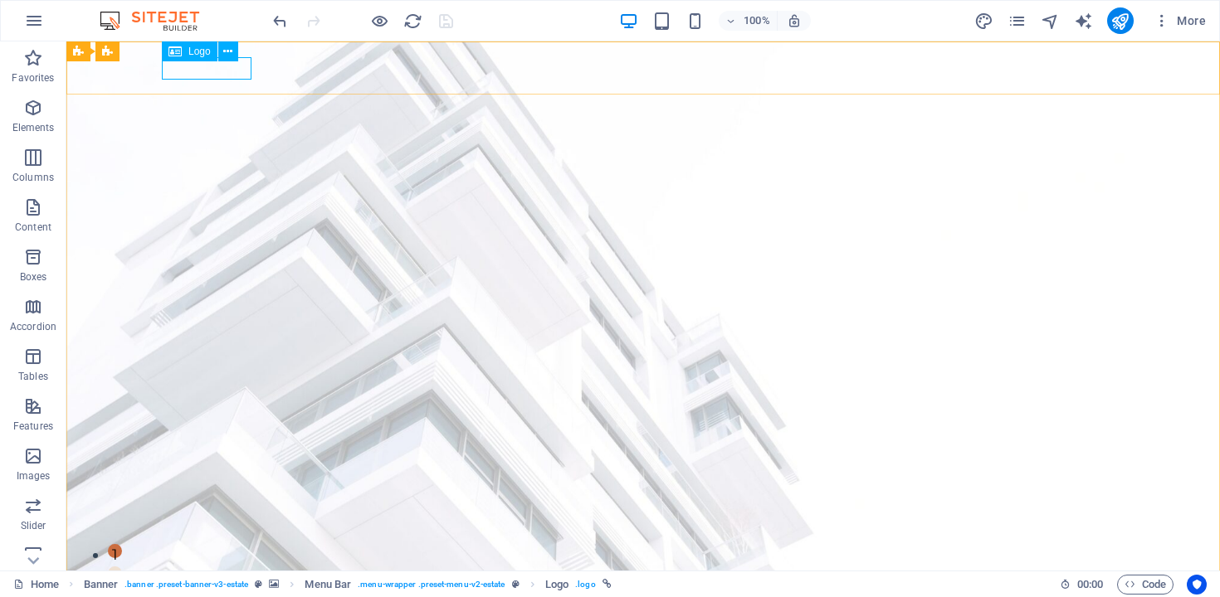
click at [199, 55] on span "Logo" at bounding box center [199, 51] width 22 height 10
click at [232, 47] on button at bounding box center [228, 51] width 20 height 20
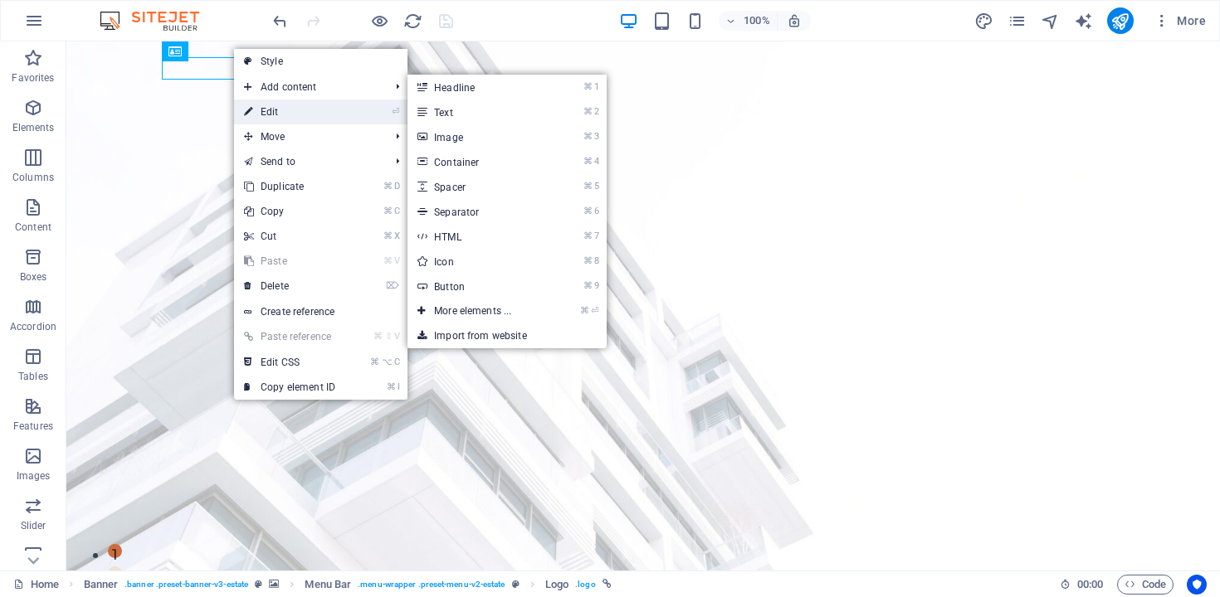
click at [272, 106] on link "⏎ Edit" at bounding box center [289, 112] width 111 height 25
select select "px"
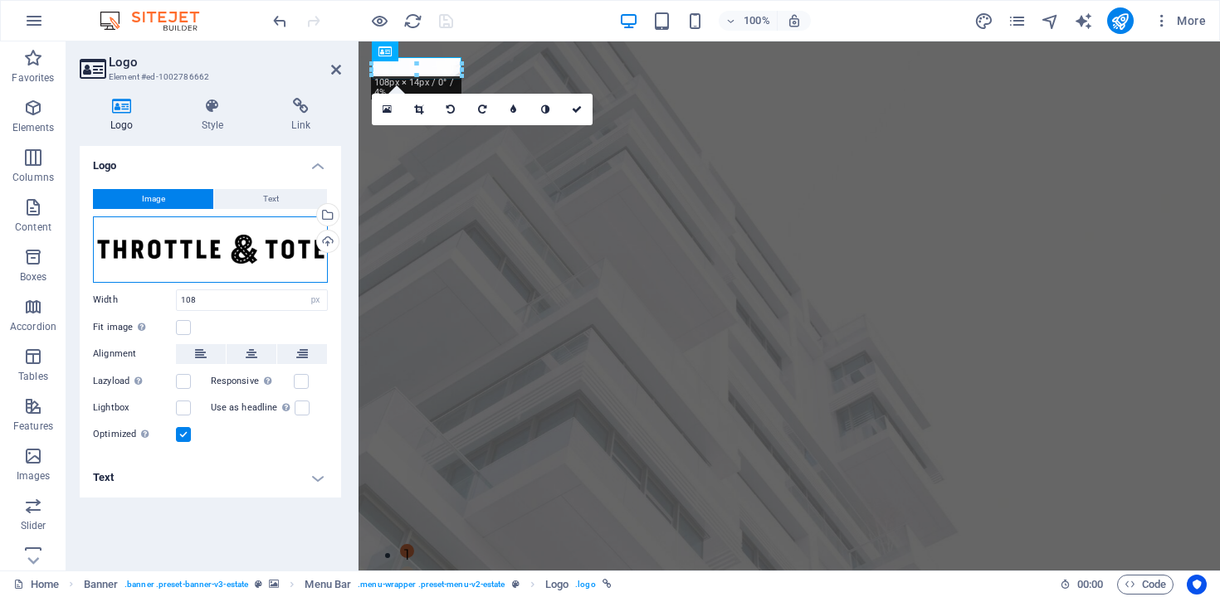
click at [264, 252] on div "Drag files here, click to choose files or select files from Files or our free s…" at bounding box center [210, 250] width 235 height 66
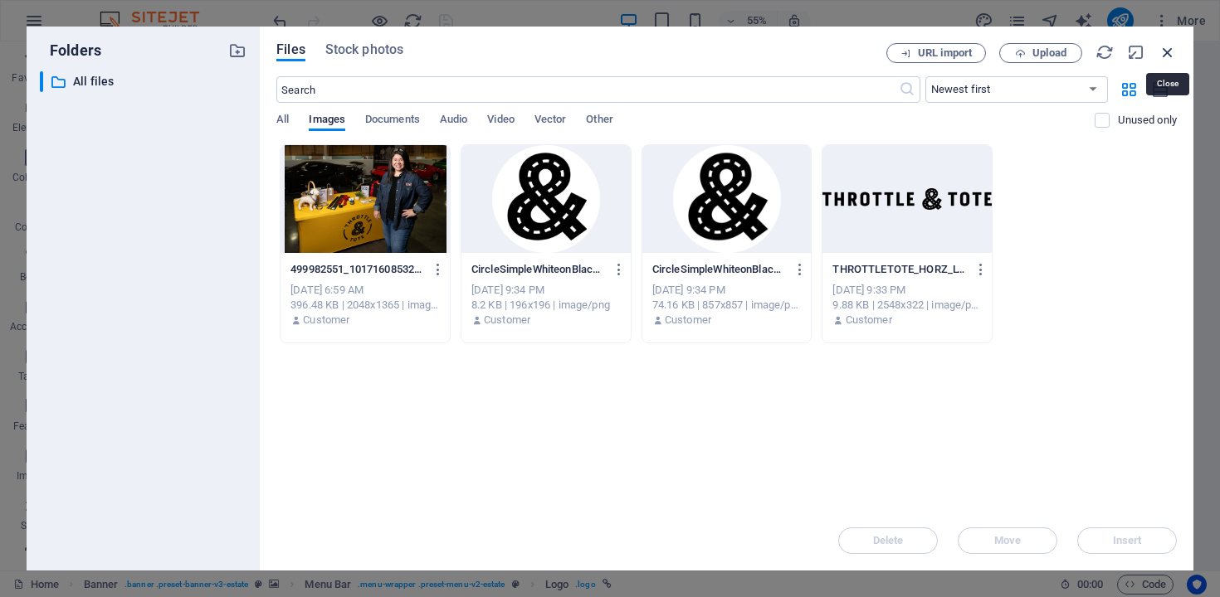
click at [1171, 51] on icon "button" at bounding box center [1167, 52] width 18 height 18
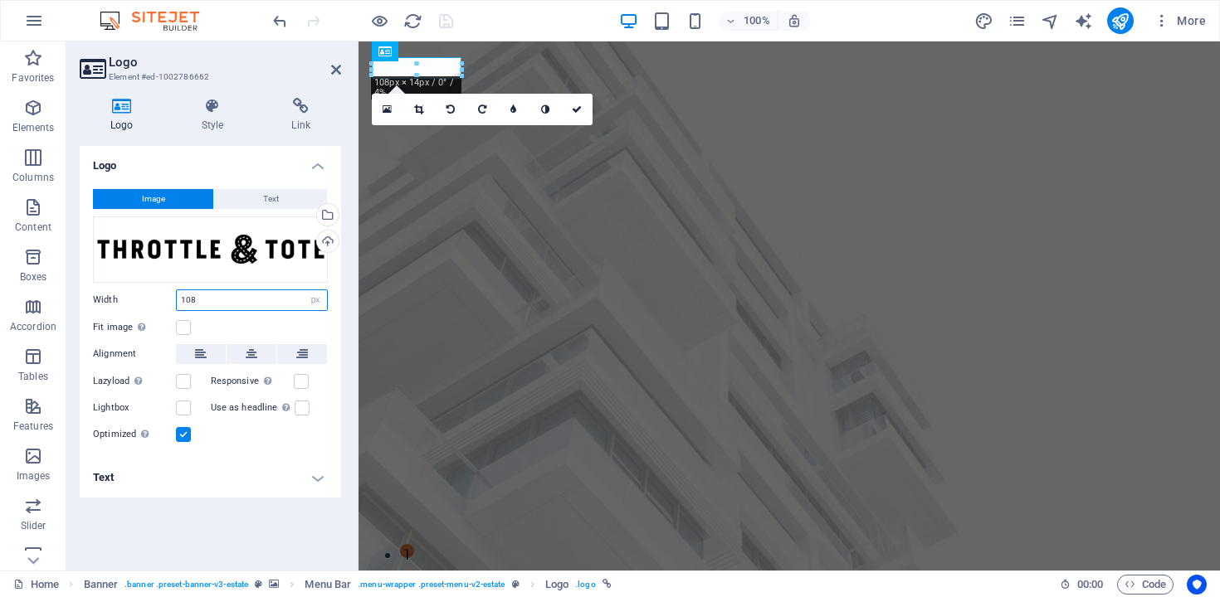
click at [228, 295] on input "108" at bounding box center [252, 300] width 150 height 20
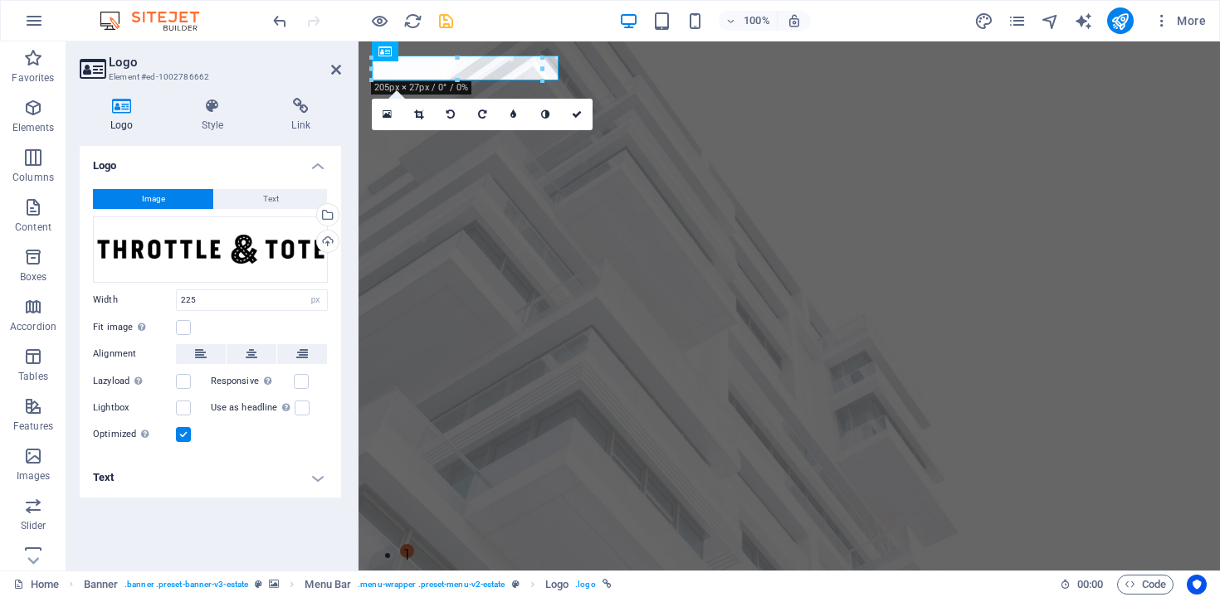
click at [180, 433] on label at bounding box center [183, 434] width 15 height 15
click at [0, 0] on input "Optimized Images are compressed to improve page speed." at bounding box center [0, 0] width 0 height 0
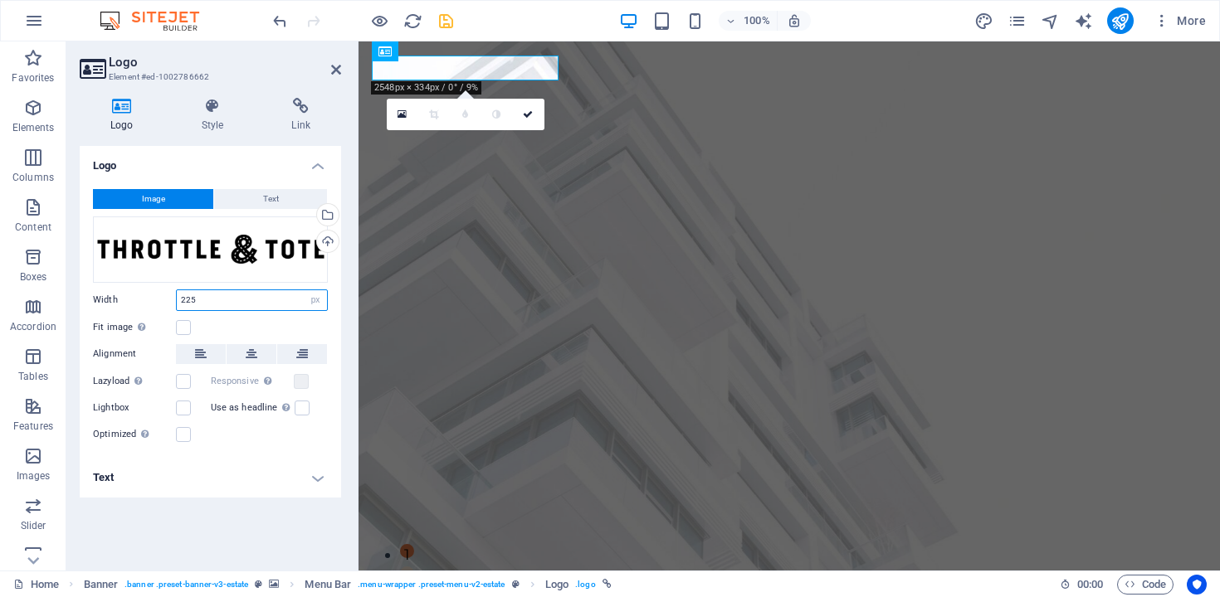
click at [210, 301] on input "225" at bounding box center [252, 300] width 150 height 20
type input "255"
click at [530, 115] on icon at bounding box center [528, 114] width 10 height 10
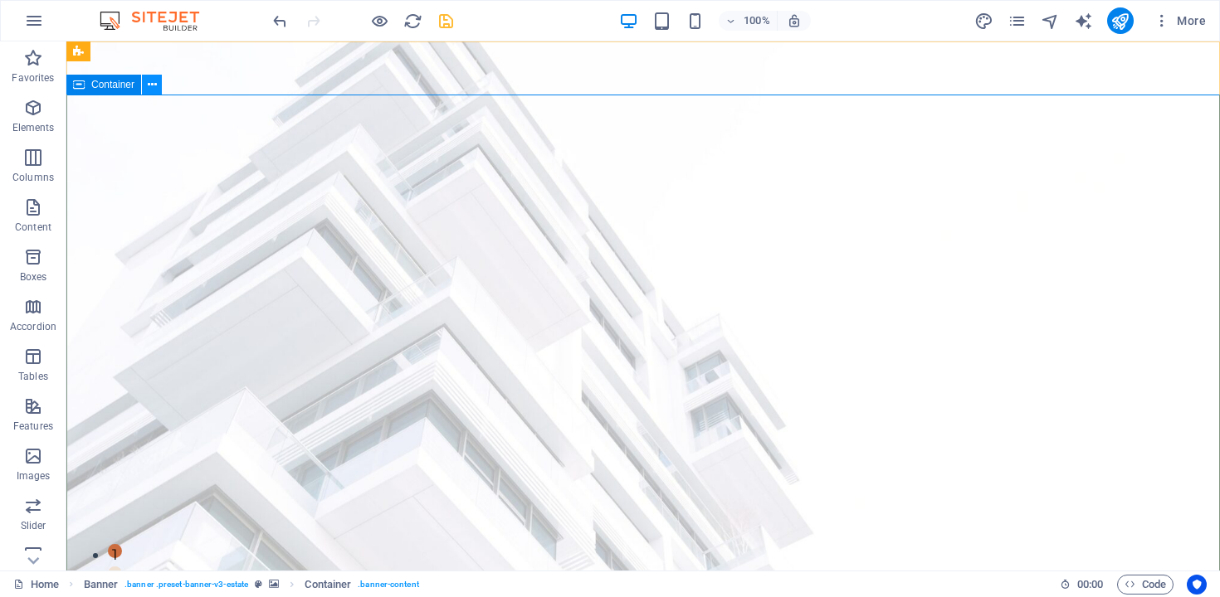
click at [148, 87] on icon at bounding box center [152, 84] width 9 height 17
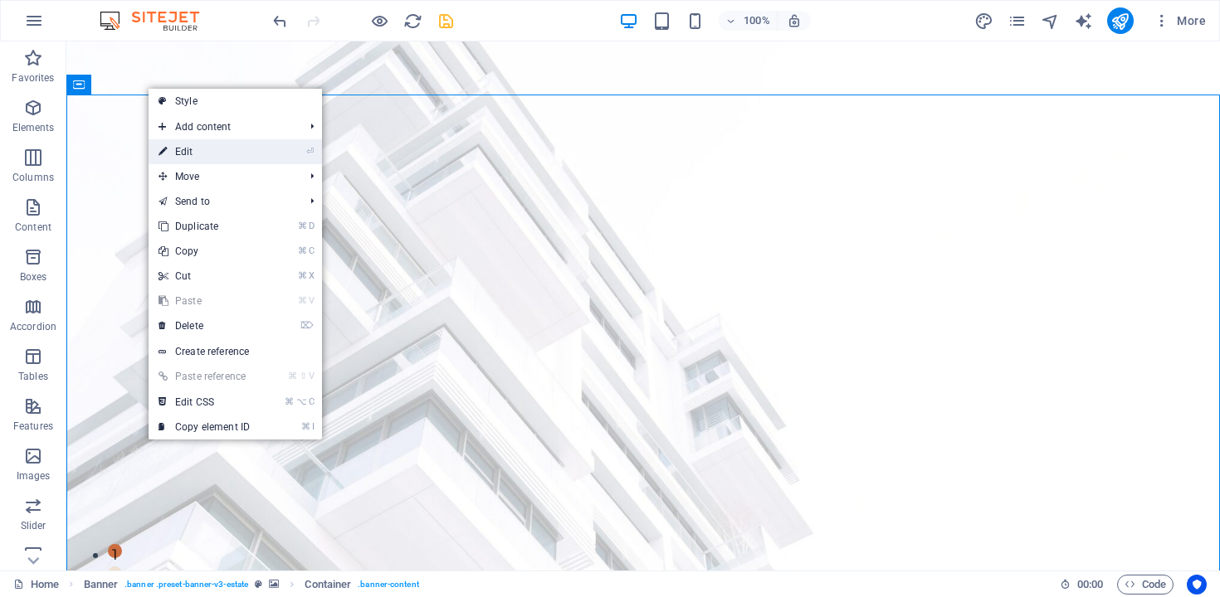
click at [177, 149] on link "⏎ Edit" at bounding box center [204, 151] width 111 height 25
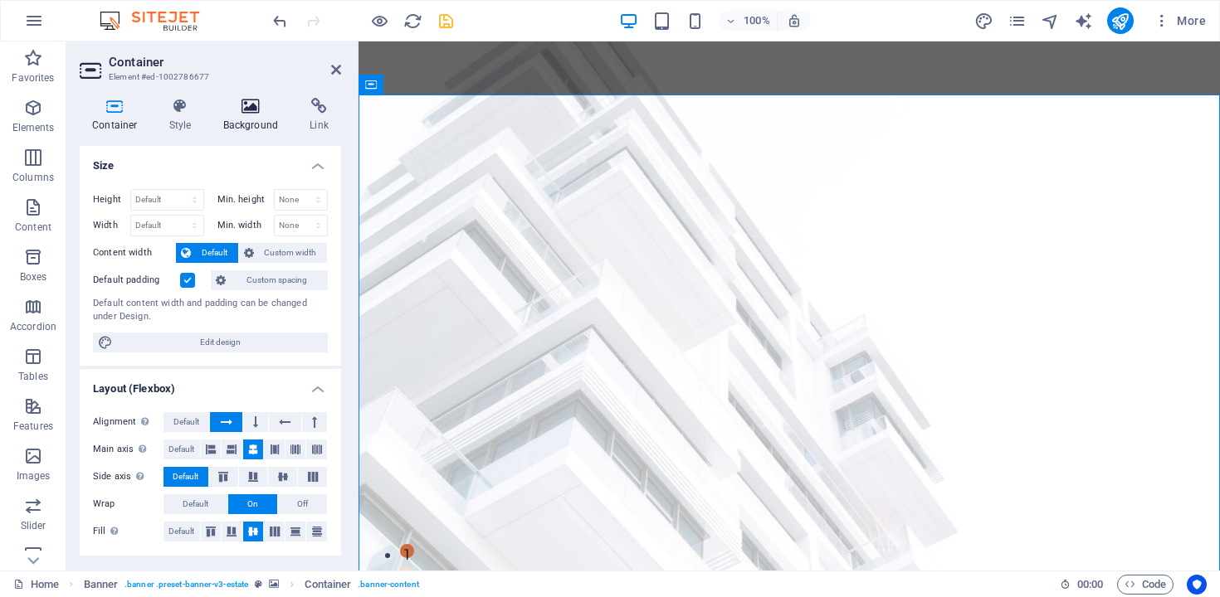
click at [240, 119] on h4 "Background" at bounding box center [254, 115] width 87 height 35
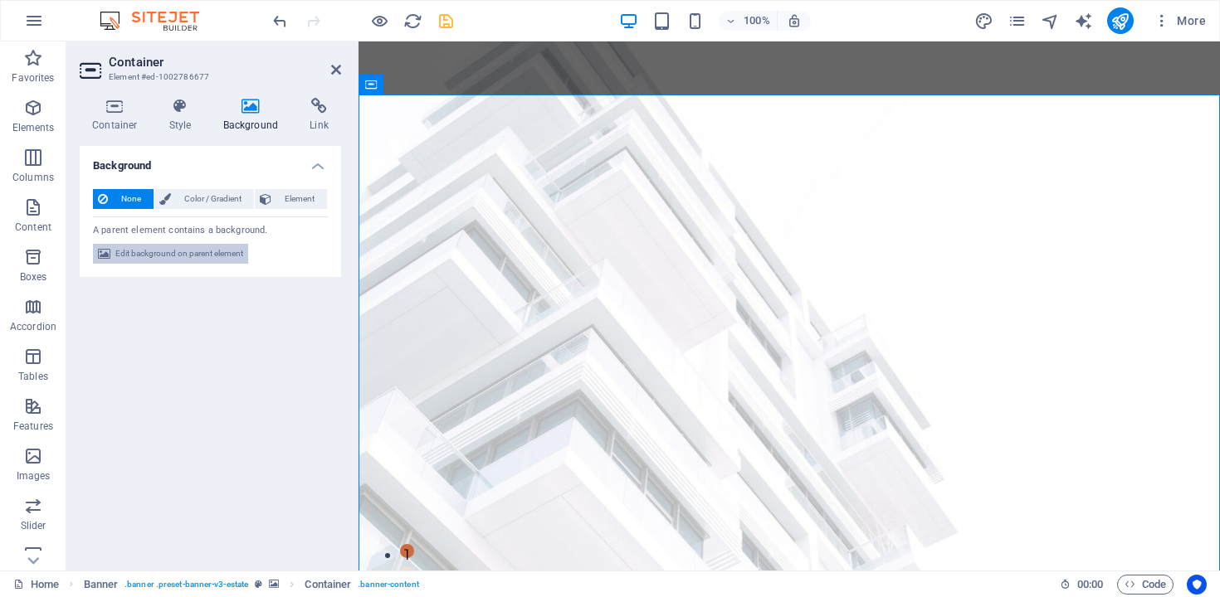
click at [222, 257] on span "Edit background on parent element" at bounding box center [179, 254] width 128 height 20
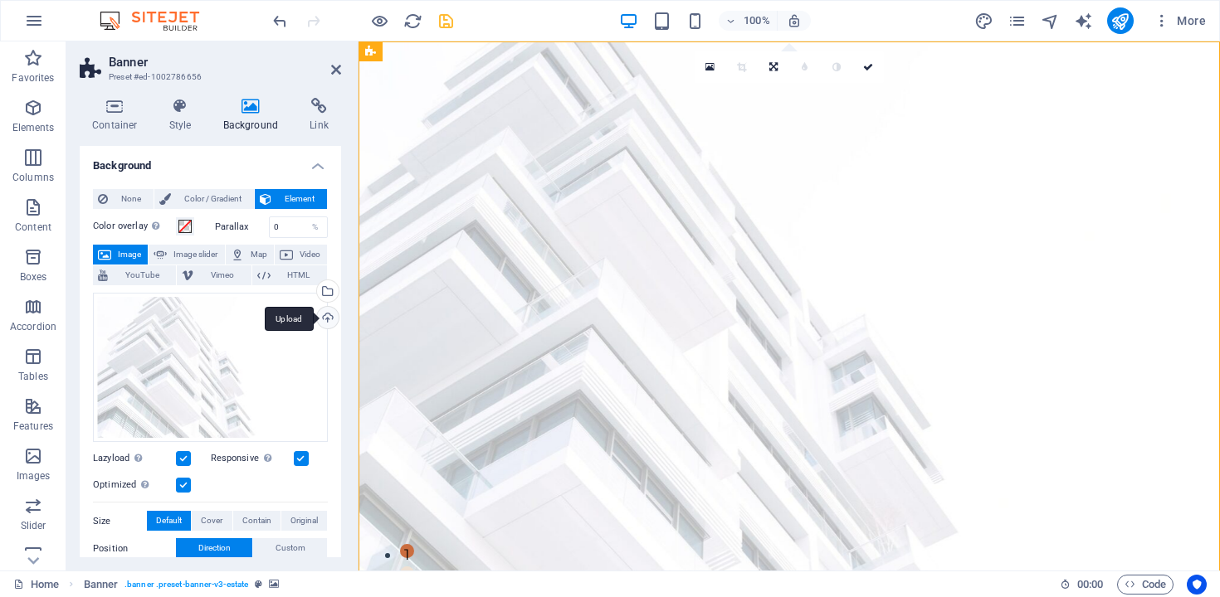
click at [324, 315] on div "Upload" at bounding box center [326, 319] width 25 height 25
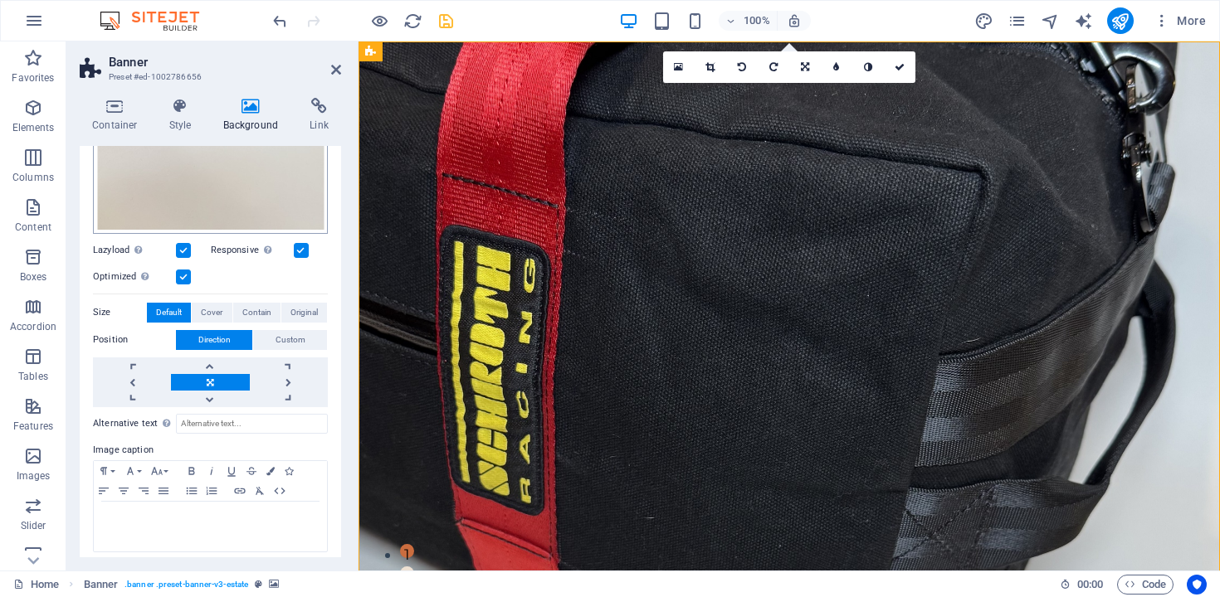
scroll to position [472, 0]
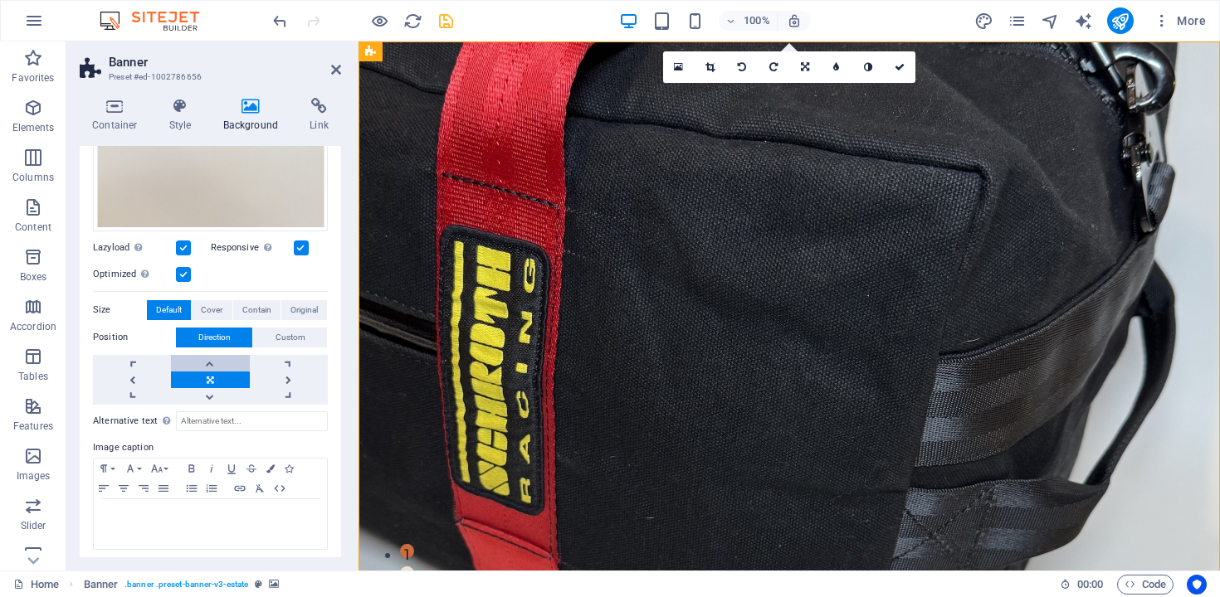
click at [210, 358] on link at bounding box center [210, 363] width 78 height 17
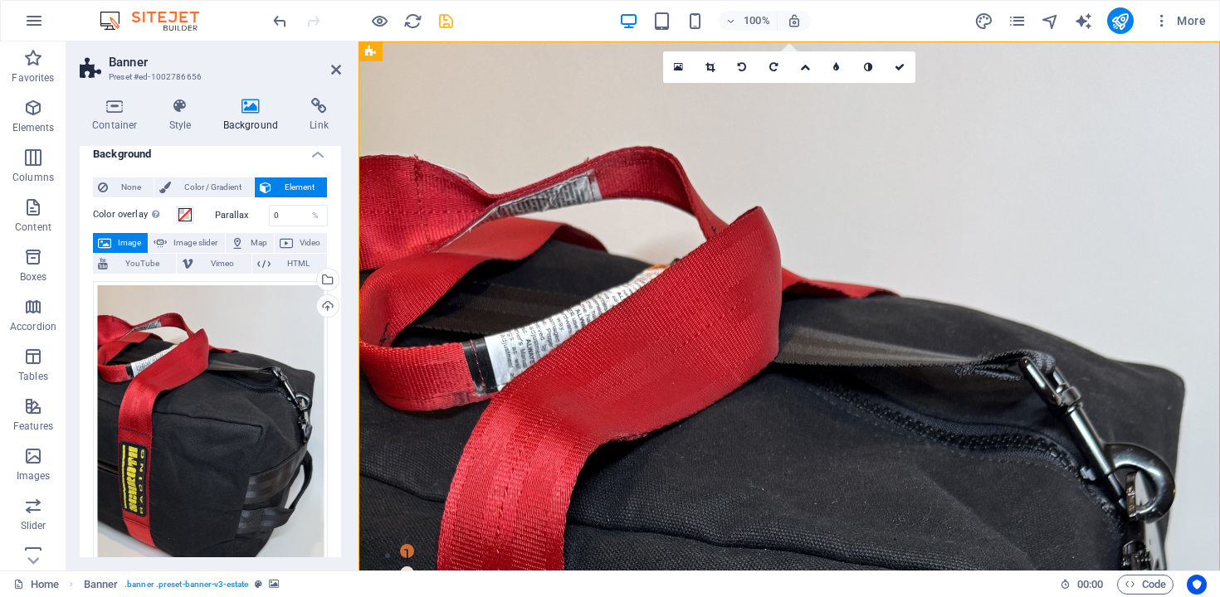
scroll to position [0, 0]
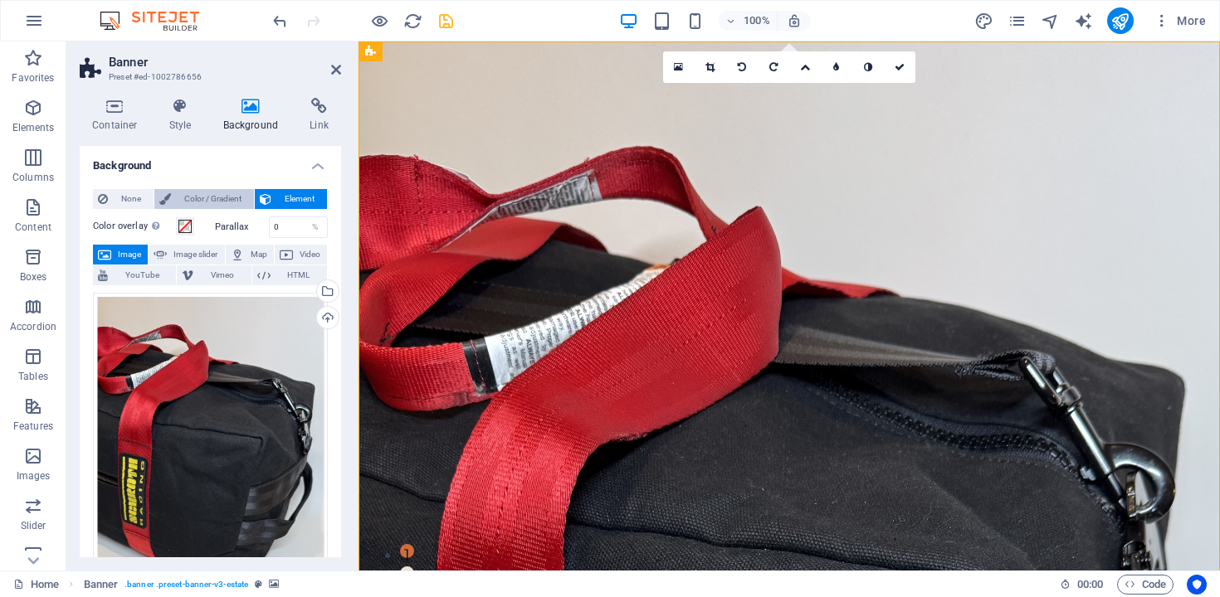
click at [200, 198] on span "Color / Gradient" at bounding box center [212, 199] width 73 height 20
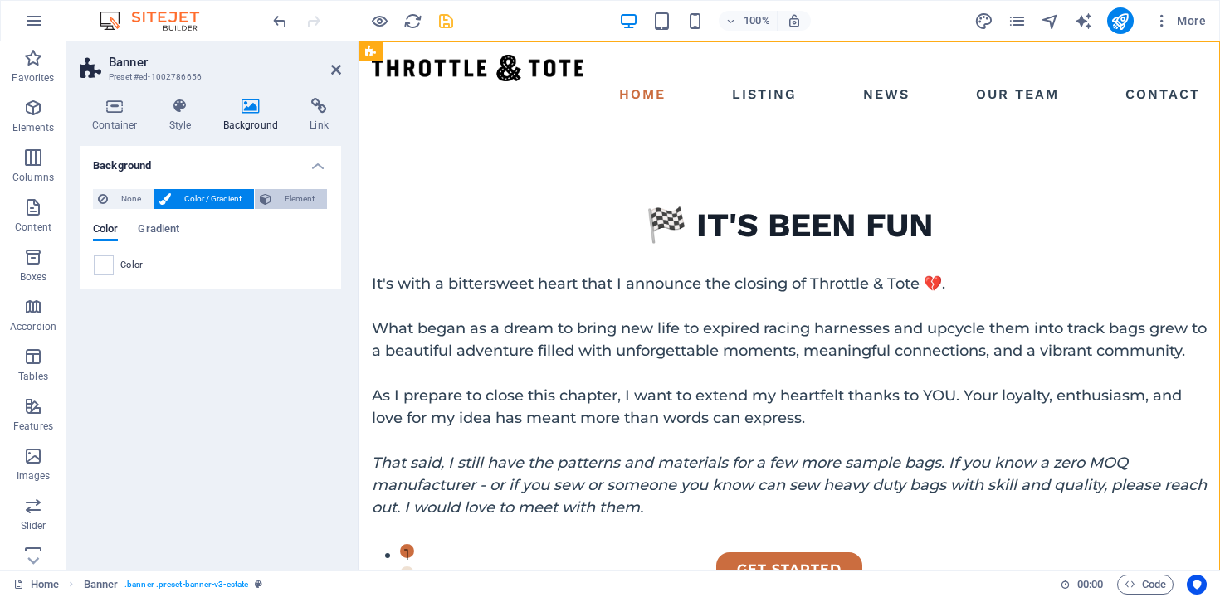
click at [271, 197] on icon at bounding box center [266, 199] width 12 height 20
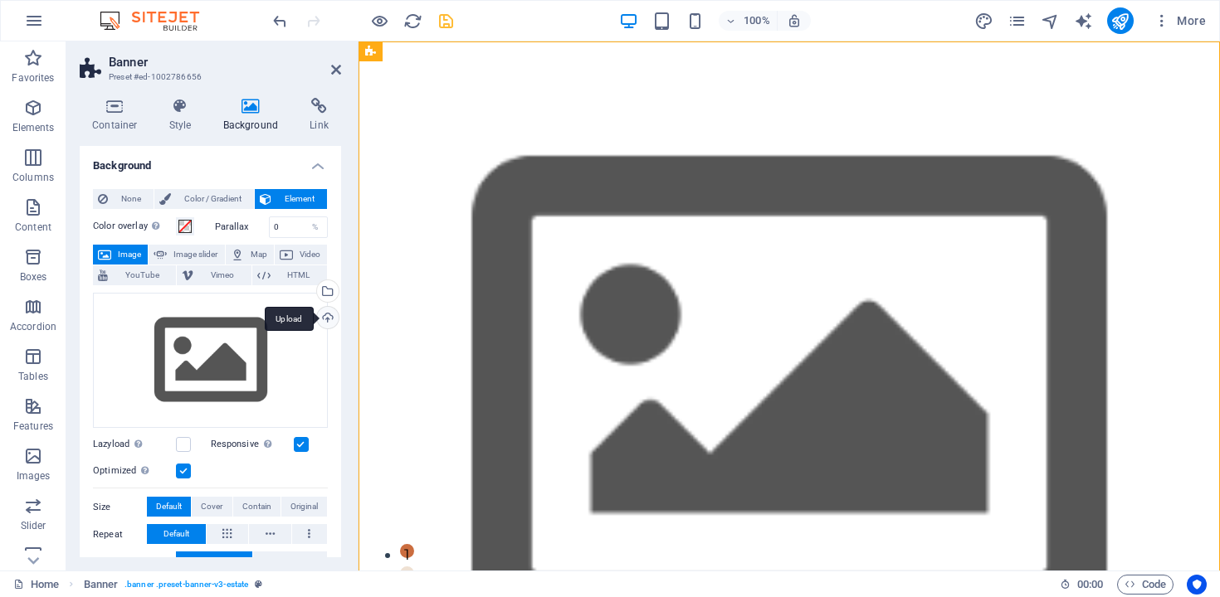
click at [323, 323] on div "Upload" at bounding box center [326, 319] width 25 height 25
click at [325, 288] on div "Select files from the file manager, stock photos, or upload file(s)" at bounding box center [326, 292] width 25 height 25
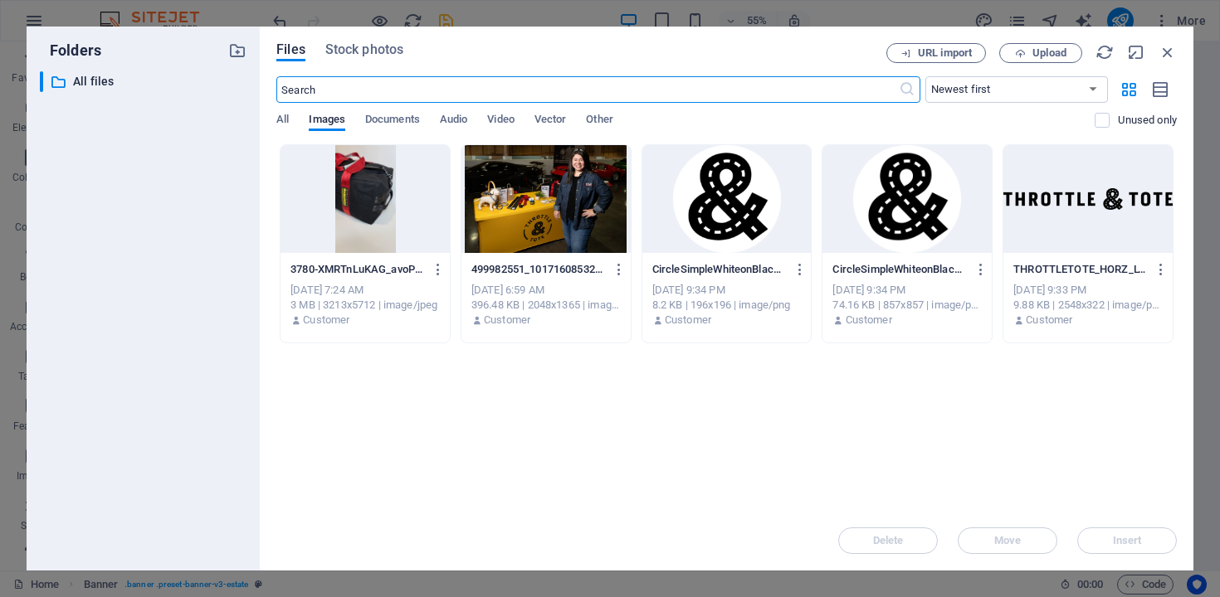
click at [317, 229] on div at bounding box center [364, 199] width 169 height 108
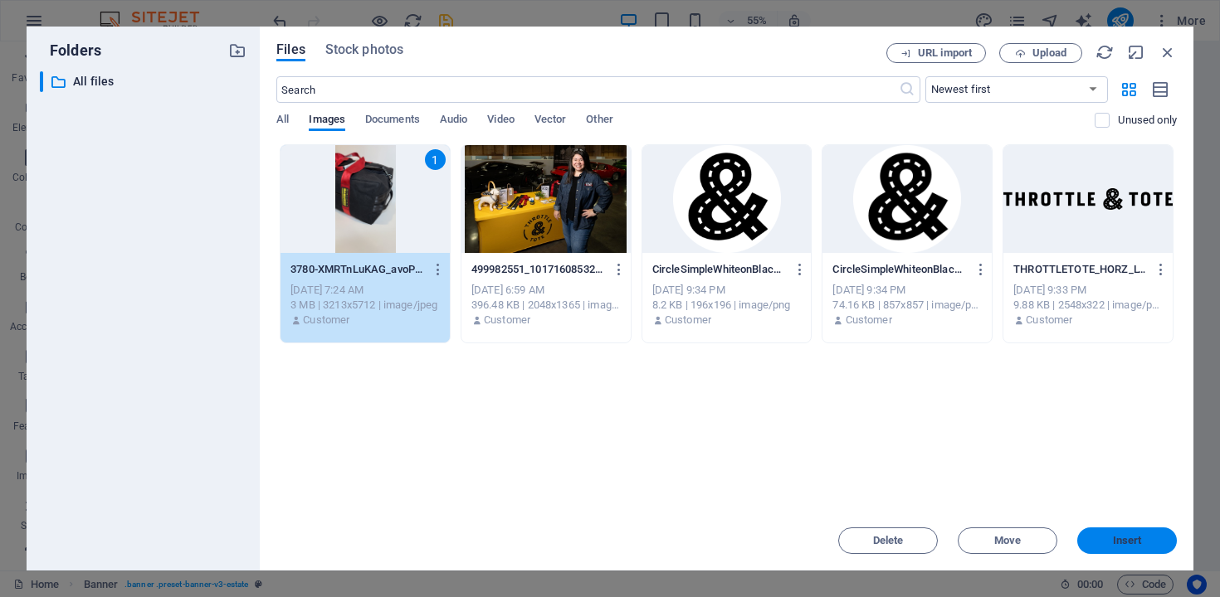
click at [1096, 546] on button "Insert" at bounding box center [1127, 541] width 100 height 27
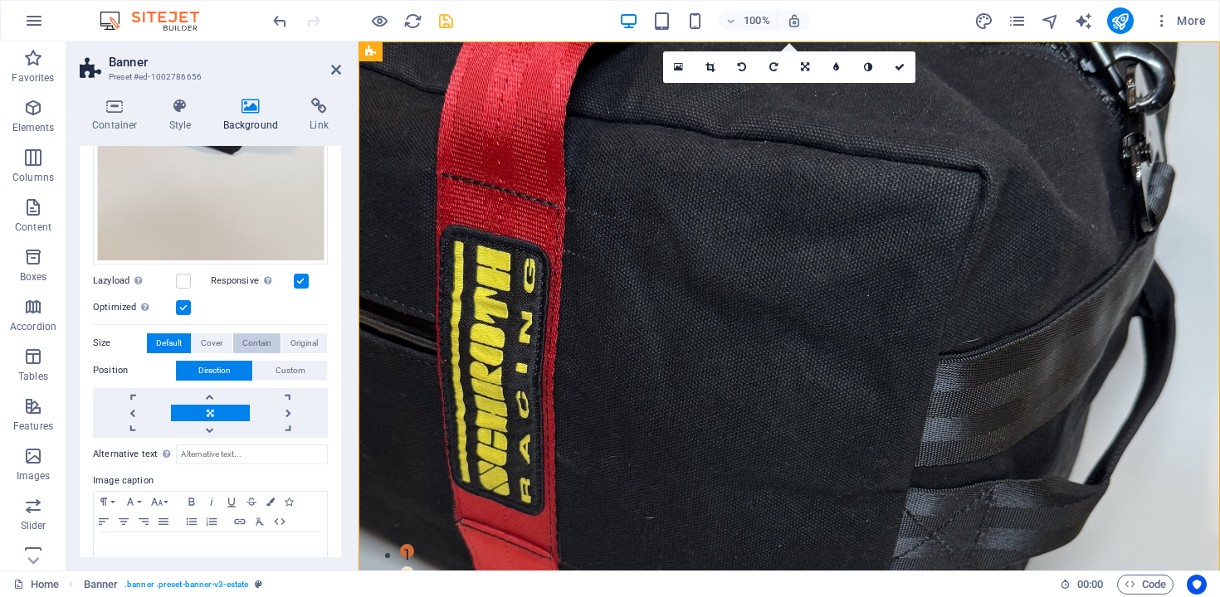
scroll to position [452, 0]
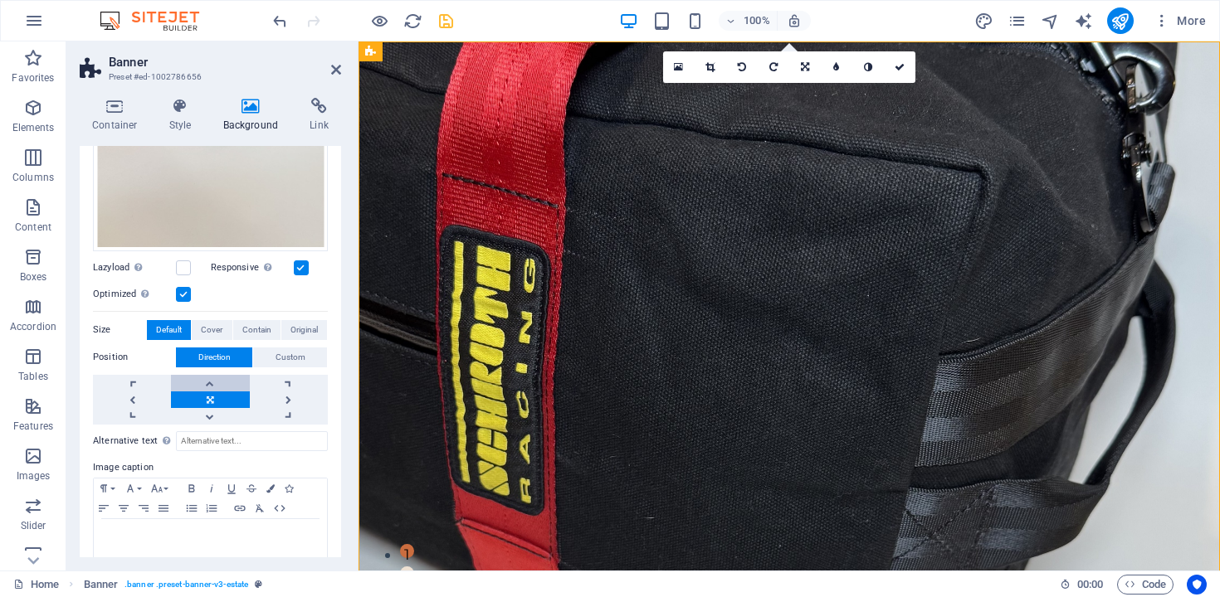
click at [204, 378] on link at bounding box center [210, 383] width 78 height 17
click at [222, 378] on link at bounding box center [210, 383] width 78 height 17
click at [206, 413] on link at bounding box center [210, 416] width 78 height 17
click at [208, 375] on link at bounding box center [210, 383] width 78 height 17
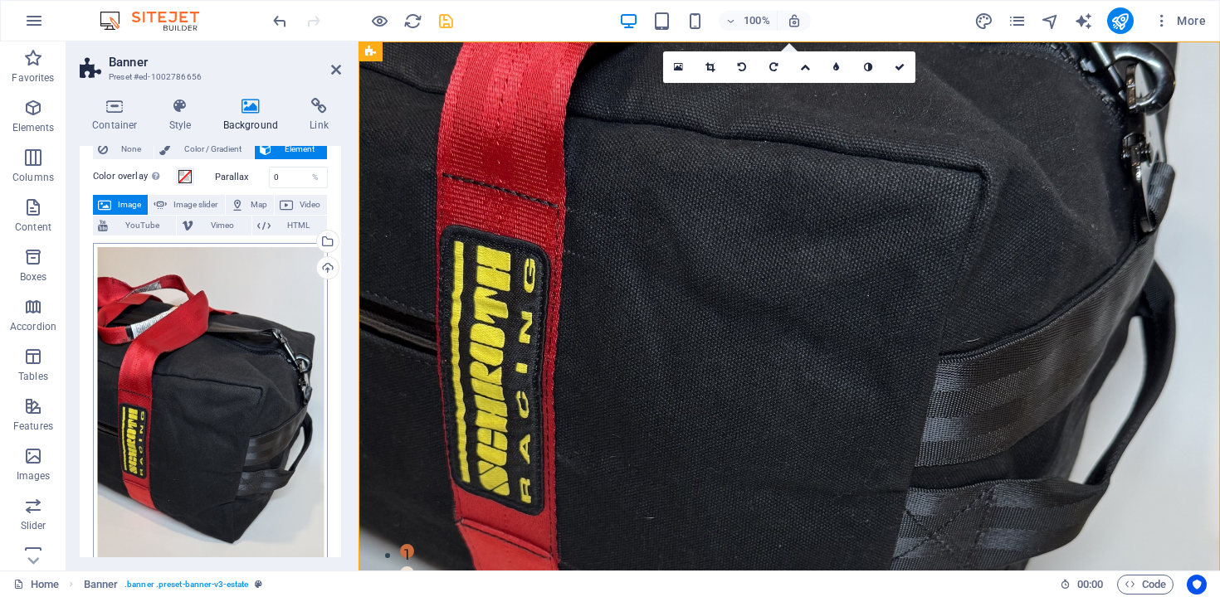
scroll to position [0, 0]
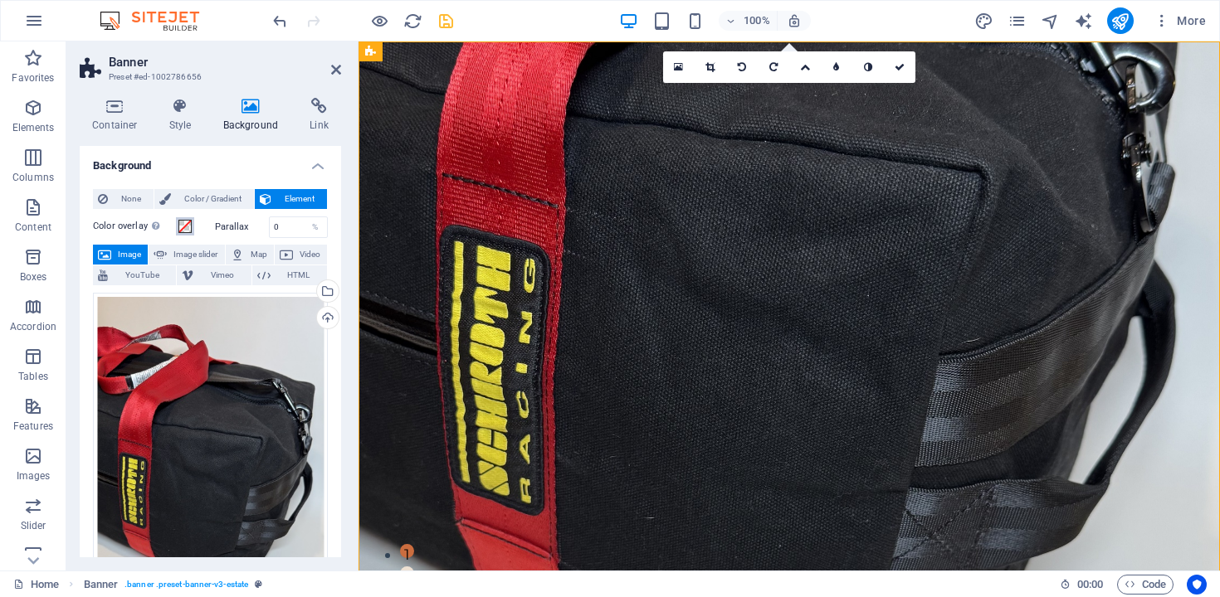
click at [185, 227] on span at bounding box center [184, 226] width 13 height 13
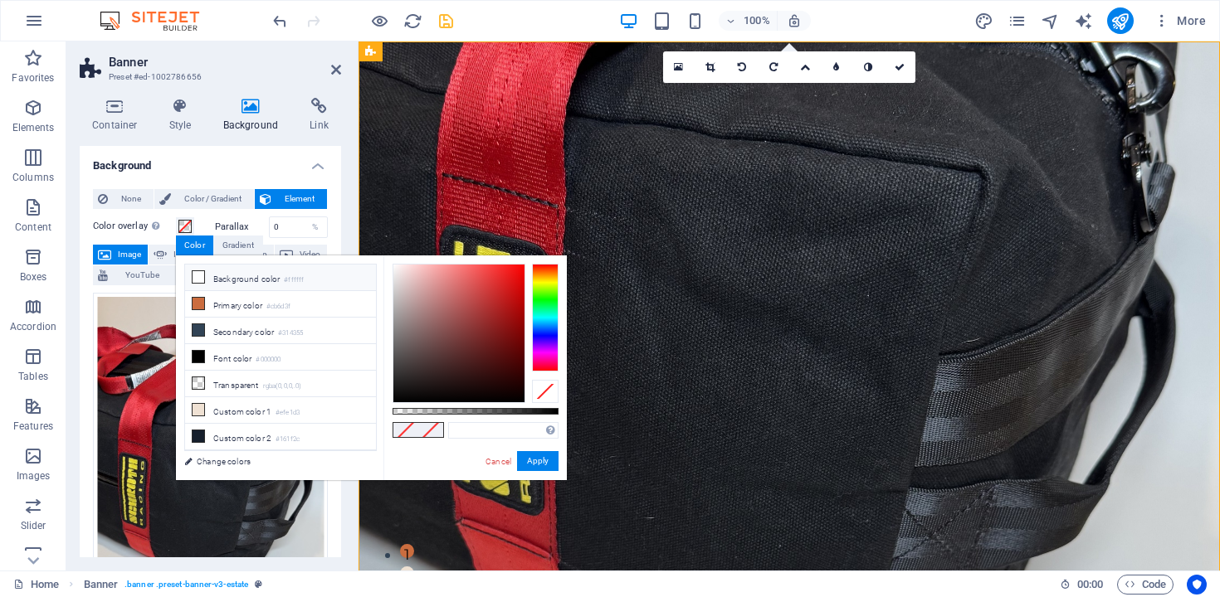
click at [215, 275] on li "Background color #ffffff" at bounding box center [280, 278] width 191 height 27
click at [246, 361] on li "Font color #000000" at bounding box center [280, 357] width 191 height 27
click at [240, 323] on li "Secondary color #314355" at bounding box center [280, 331] width 191 height 27
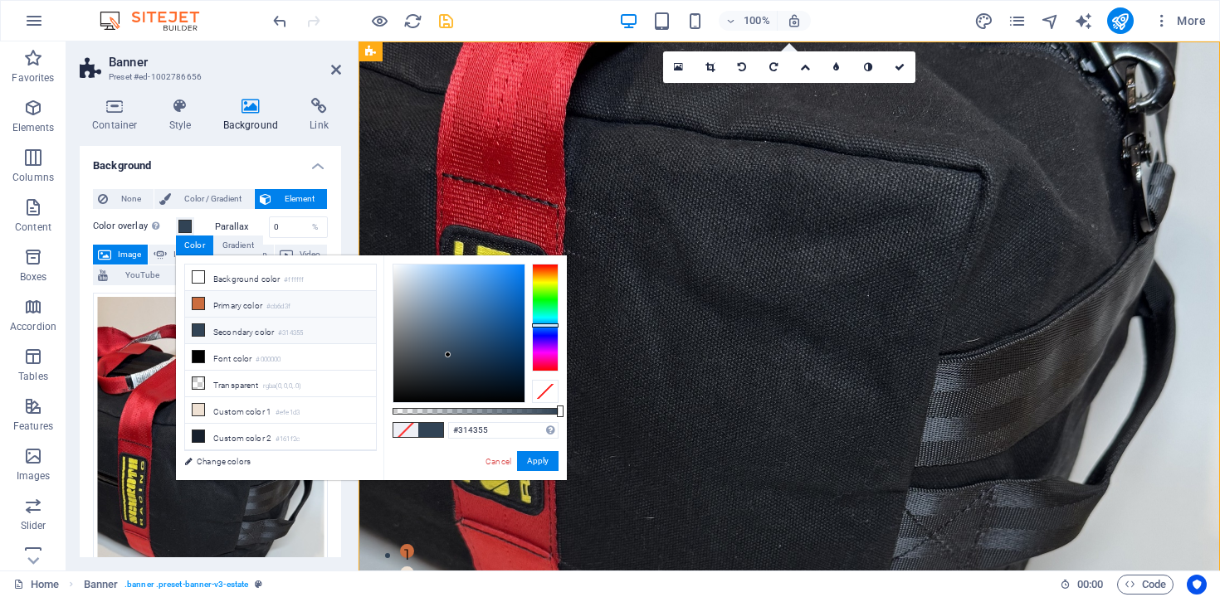
click at [236, 304] on li "Primary color #cb6d3f" at bounding box center [280, 304] width 191 height 27
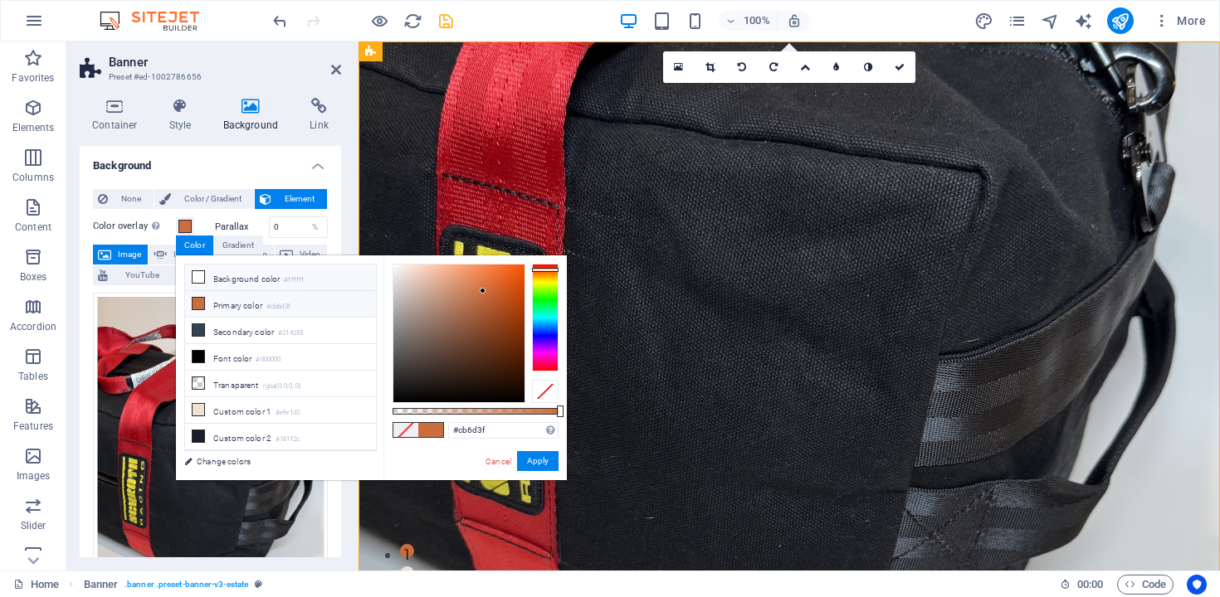
click at [246, 276] on li "Background color #ffffff" at bounding box center [280, 278] width 191 height 27
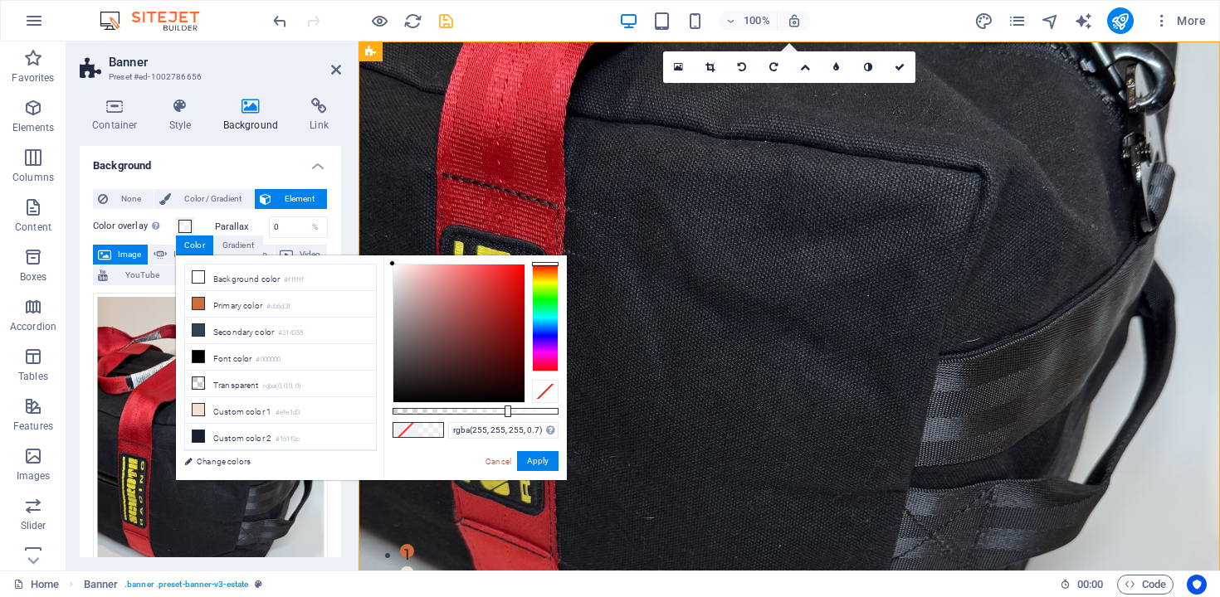
type input "rgba(255, 255, 255, 0.705)"
drag, startPoint x: 559, startPoint y: 412, endPoint x: 509, endPoint y: 410, distance: 49.8
click at [509, 410] on div at bounding box center [511, 412] width 7 height 12
click at [547, 467] on button "Apply" at bounding box center [537, 461] width 41 height 20
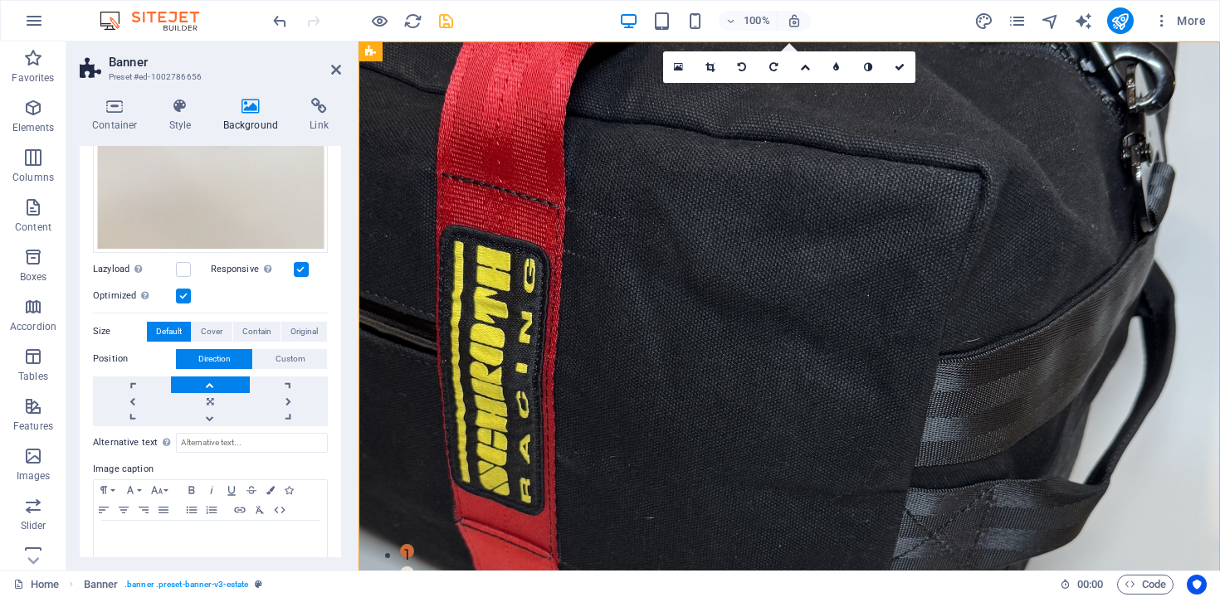
scroll to position [472, 0]
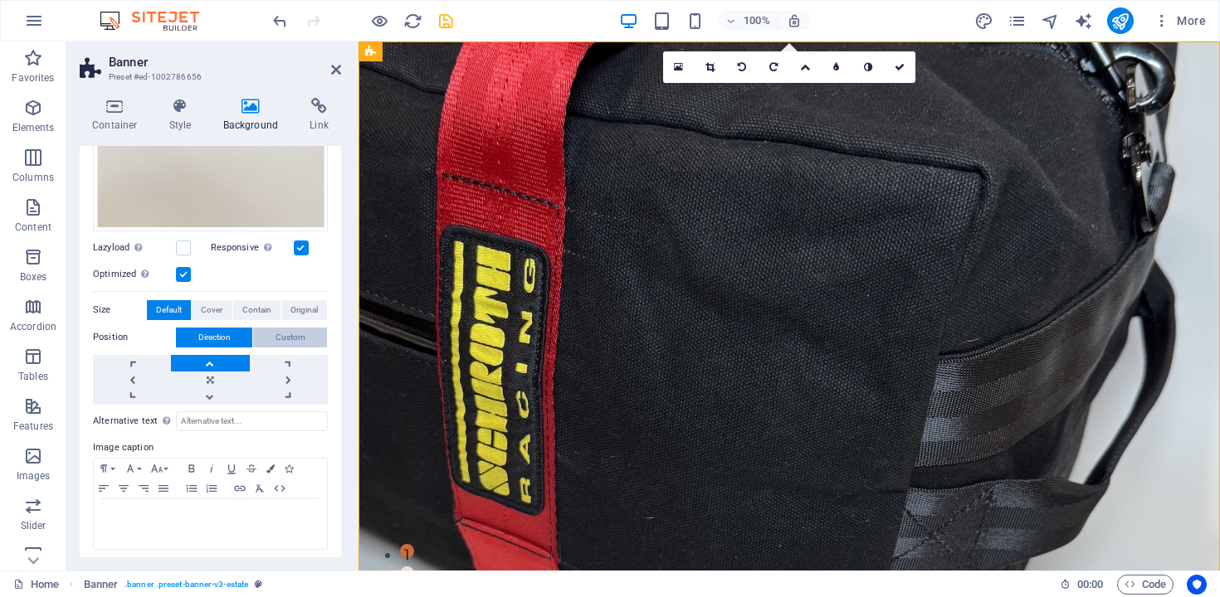
click at [290, 331] on span "Custom" at bounding box center [290, 338] width 30 height 20
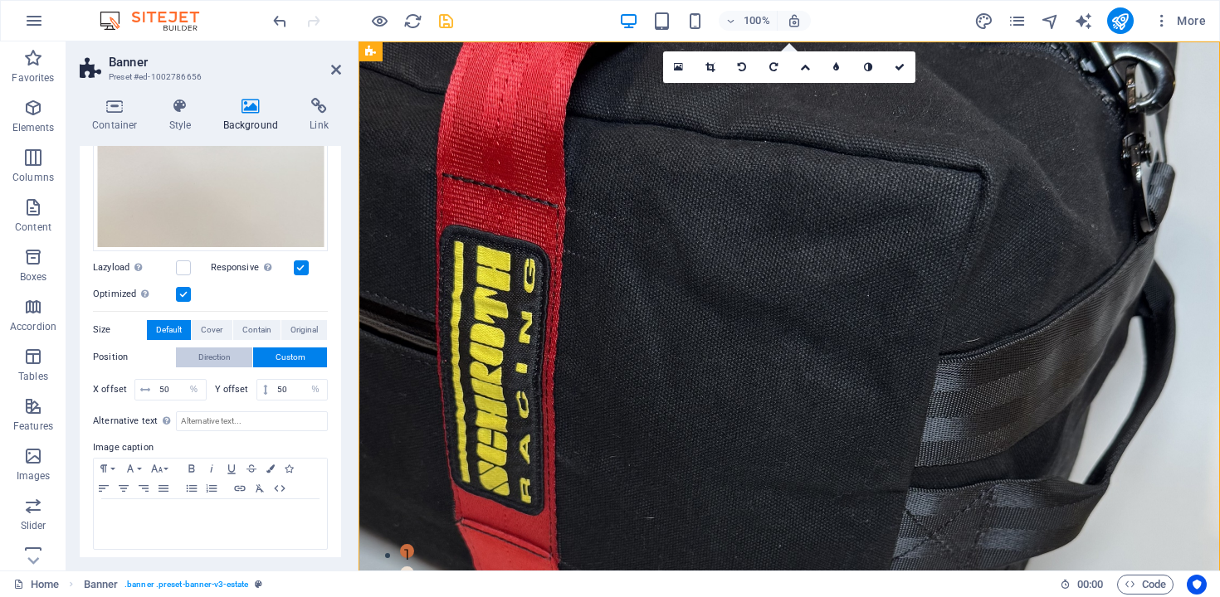
click at [227, 351] on span "Direction" at bounding box center [214, 358] width 32 height 20
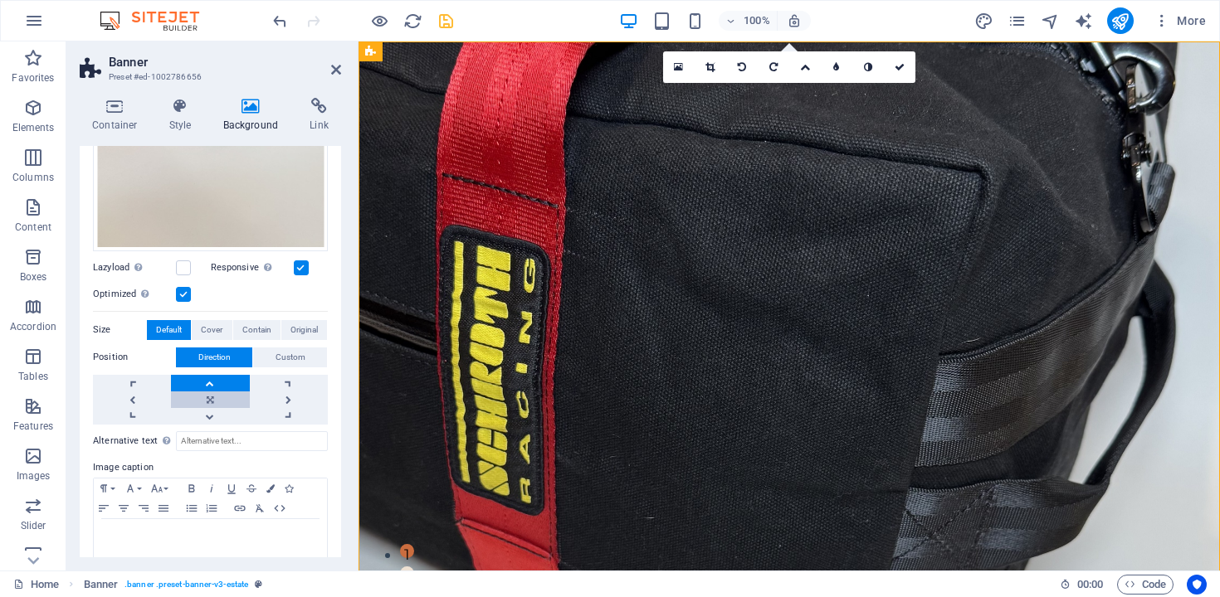
click at [206, 394] on link at bounding box center [210, 400] width 78 height 17
click at [208, 412] on link at bounding box center [210, 416] width 78 height 17
click at [209, 378] on link at bounding box center [210, 383] width 78 height 17
click at [898, 71] on icon at bounding box center [900, 67] width 10 height 10
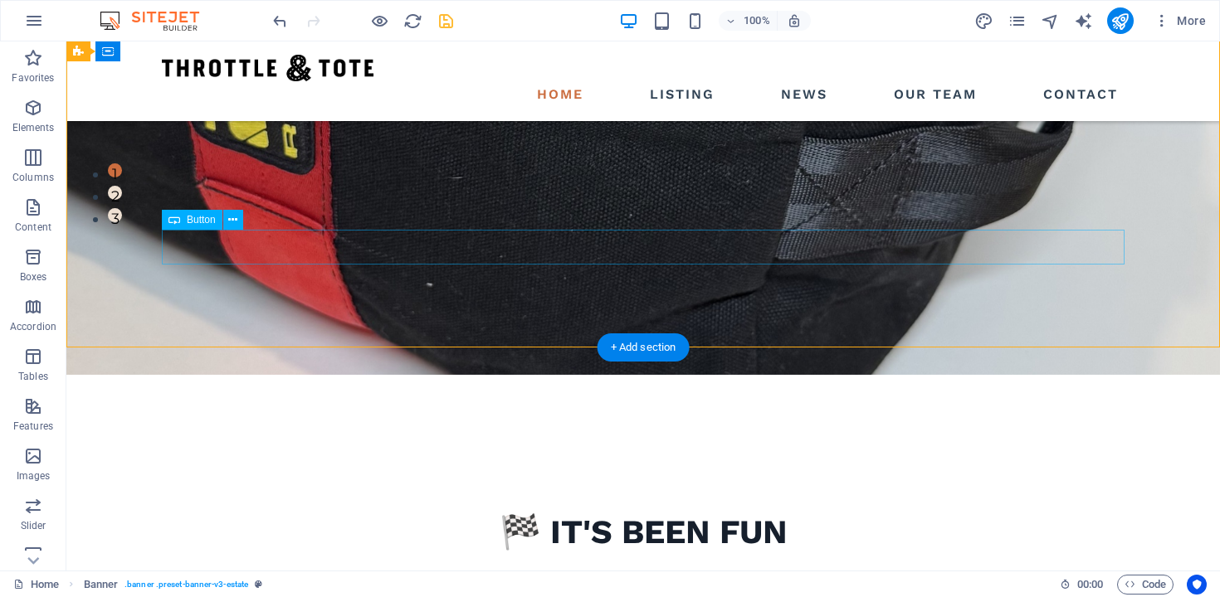
scroll to position [449, 0]
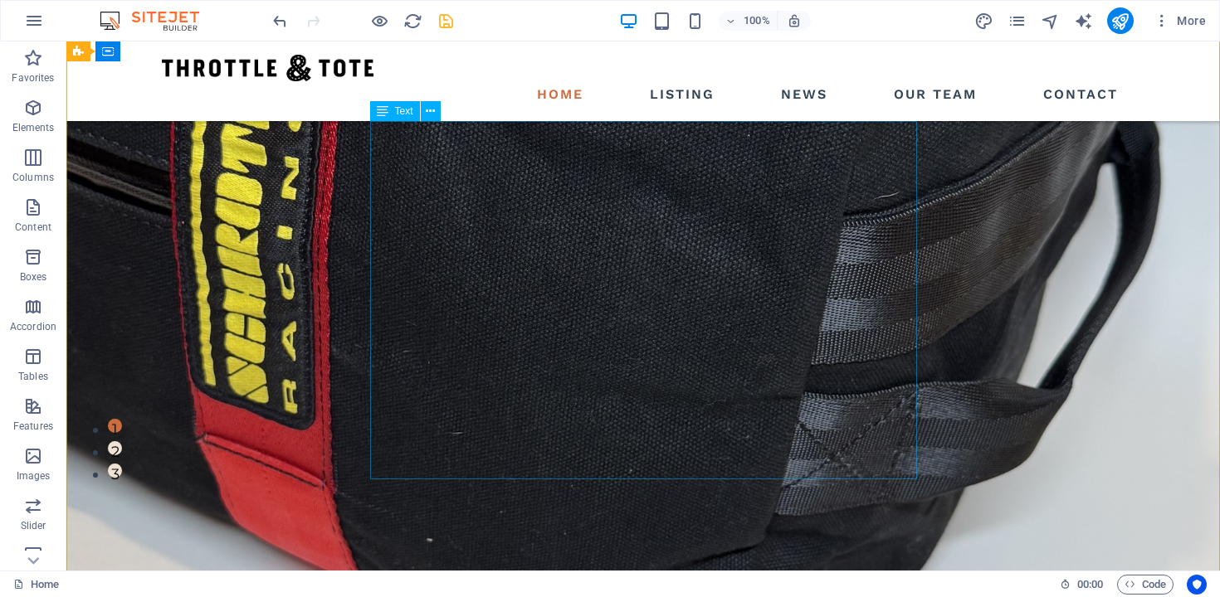
scroll to position [0, 0]
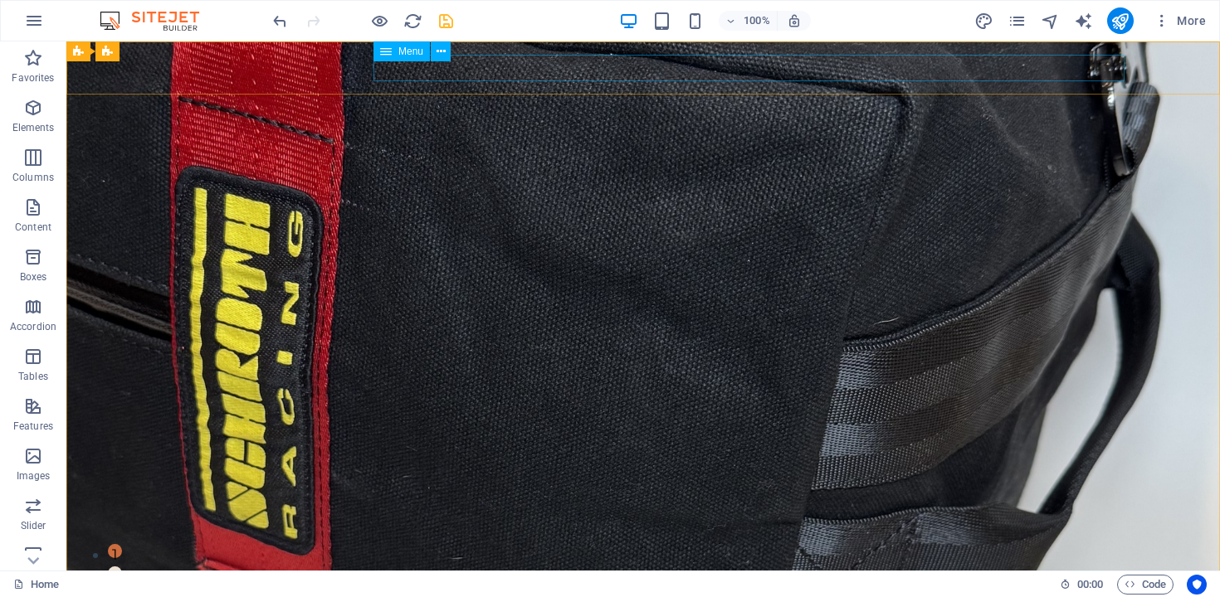
click at [413, 49] on span "Menu" at bounding box center [410, 51] width 25 height 10
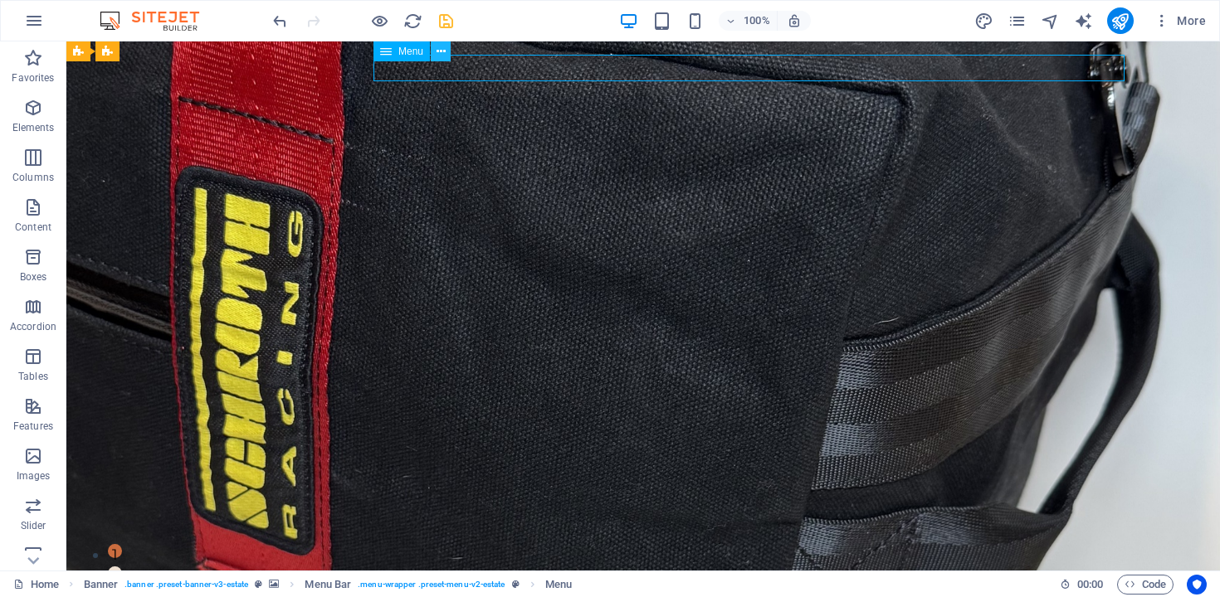
click at [438, 53] on icon at bounding box center [440, 51] width 9 height 17
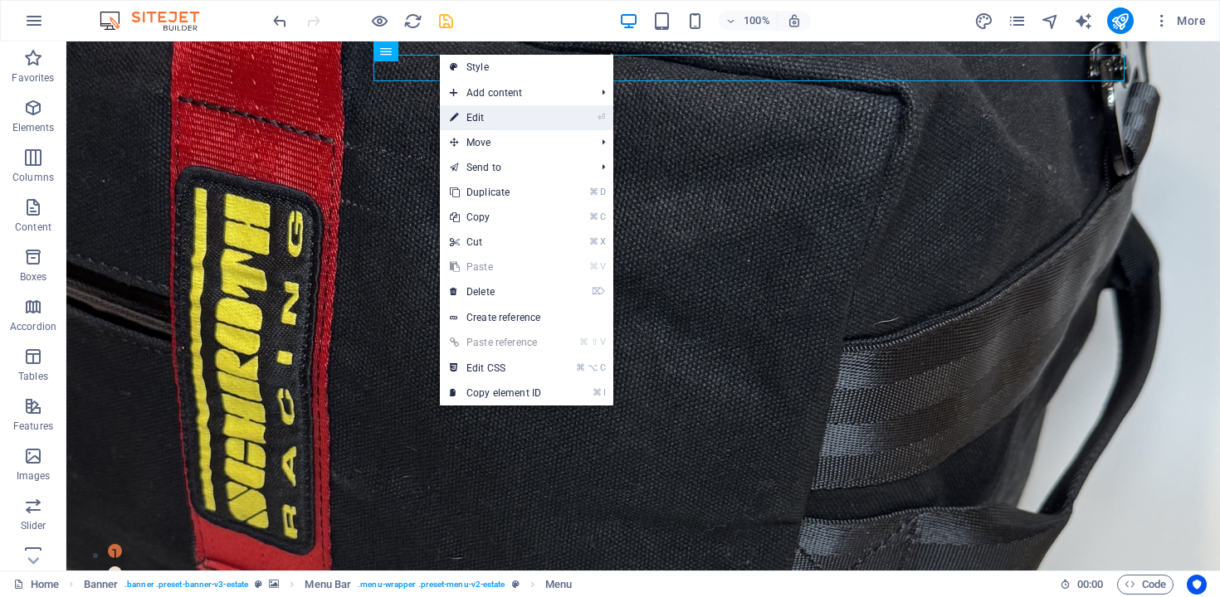
click at [480, 114] on link "⏎ Edit" at bounding box center [495, 117] width 111 height 25
select select
select select "1"
select select
select select "2"
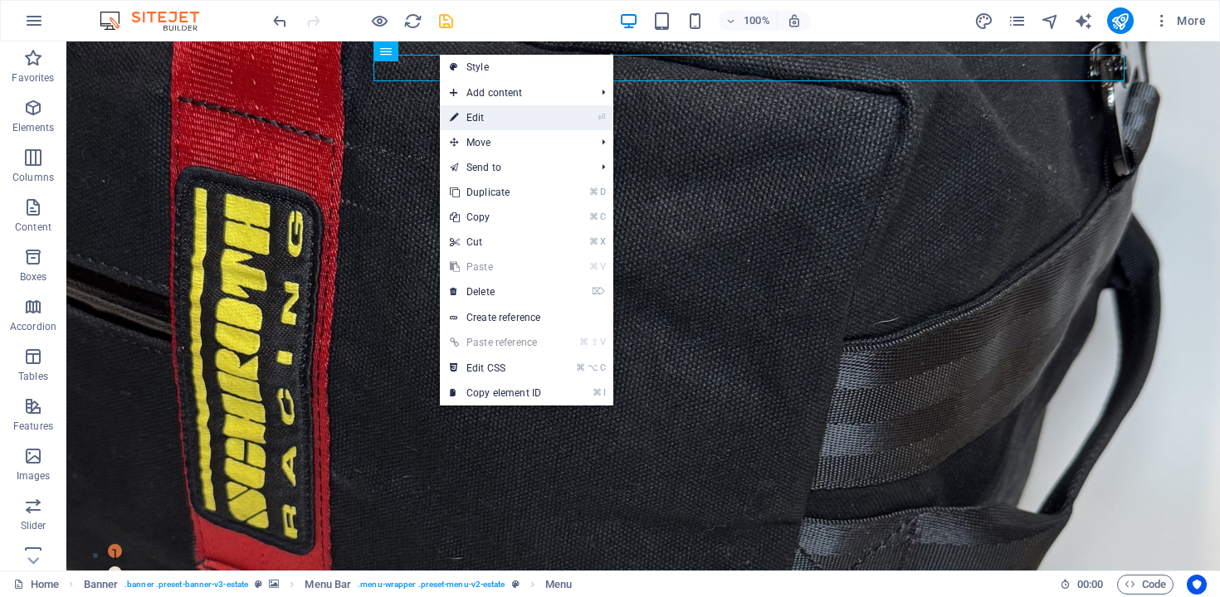
select select
select select "3"
select select
select select "4"
select select
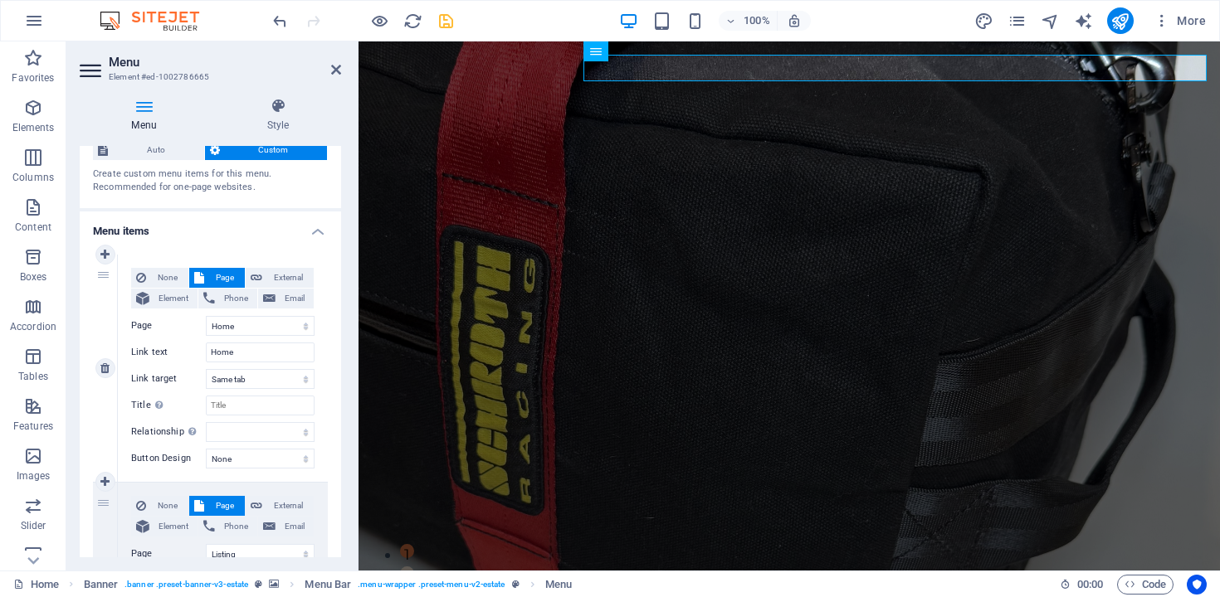
scroll to position [61, 0]
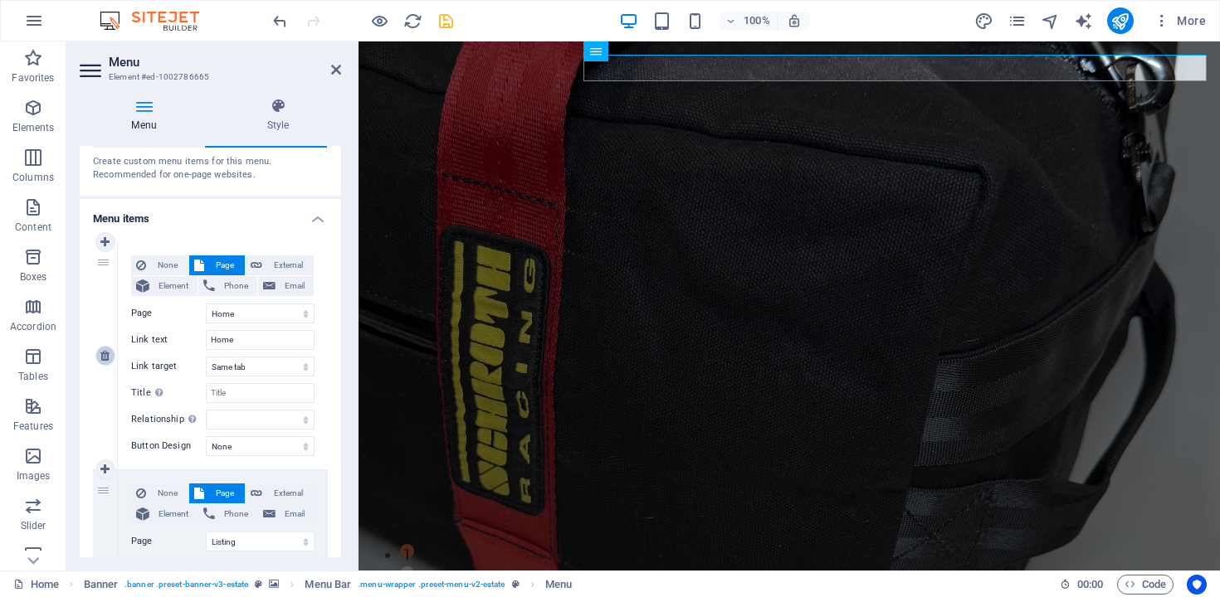
click at [107, 354] on icon at bounding box center [104, 356] width 9 height 12
select select "1"
type input "Listing"
select select
select select "2"
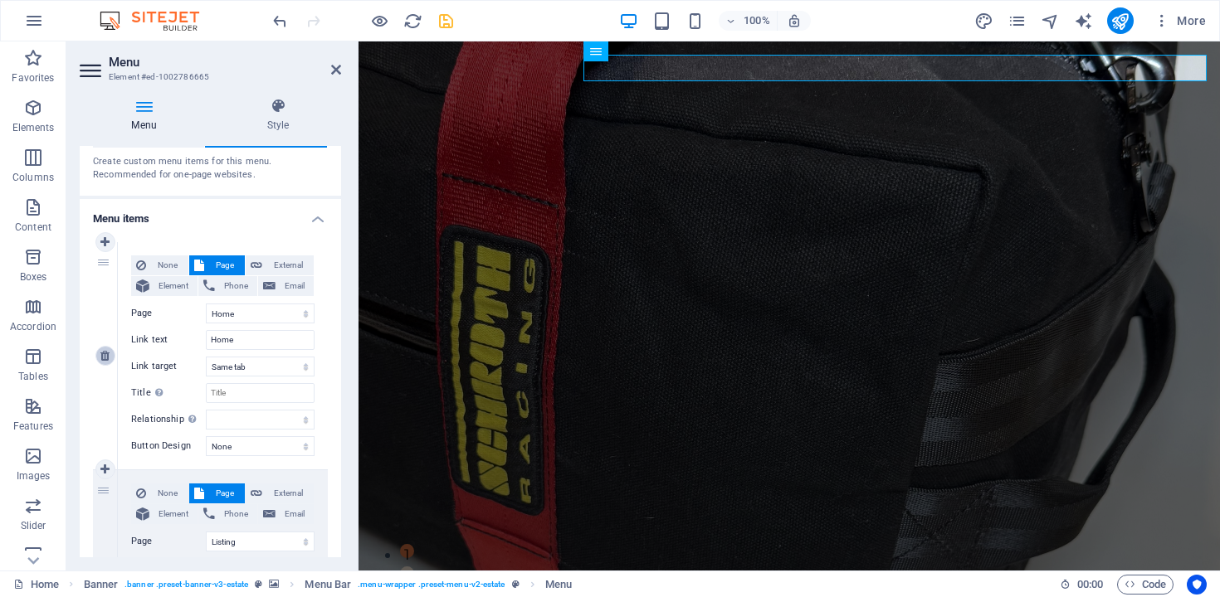
type input "News"
select select
select select "3"
type input "Our Team"
select select
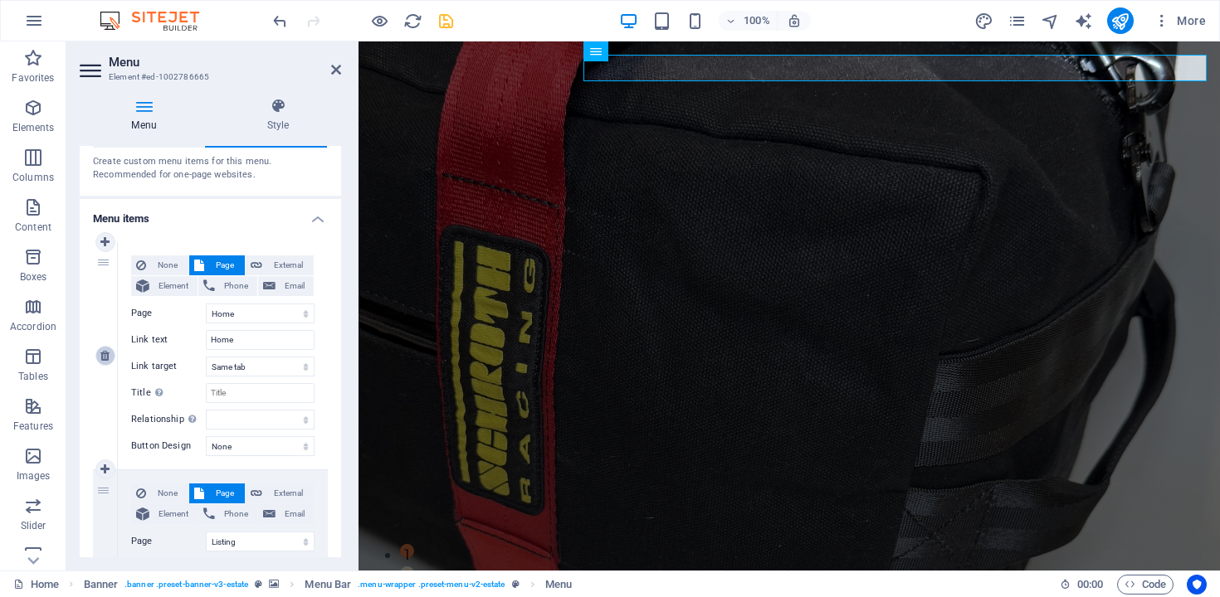
select select "4"
type input "Contact"
select select
click at [281, 16] on icon "undo" at bounding box center [280, 21] width 19 height 19
select select "0"
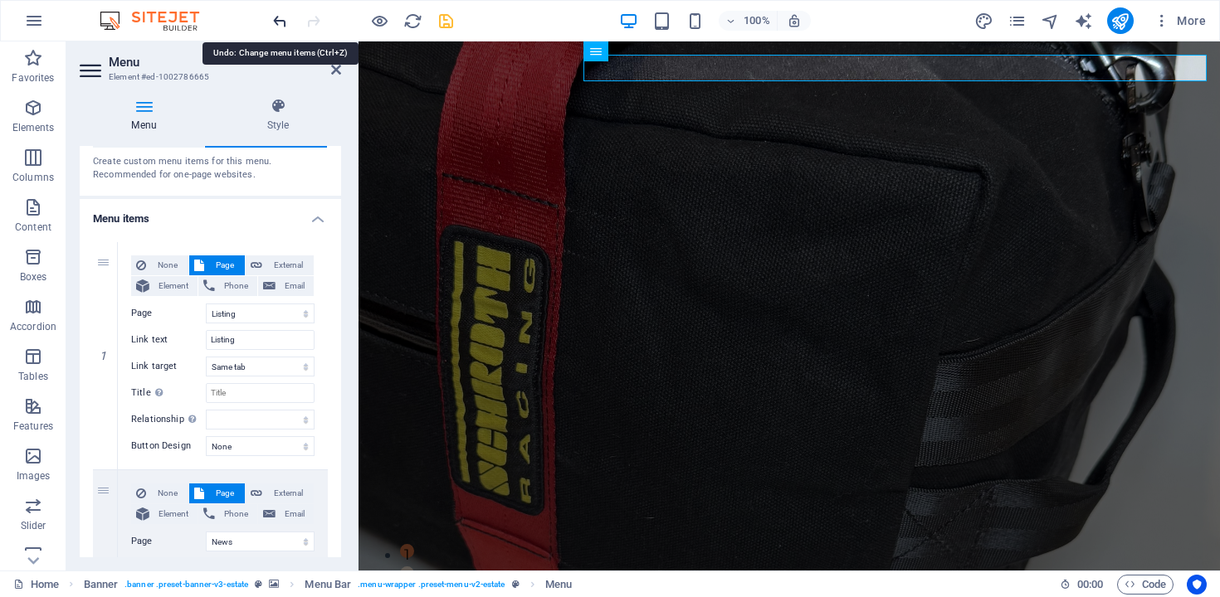
type input "Home"
select select
select select "1"
type input "Listing"
select select
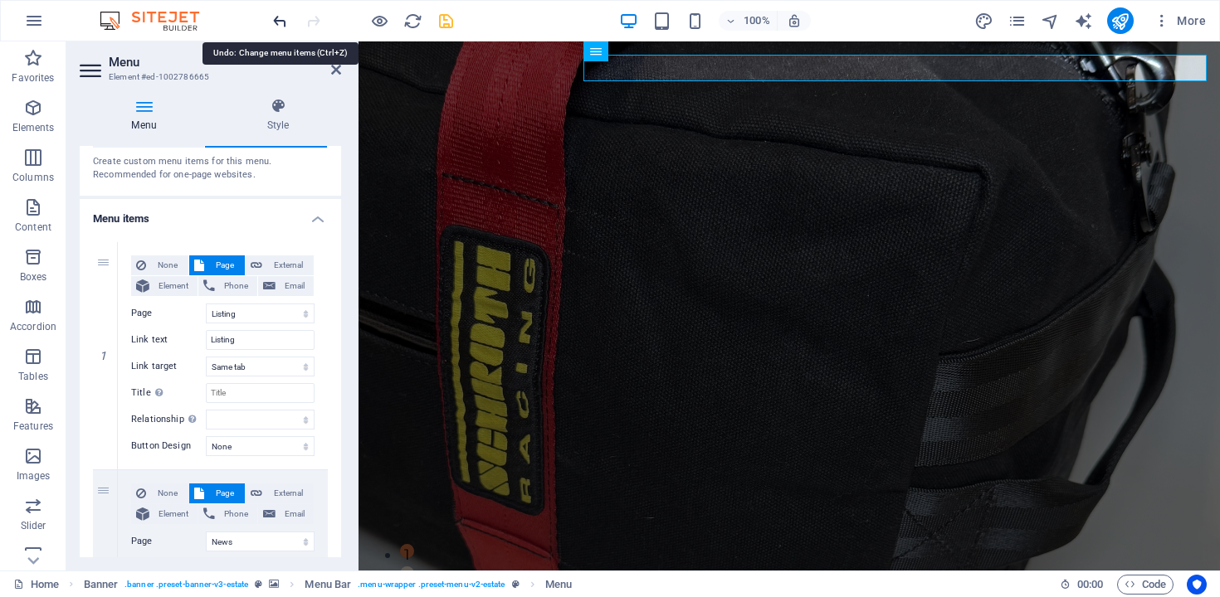
select select "2"
type input "News"
select select
select select "3"
type input "Our Team"
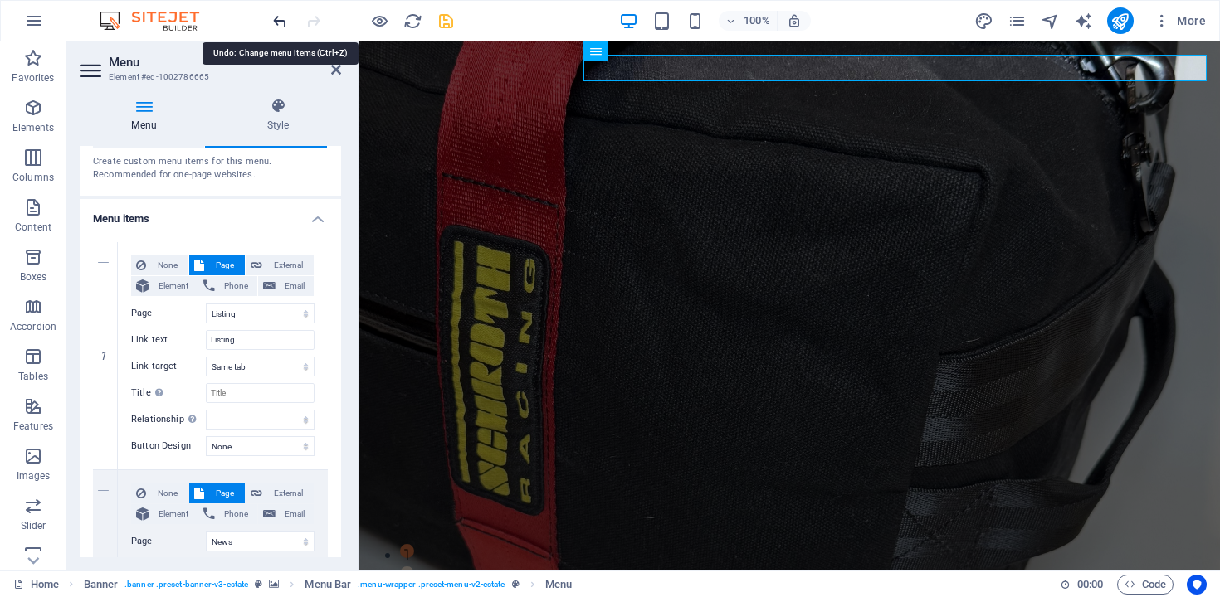
select select
select select "4"
select select
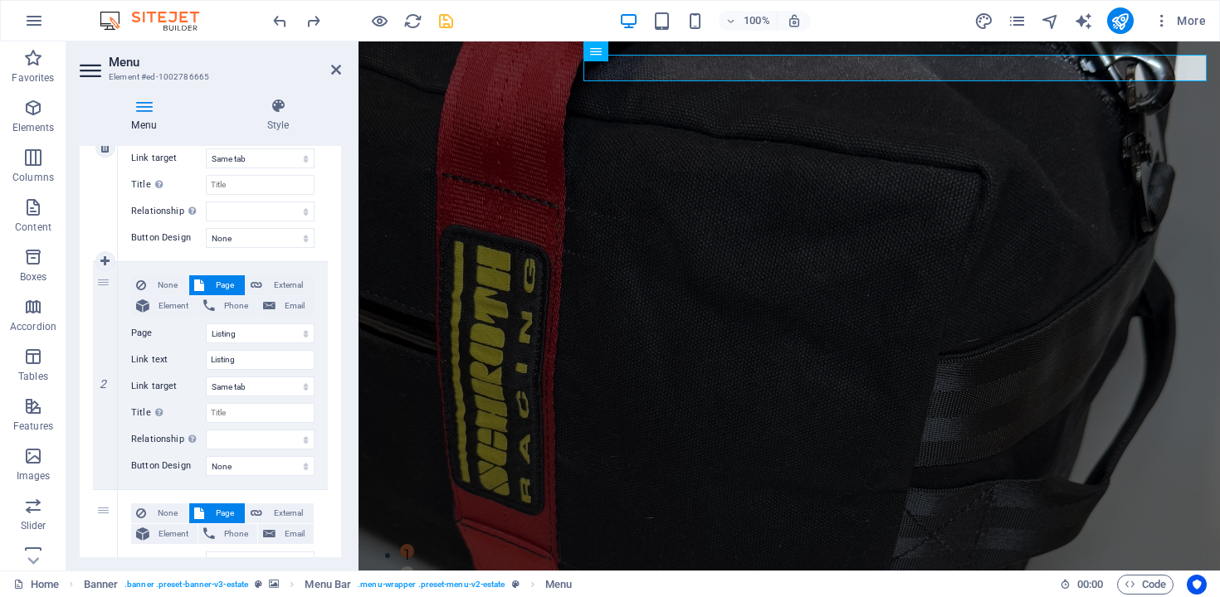
scroll to position [289, 0]
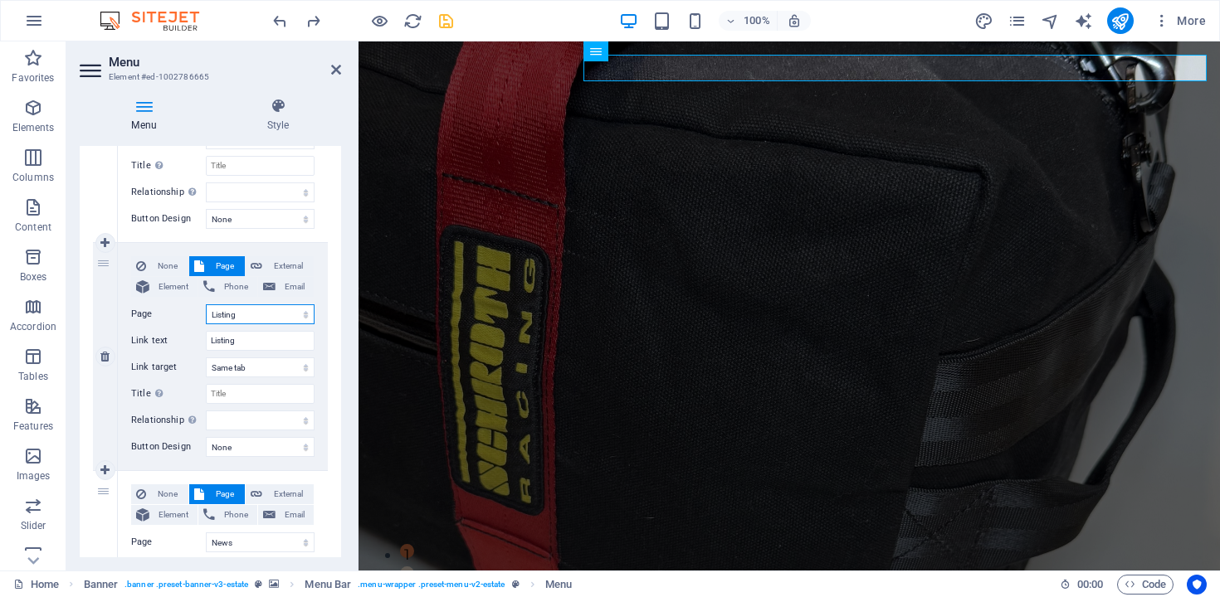
click at [232, 314] on select "Home Listing News Our Team Contact Legal Notice Privacy" at bounding box center [260, 315] width 109 height 20
click at [206, 305] on select "Home Listing News Our Team Contact Legal Notice Privacy" at bounding box center [260, 315] width 109 height 20
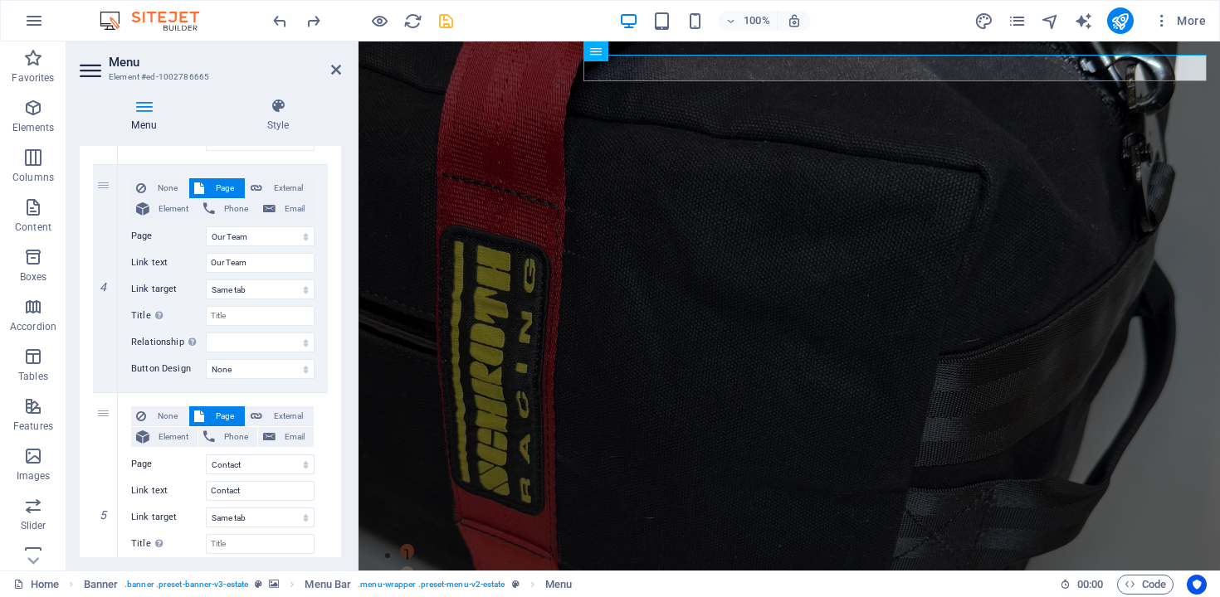
scroll to position [933, 0]
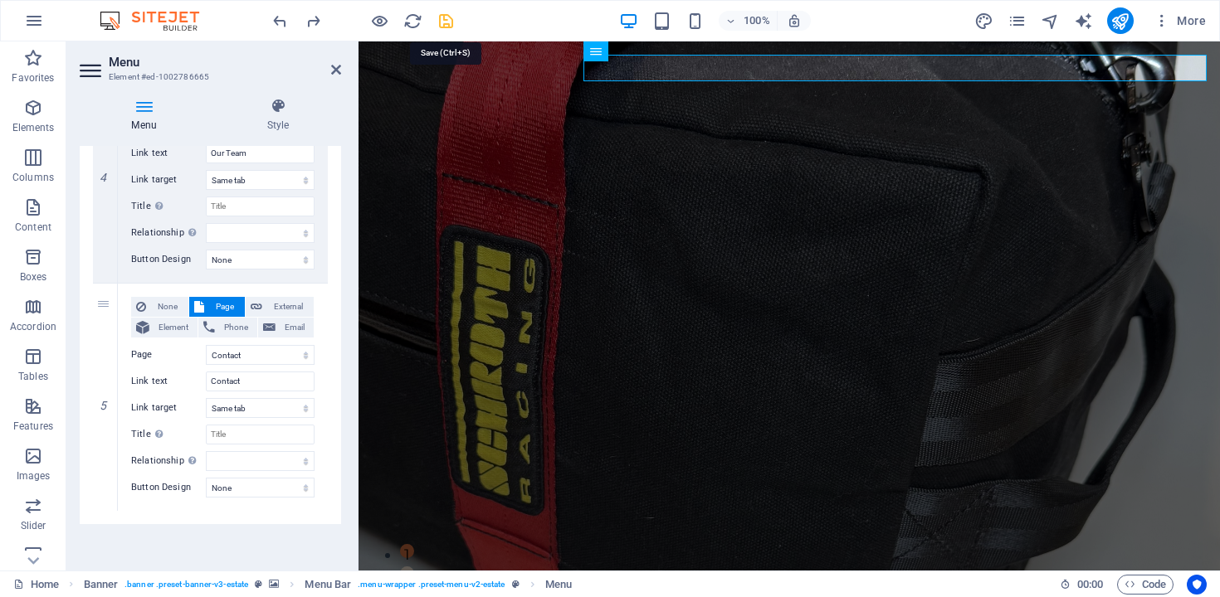
click at [448, 20] on icon "save" at bounding box center [445, 21] width 19 height 19
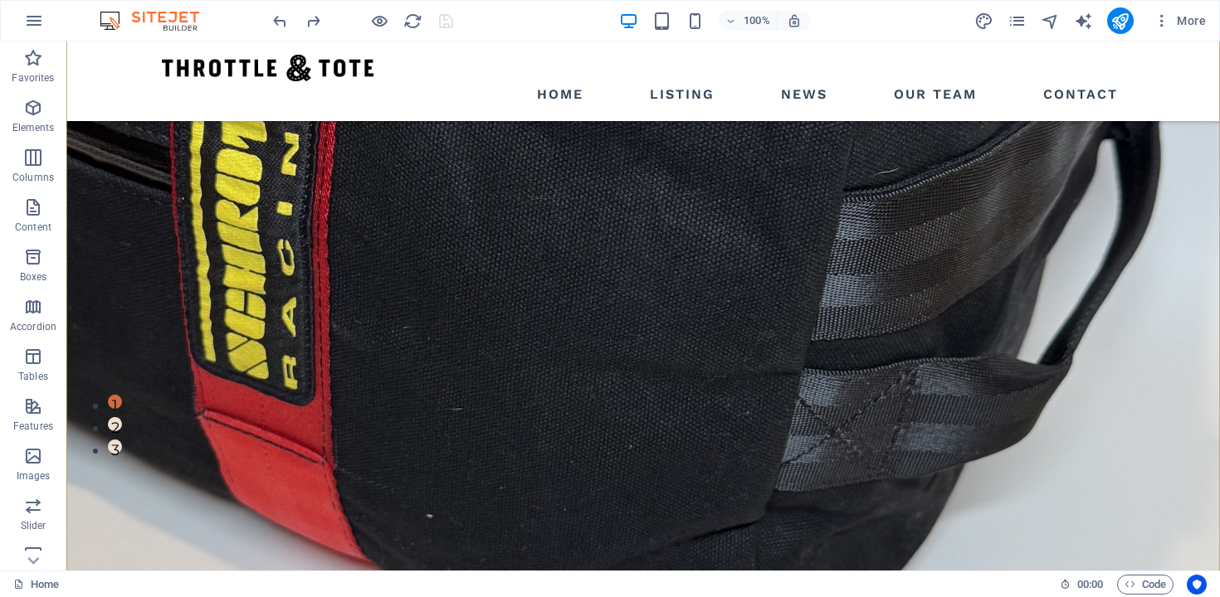
scroll to position [170, 0]
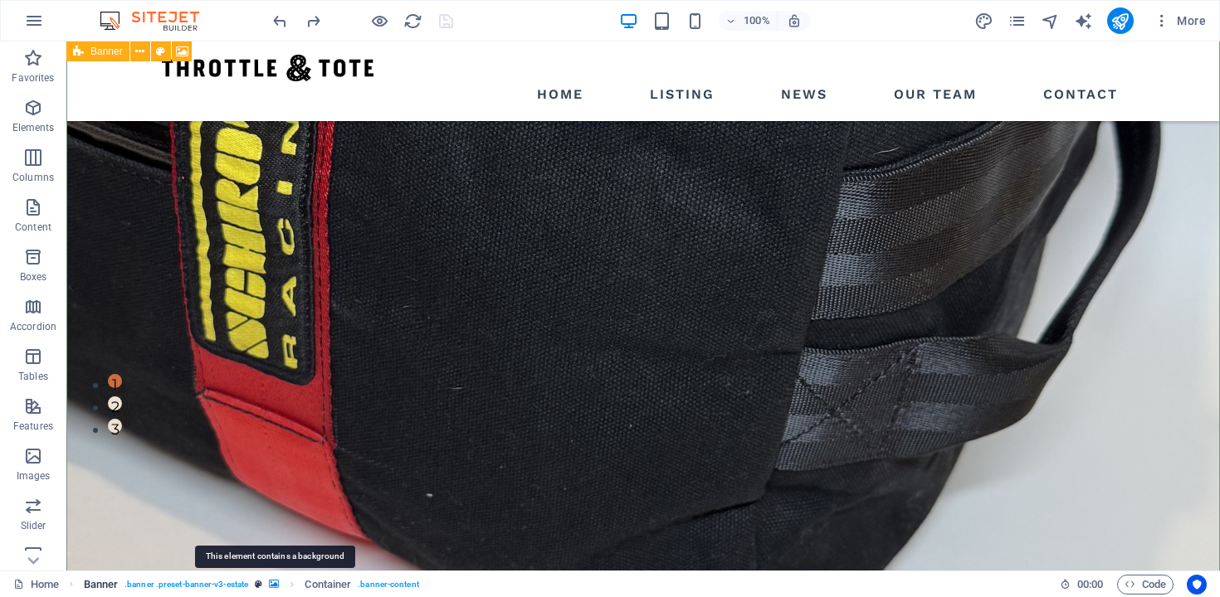
click at [275, 586] on icon "breadcrumb" at bounding box center [274, 584] width 10 height 9
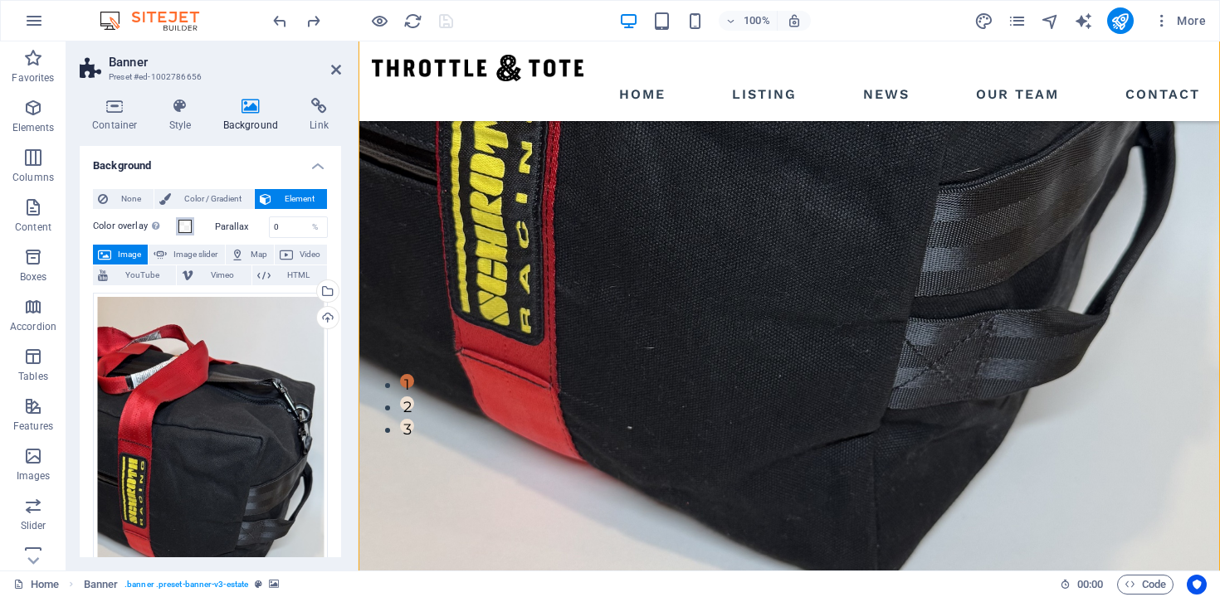
click at [182, 226] on span at bounding box center [184, 226] width 13 height 13
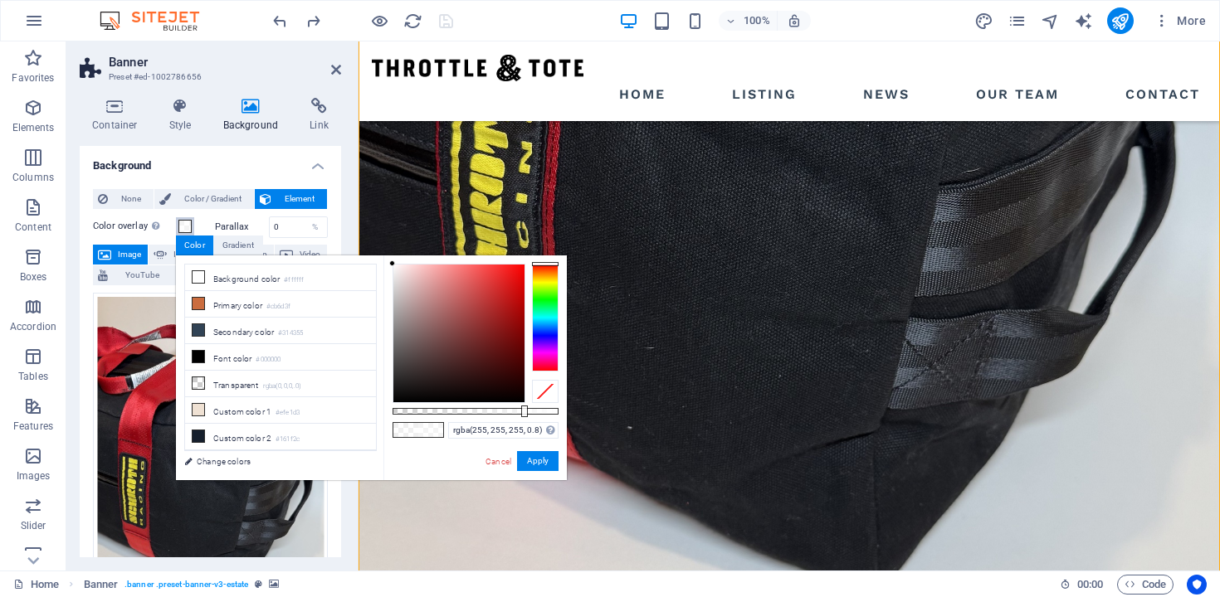
type input "rgba(255, 255, 255, 0.805)"
drag, startPoint x: 510, startPoint y: 411, endPoint x: 526, endPoint y: 412, distance: 15.9
click at [526, 412] on div at bounding box center [527, 412] width 7 height 12
click at [552, 459] on button "Apply" at bounding box center [537, 461] width 41 height 20
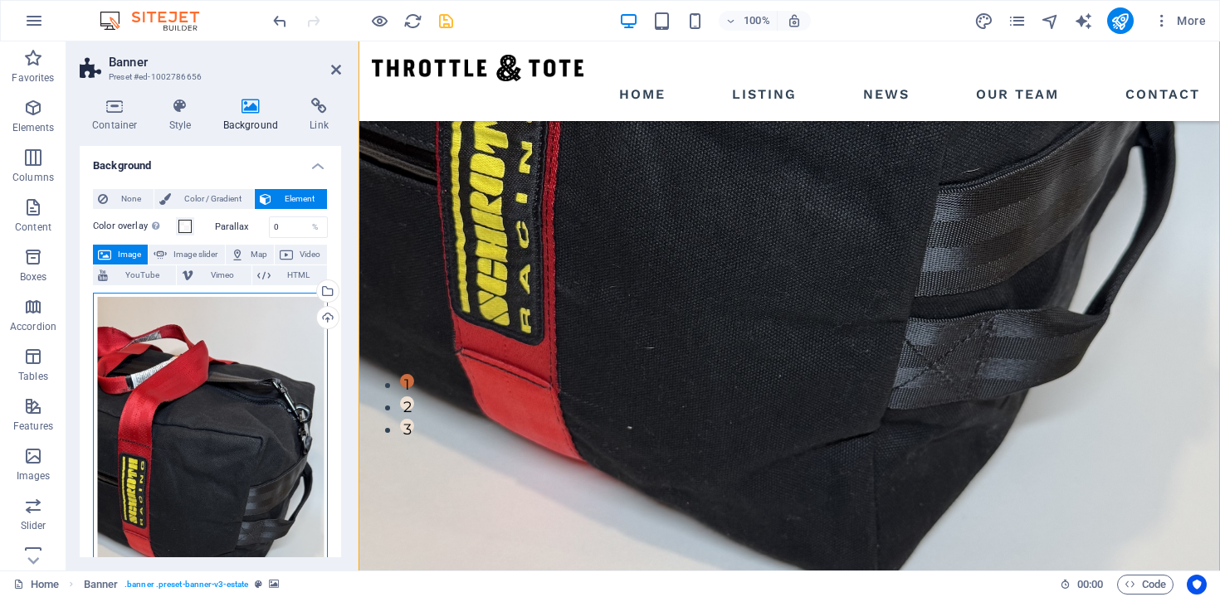
click at [266, 347] on div "Drag files here, click to choose files or select files from Files or our free s…" at bounding box center [210, 498] width 235 height 411
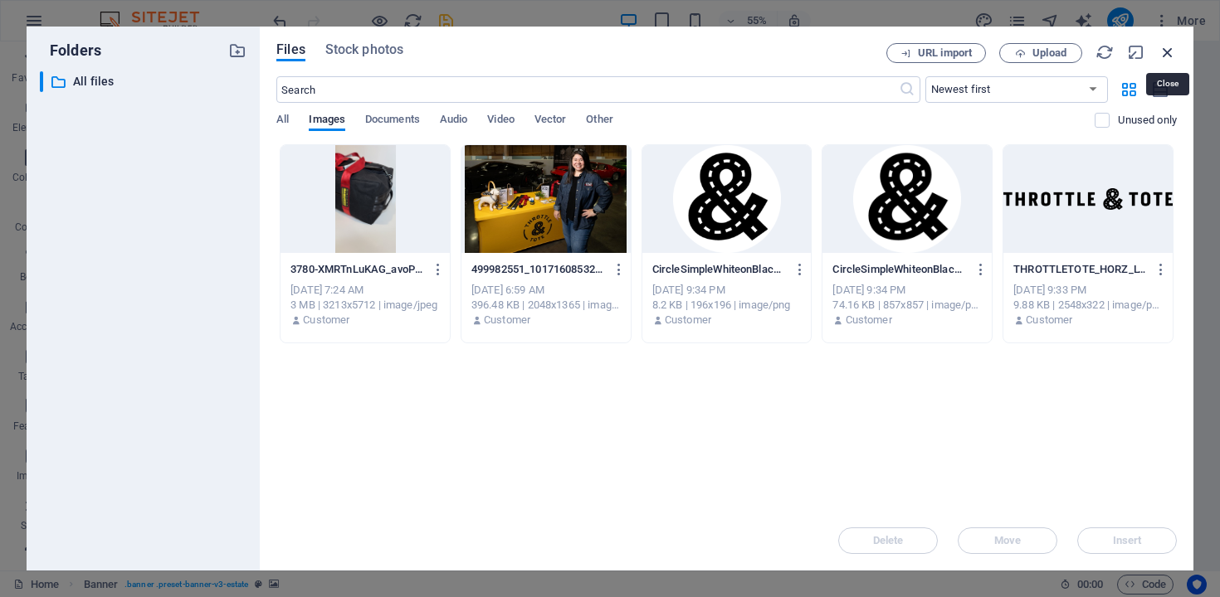
click at [1167, 54] on icon "button" at bounding box center [1167, 52] width 18 height 18
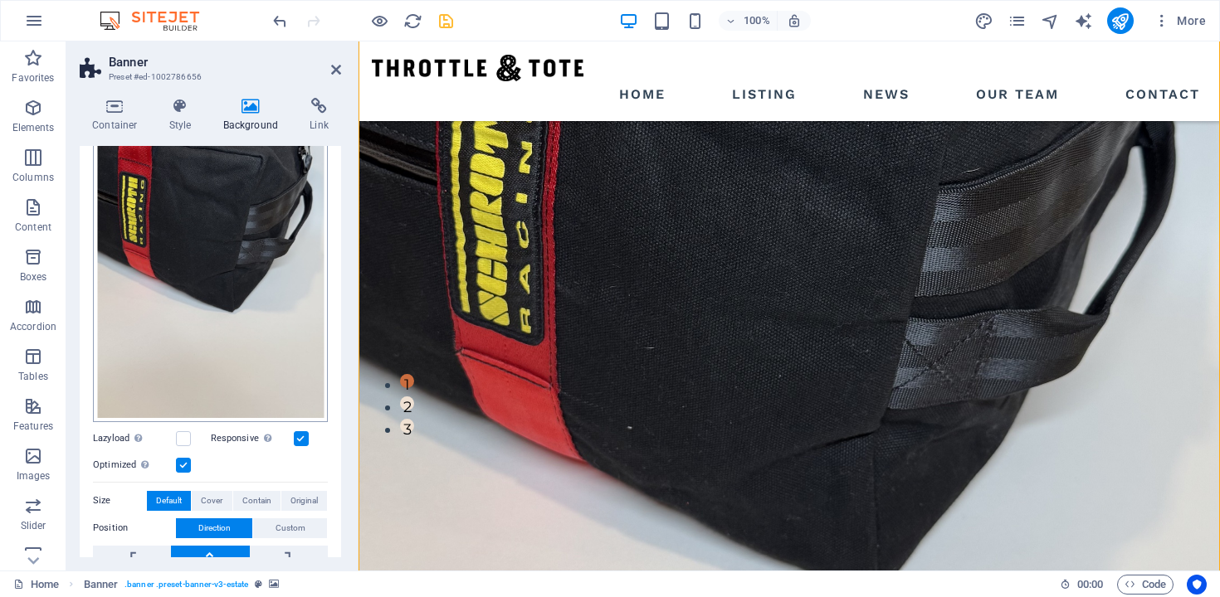
scroll to position [290, 0]
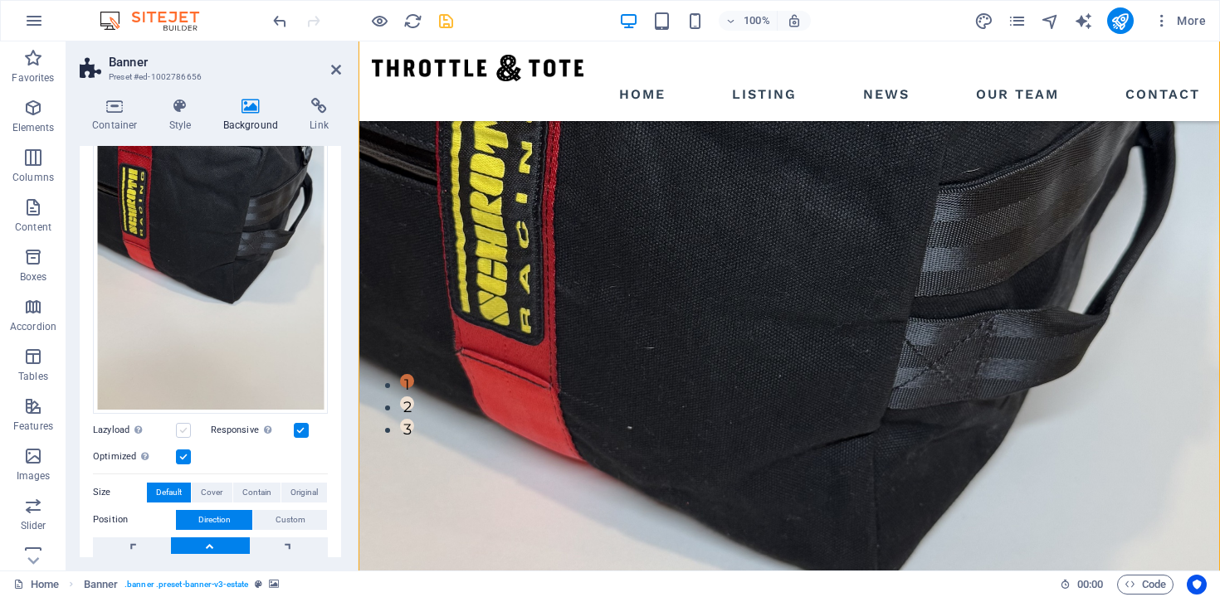
click at [181, 429] on label at bounding box center [183, 430] width 15 height 15
click at [0, 0] on input "Lazyload Loading images after the page loads improves page speed." at bounding box center [0, 0] width 0 height 0
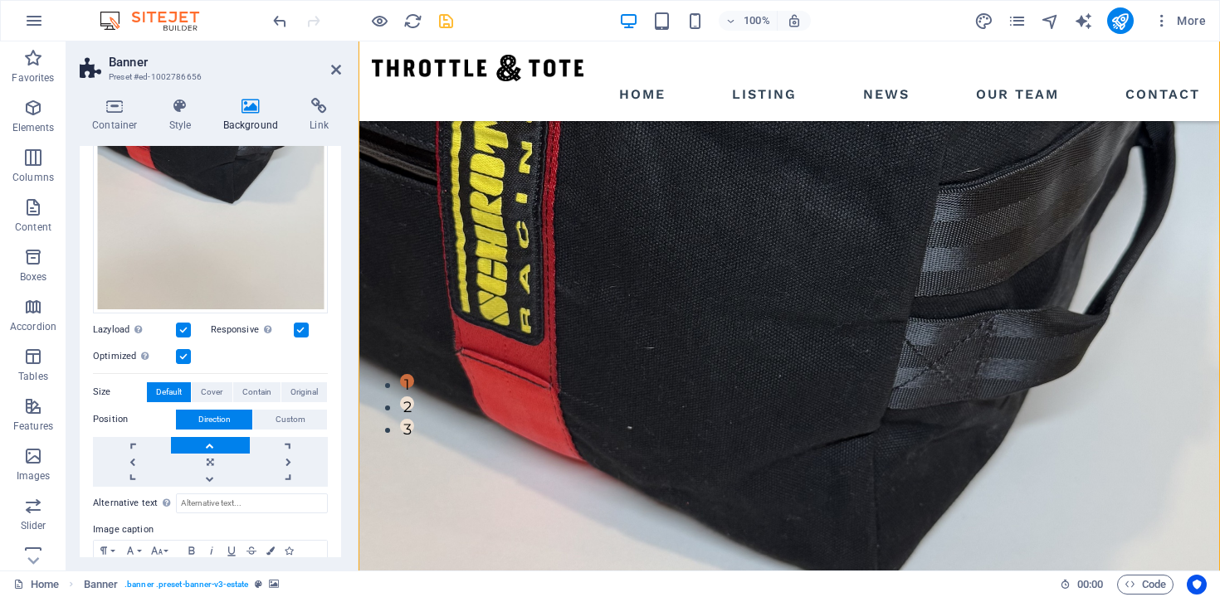
scroll to position [436, 0]
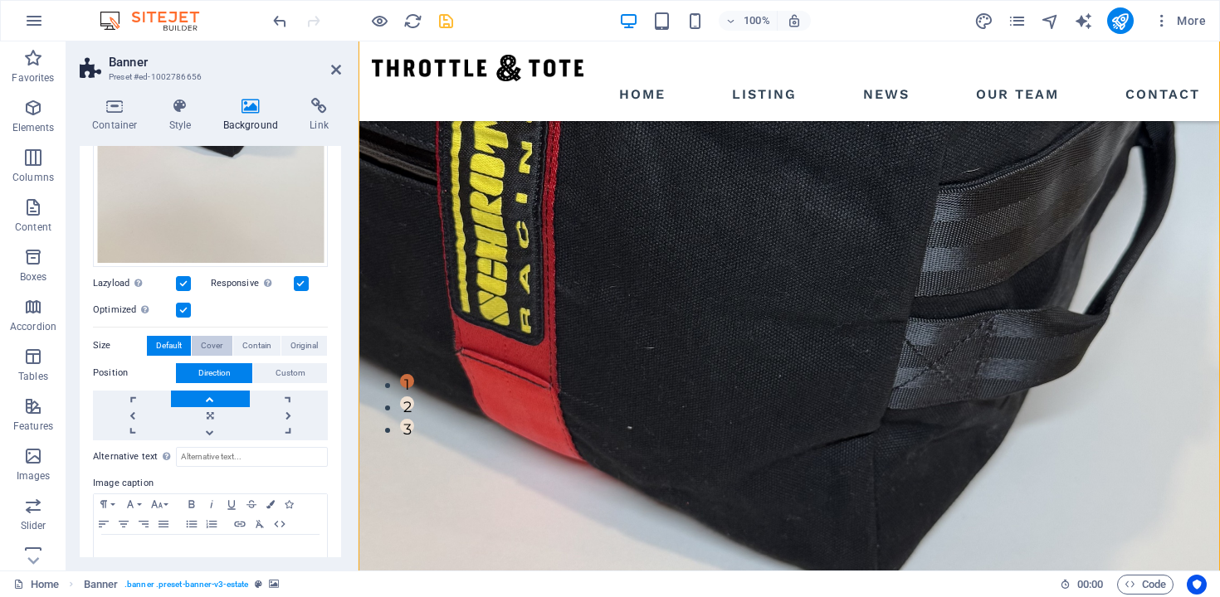
click at [212, 344] on span "Cover" at bounding box center [212, 346] width 22 height 20
click at [290, 339] on span "Original" at bounding box center [303, 346] width 27 height 20
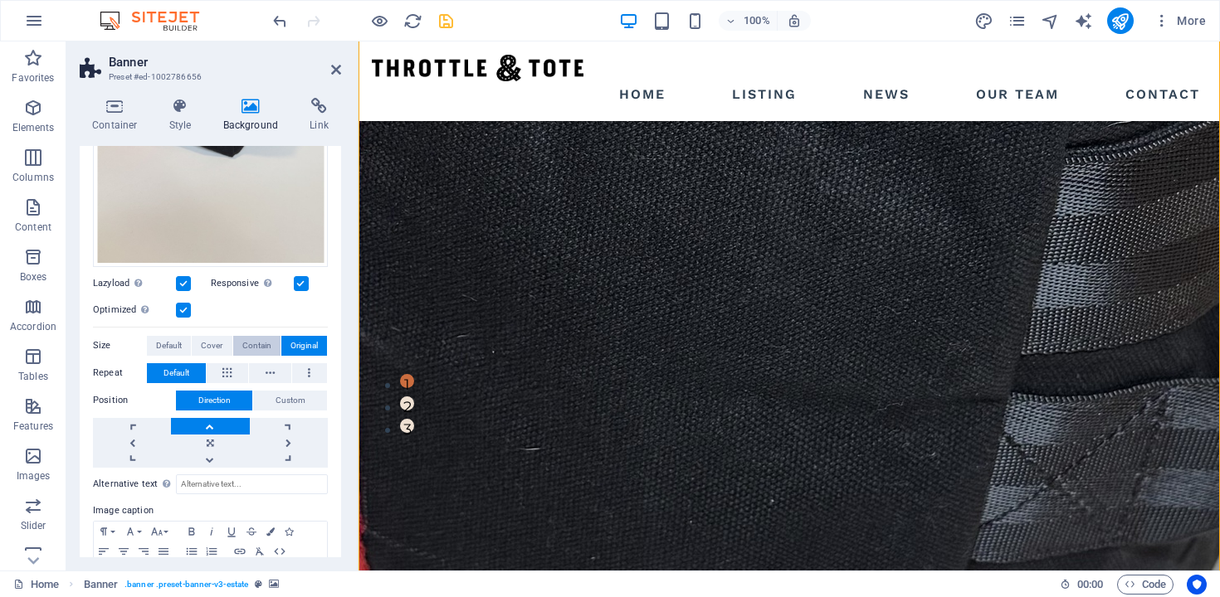
click at [246, 339] on span "Contain" at bounding box center [256, 346] width 29 height 20
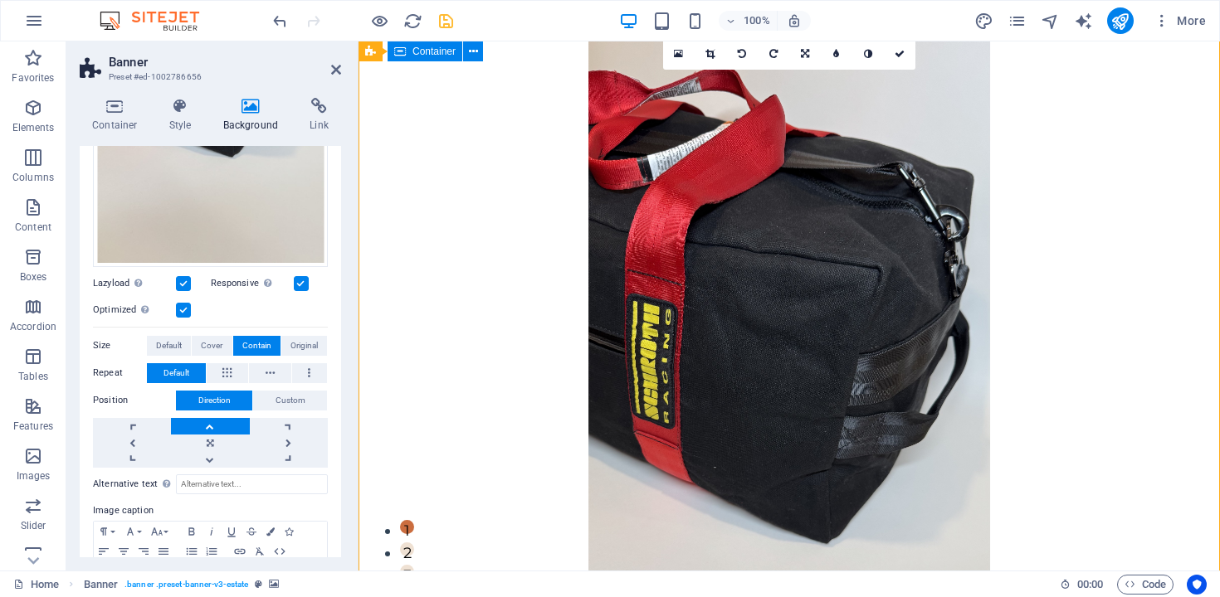
scroll to position [0, 0]
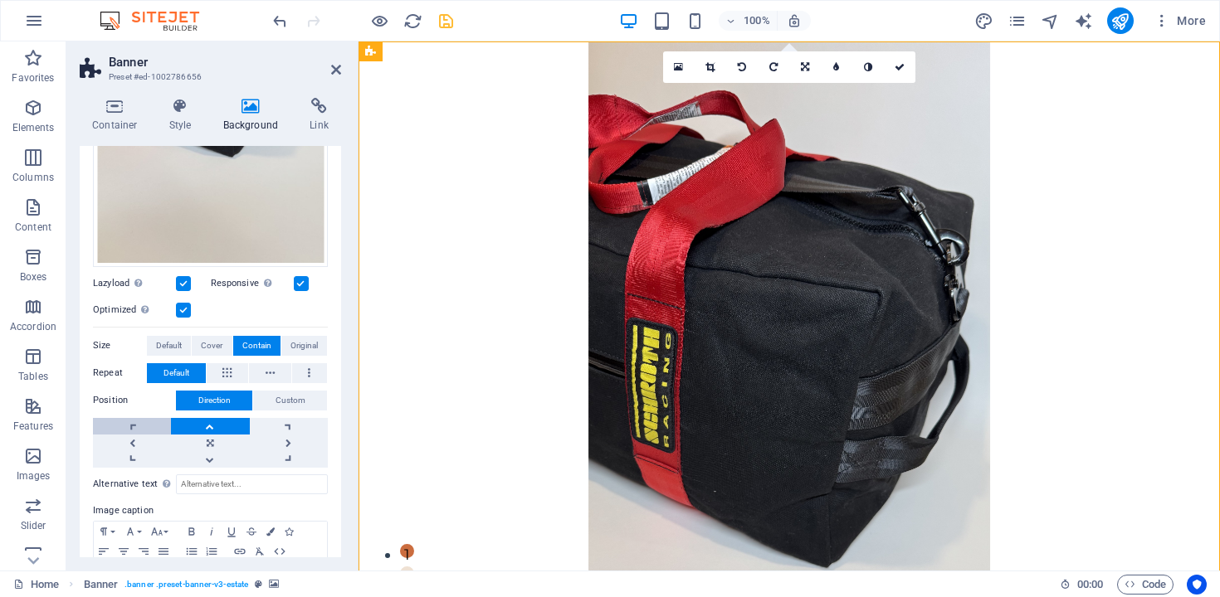
click at [148, 420] on link at bounding box center [132, 426] width 78 height 17
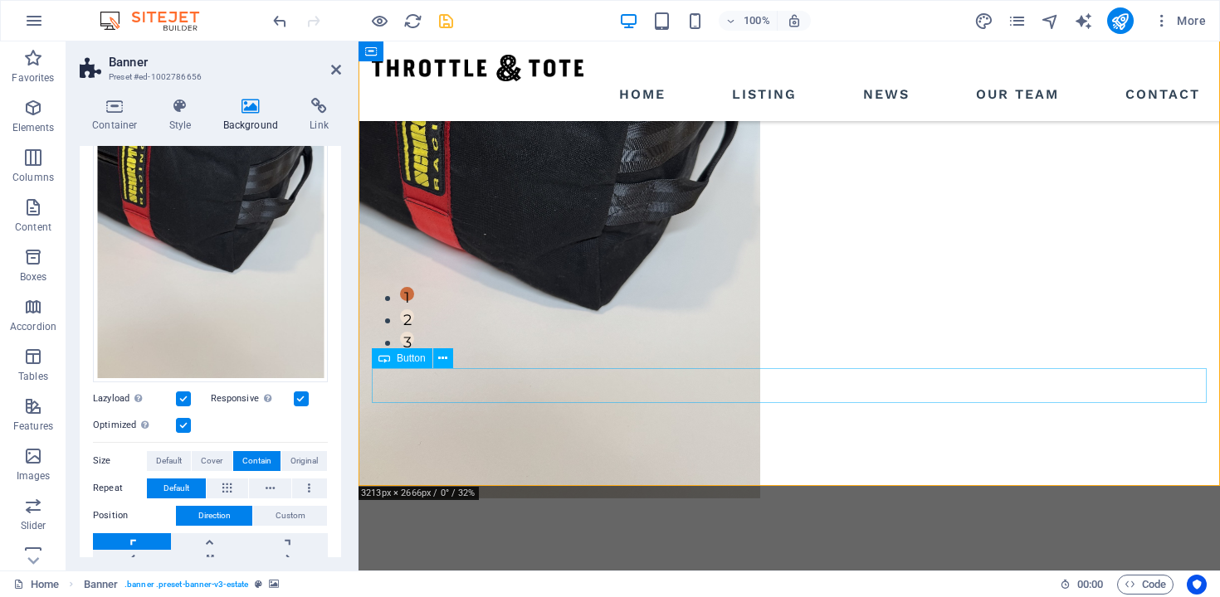
scroll to position [270, 0]
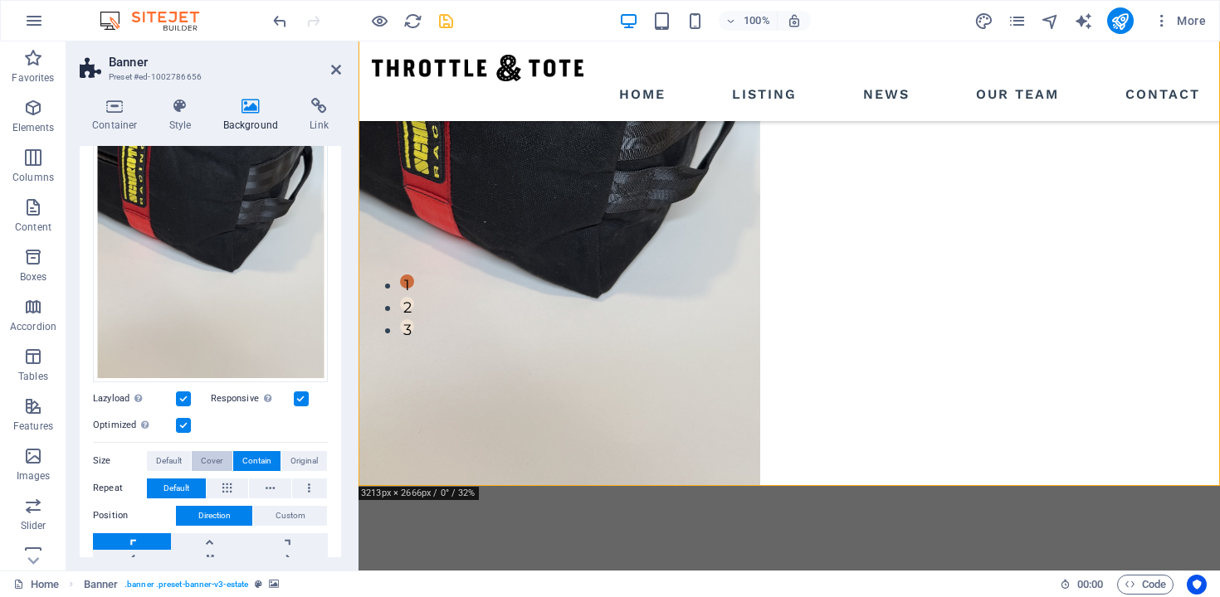
click at [217, 458] on span "Cover" at bounding box center [212, 461] width 22 height 20
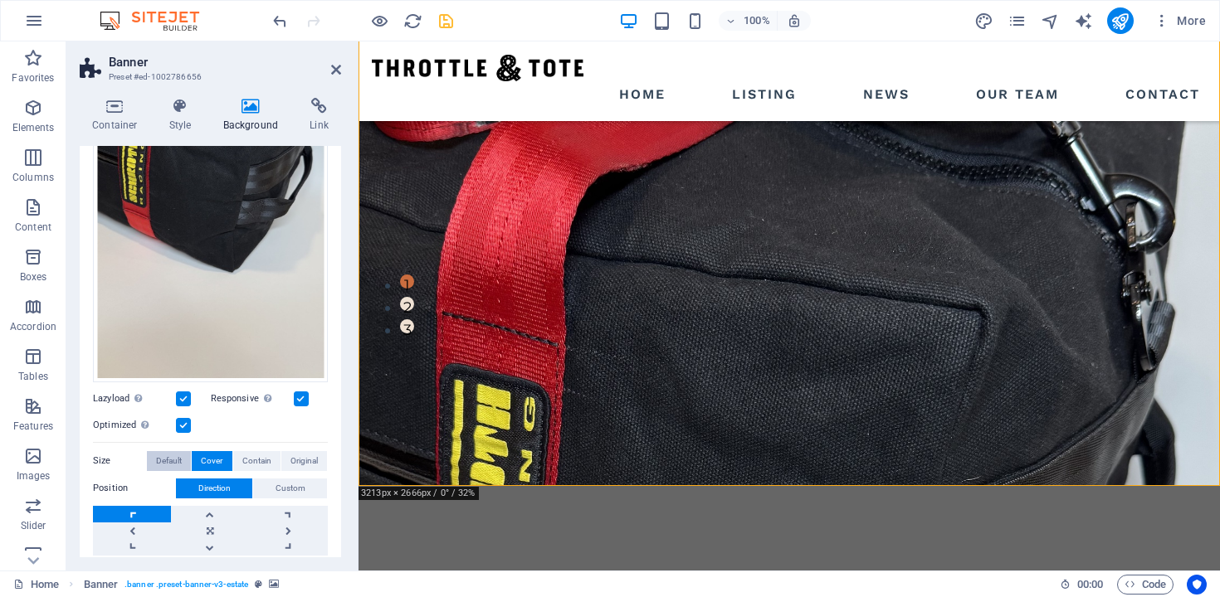
click at [183, 456] on button "Default" at bounding box center [169, 461] width 44 height 20
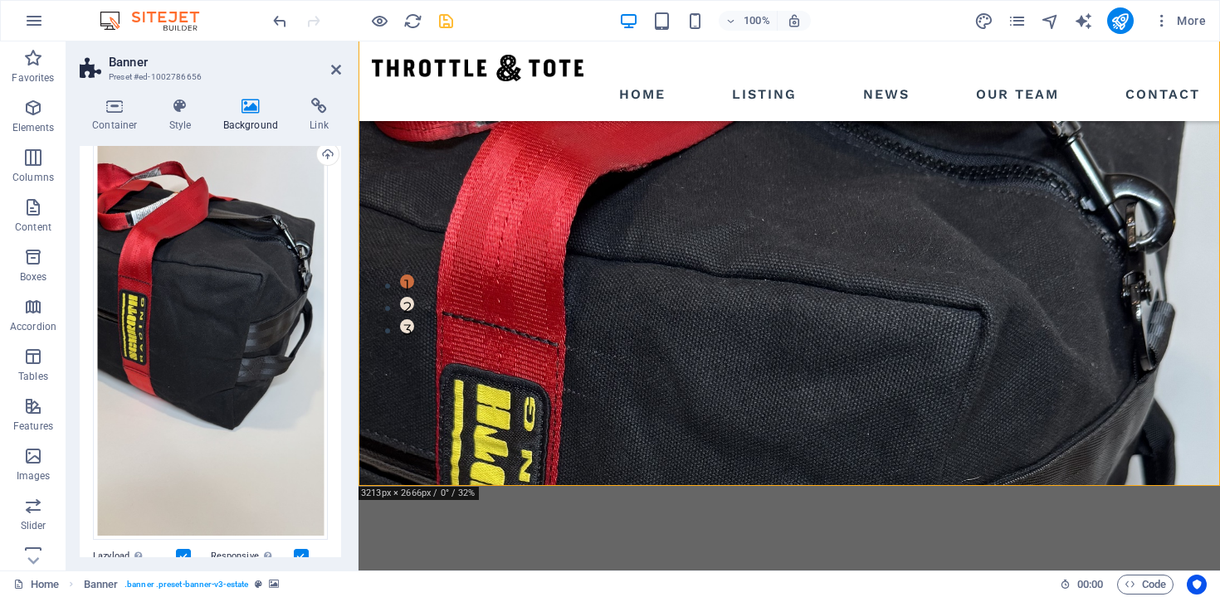
scroll to position [0, 0]
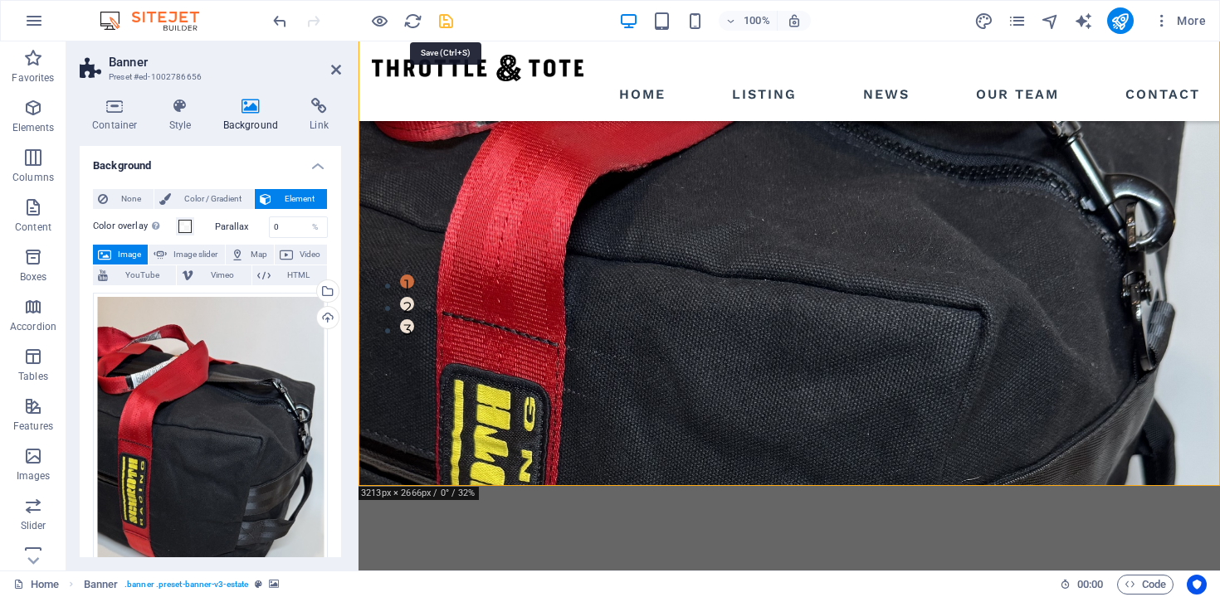
click at [439, 18] on icon "save" at bounding box center [445, 21] width 19 height 19
